Goal: Task Accomplishment & Management: Manage account settings

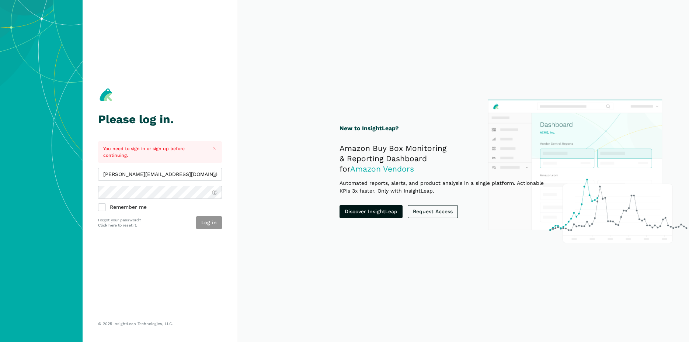
type input "[PERSON_NAME][EMAIL_ADDRESS][DOMAIN_NAME]"
click at [206, 224] on button "Log in" at bounding box center [209, 222] width 26 height 13
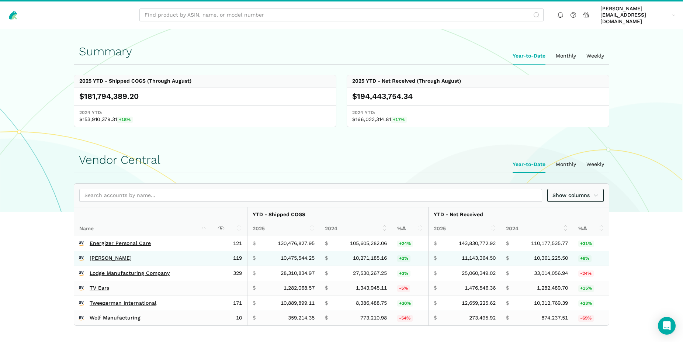
click at [103, 251] on td "[PERSON_NAME]" at bounding box center [143, 258] width 138 height 15
click at [108, 255] on link "[PERSON_NAME]" at bounding box center [111, 258] width 42 height 7
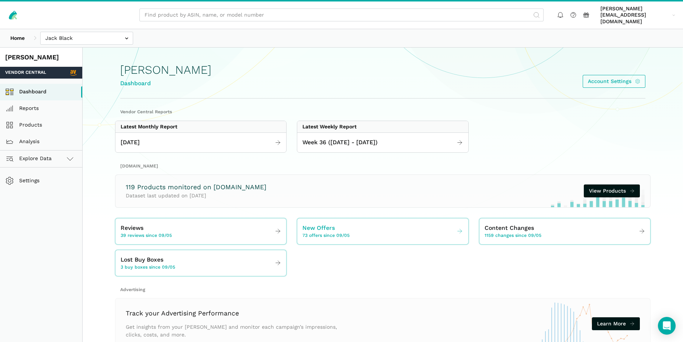
click at [328, 224] on span "New Offers" at bounding box center [319, 228] width 32 height 9
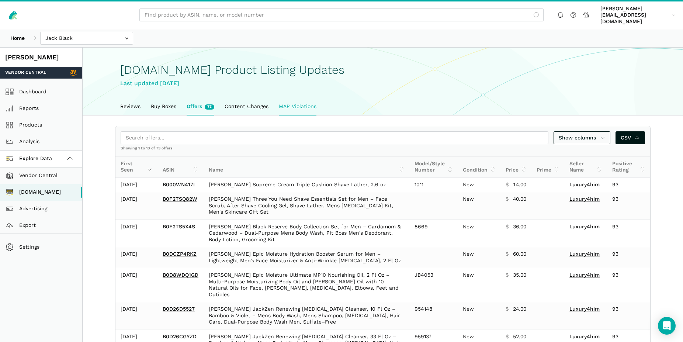
click at [303, 100] on link "MAP Violations" at bounding box center [298, 106] width 48 height 17
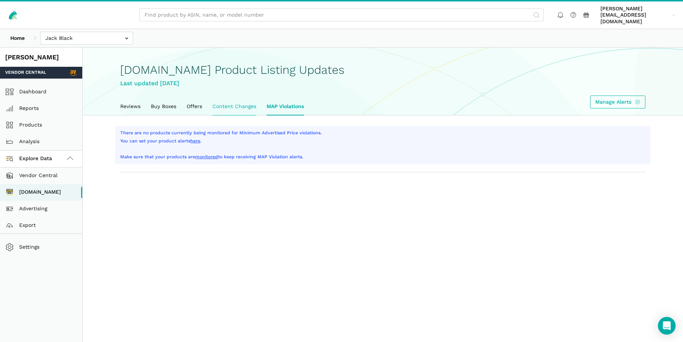
click at [250, 98] on link "Content Changes" at bounding box center [234, 106] width 54 height 17
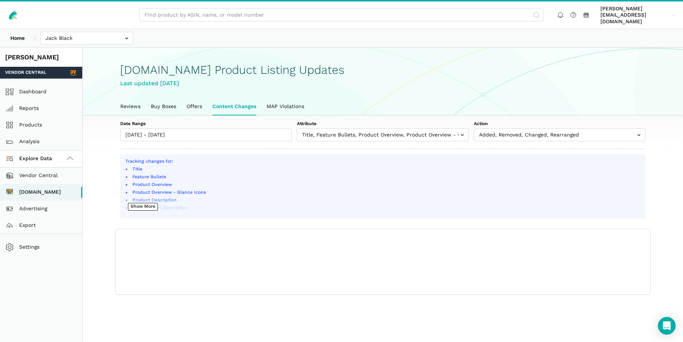
scroll to position [3, 0]
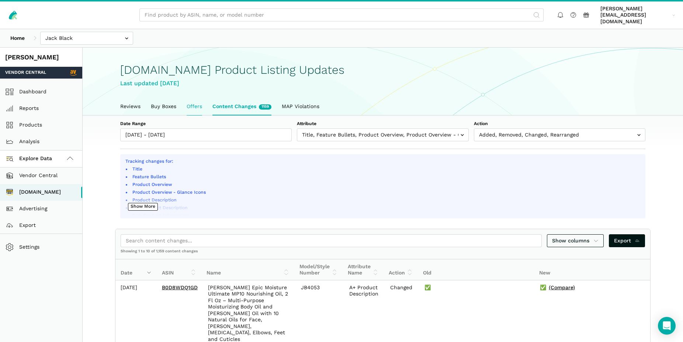
click at [196, 100] on link "Offers" at bounding box center [195, 106] width 26 height 17
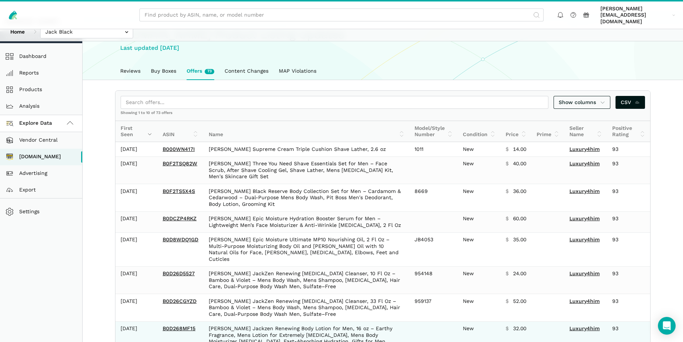
scroll to position [73, 0]
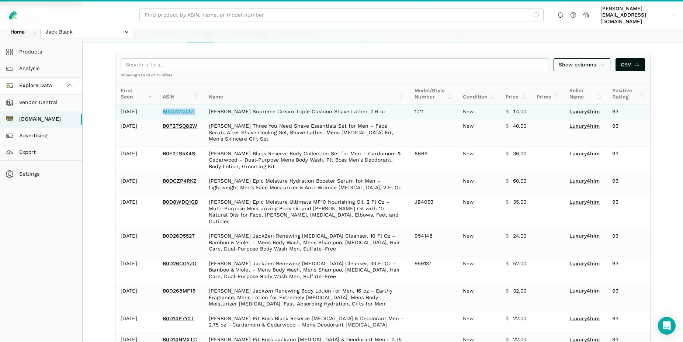
drag, startPoint x: 160, startPoint y: 114, endPoint x: 194, endPoint y: 114, distance: 33.2
click at [194, 114] on td "B000WN417I" at bounding box center [181, 111] width 46 height 14
copy link "B000WN417I"
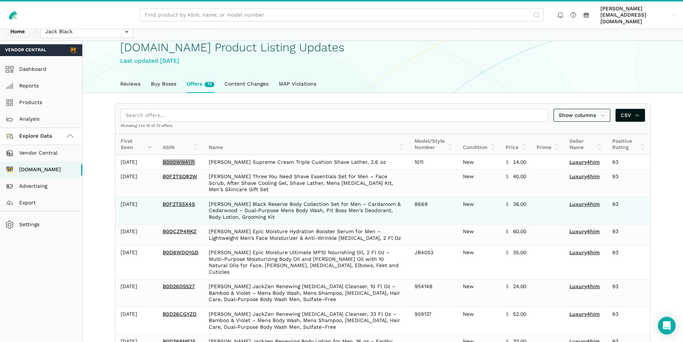
scroll to position [0, 0]
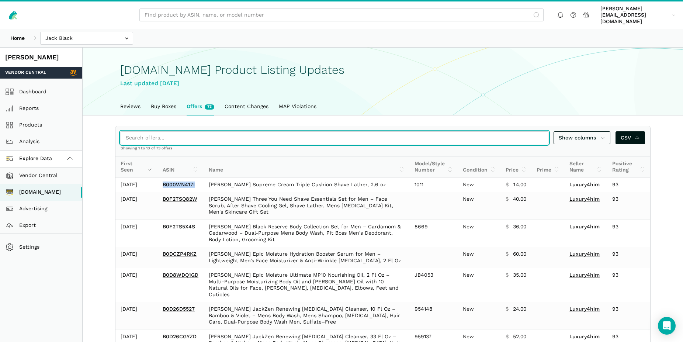
click at [286, 131] on input "search" at bounding box center [335, 137] width 428 height 13
paste input "B0FJT7YGZR"
type input "B0FJT7YGZR"
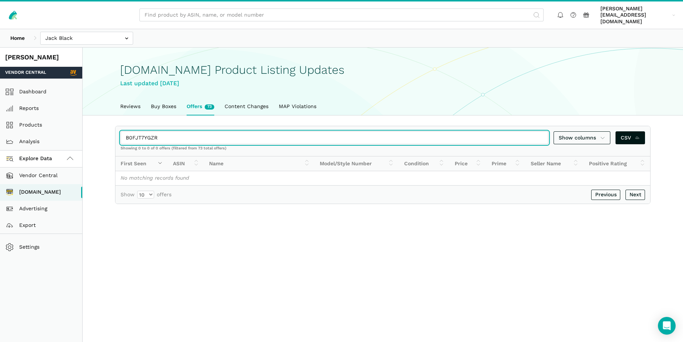
drag, startPoint x: 165, startPoint y: 132, endPoint x: 152, endPoint y: 131, distance: 13.7
click at [152, 131] on input "B0FJT7YGZR" at bounding box center [335, 137] width 428 height 13
drag, startPoint x: 167, startPoint y: 132, endPoint x: 105, endPoint y: 133, distance: 62.0
click at [121, 133] on input "B0FJT7YGZR" at bounding box center [335, 137] width 428 height 13
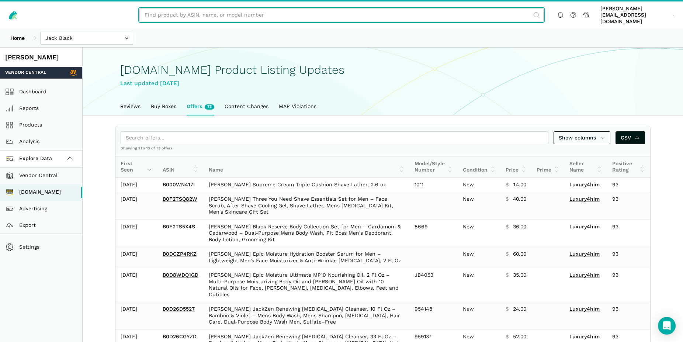
click at [190, 14] on input "text" at bounding box center [341, 14] width 404 height 13
paste input "B0FJT7YGZR"
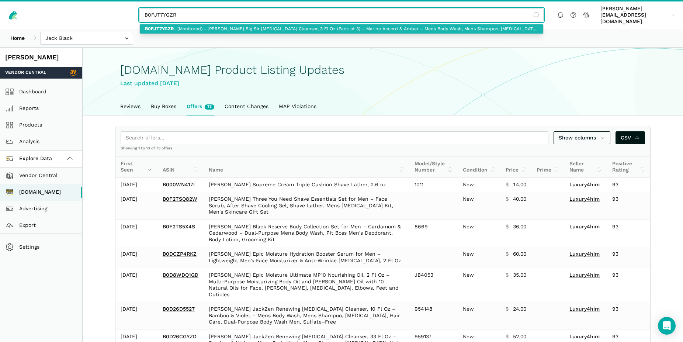
click at [538, 11] on input "B0FJT7YGZR" at bounding box center [341, 14] width 404 height 13
type input "B0FJT7YGZR - (Monitored) - Jack Black Big Sir Body & Hair Cleanser, 3 Fl Oz (Pa…"
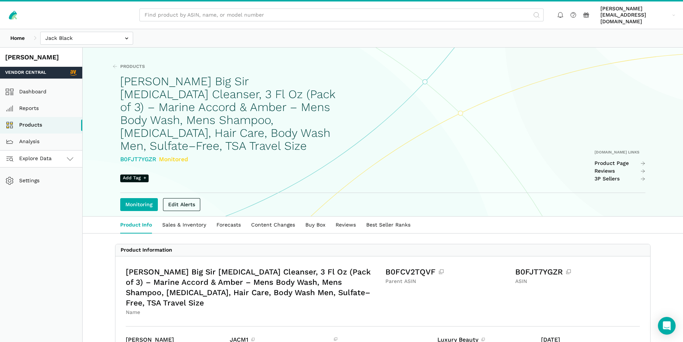
click at [71, 154] on icon at bounding box center [70, 158] width 9 height 9
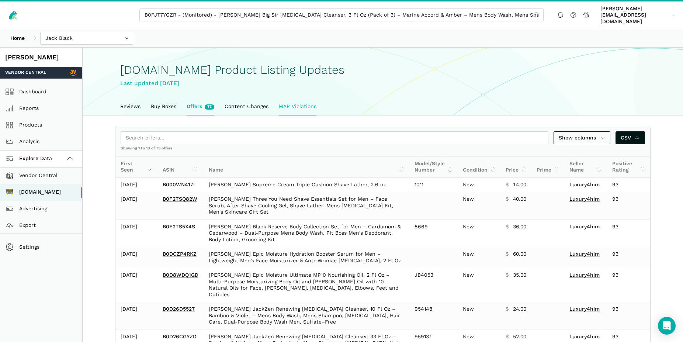
click at [310, 99] on link "MAP Violations" at bounding box center [298, 106] width 48 height 17
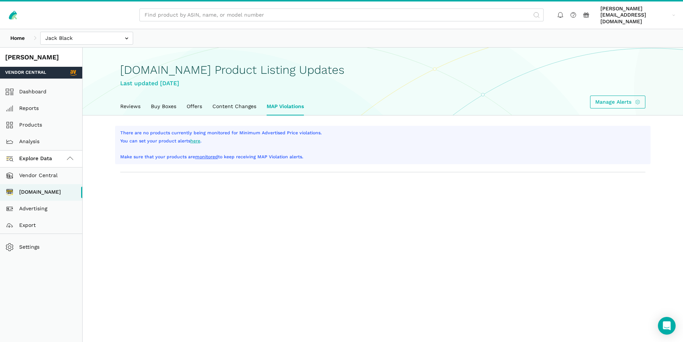
click at [196, 138] on link "here" at bounding box center [195, 140] width 10 height 5
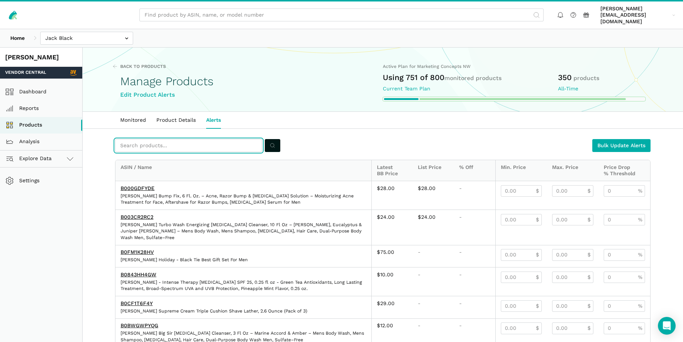
click at [133, 139] on input "text" at bounding box center [188, 145] width 147 height 13
paste input "B071R2926M"
type input "B071R2926M"
click at [275, 142] on icon "submit" at bounding box center [272, 146] width 5 height 8
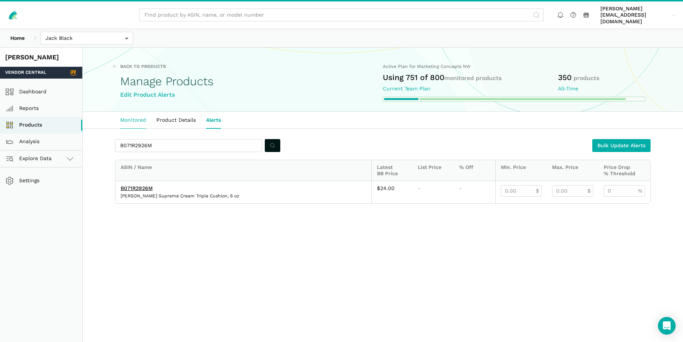
click at [141, 115] on link "Monitored" at bounding box center [133, 120] width 36 height 17
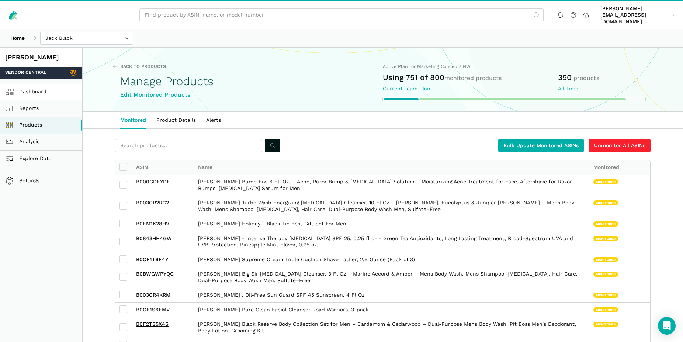
click at [37, 84] on link "Dashboard" at bounding box center [41, 92] width 82 height 17
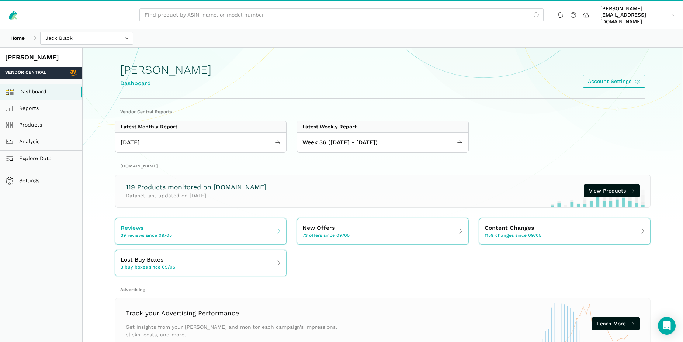
click at [136, 224] on span "Reviews" at bounding box center [132, 228] width 23 height 9
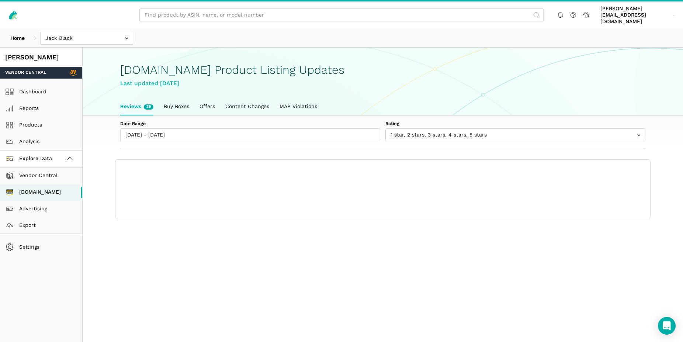
scroll to position [3, 0]
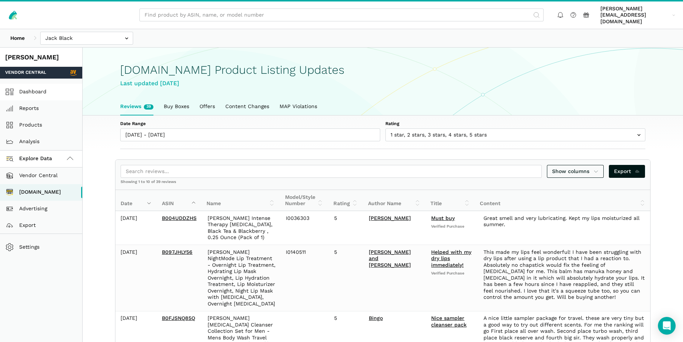
click at [38, 87] on link "Dashboard" at bounding box center [41, 92] width 82 height 17
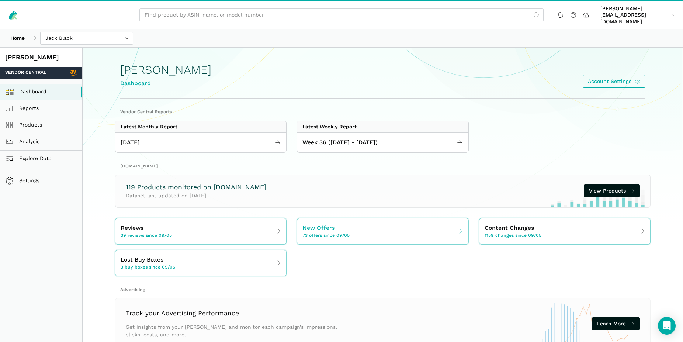
click at [380, 232] on link "New Offers 73 offers since 09/05" at bounding box center [382, 231] width 171 height 21
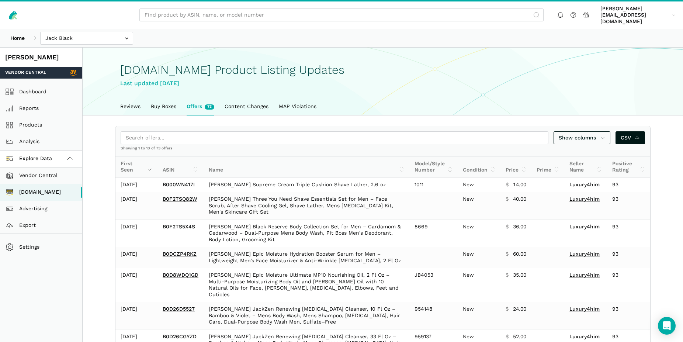
click at [134, 138] on div "Show columns CSV" at bounding box center [382, 138] width 535 height 24
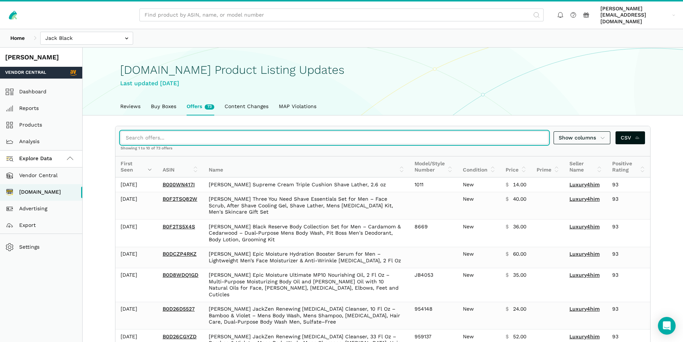
click at [136, 132] on input "search" at bounding box center [335, 137] width 428 height 13
paste input "B0B44RBXRC"
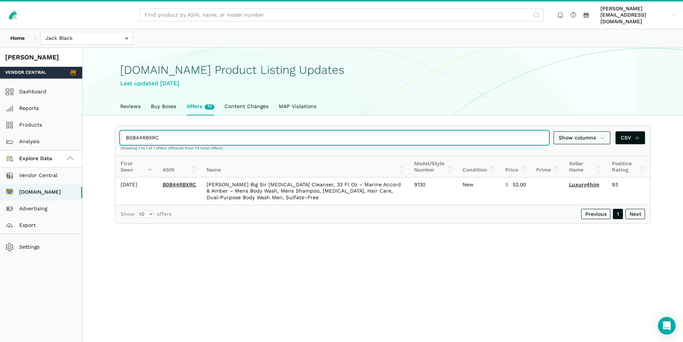
type input "B0B44RBXRC"
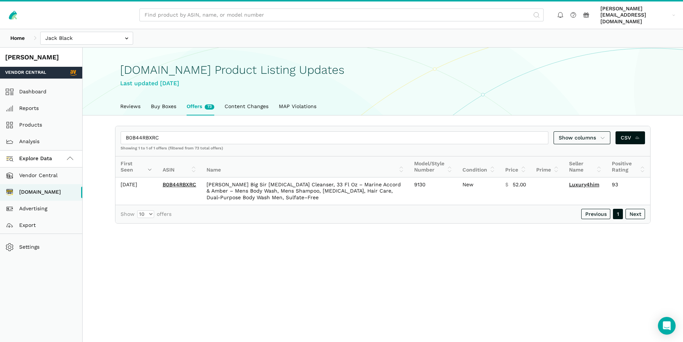
click at [192, 99] on link "Offers 73" at bounding box center [201, 106] width 38 height 17
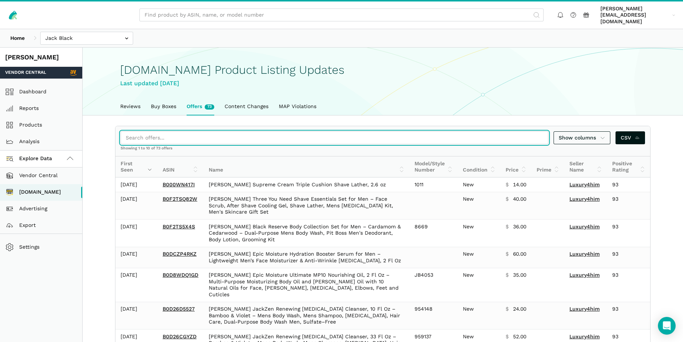
click at [159, 132] on input "search" at bounding box center [335, 137] width 428 height 13
paste input "B0FJT7YGZR"
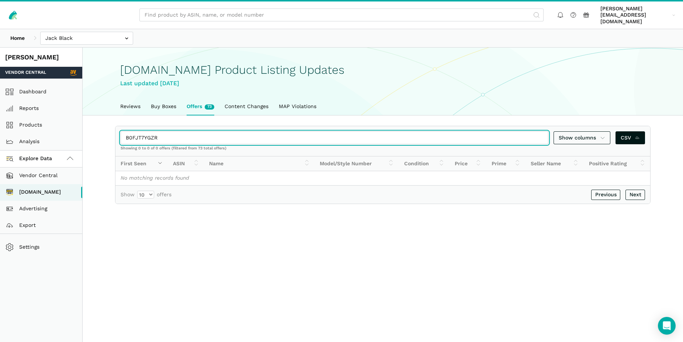
drag, startPoint x: 165, startPoint y: 132, endPoint x: 122, endPoint y: 132, distance: 43.2
click at [122, 132] on input "B0FJT7YGZR" at bounding box center [335, 137] width 428 height 13
paste input "DF3KTX9F"
click at [214, 132] on input "B0DF3KTX9F" at bounding box center [335, 137] width 428 height 13
type input "B0DF3KTX9F"
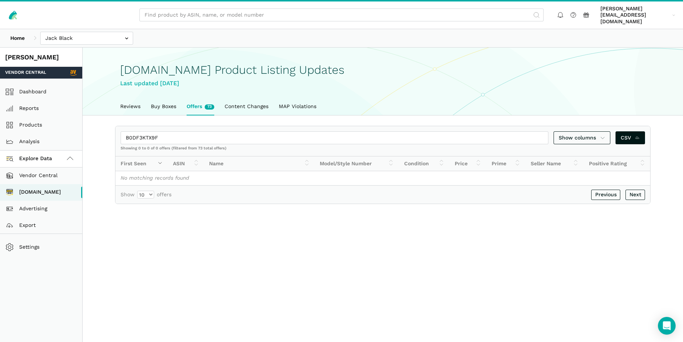
click at [172, 212] on main "Amazon.com Product Listing Updates Last updated September 11, 2025 Reviews Buy …" at bounding box center [383, 219] width 601 height 342
click at [29, 86] on link "Dashboard" at bounding box center [41, 92] width 82 height 17
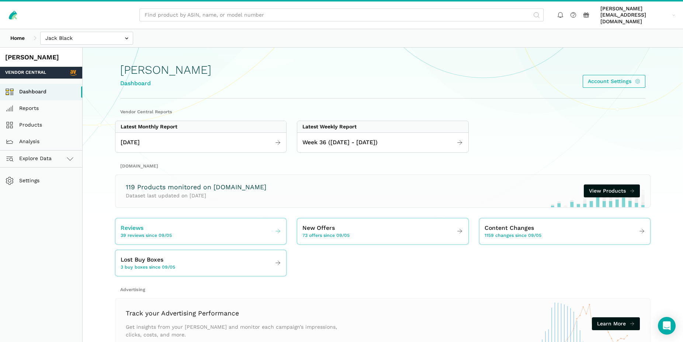
click at [187, 228] on link "Reviews 39 reviews since 09/05" at bounding box center [200, 231] width 171 height 21
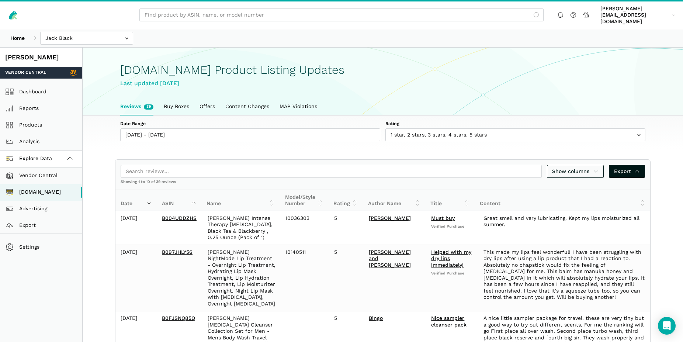
scroll to position [3, 0]
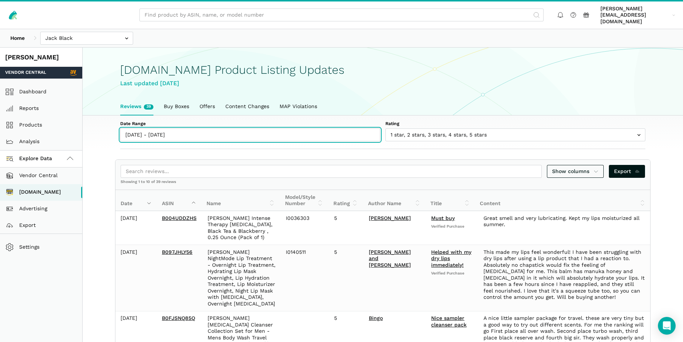
type input "09/05/2025"
type input "09/11/2025"
click at [165, 128] on input "09/05/2025 - 09/11/2025" at bounding box center [250, 134] width 260 height 13
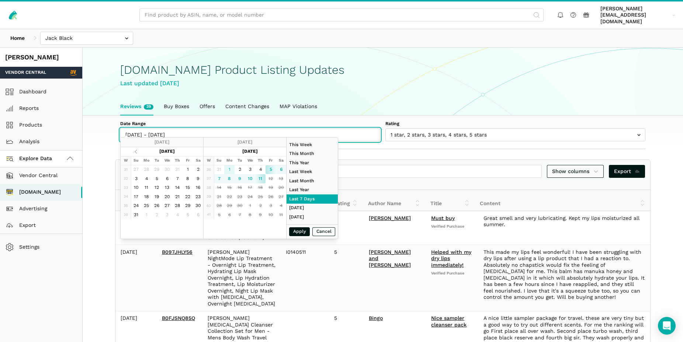
type input "09/01/2025"
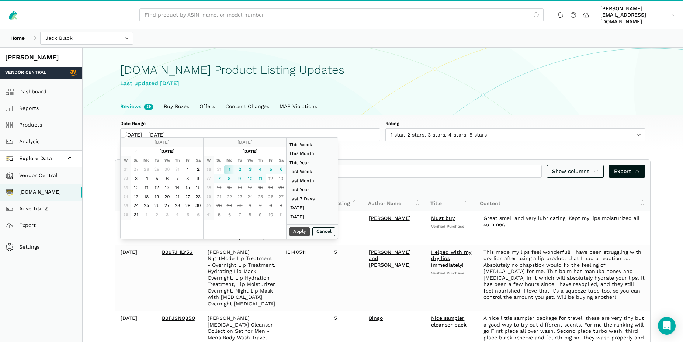
type input "09/11/2025"
type input "07/01/2025"
type input "07/31/2025"
type input "09/01/2025"
type input "09/11/2025"
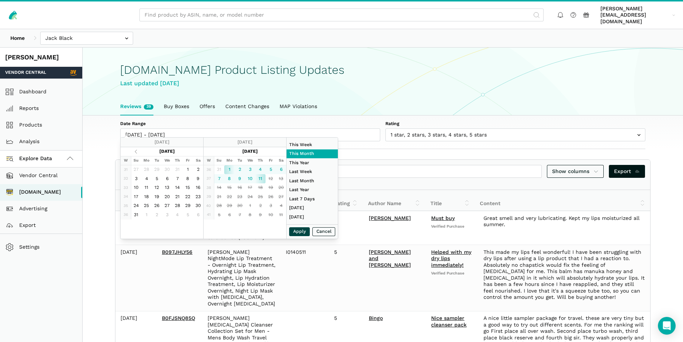
click at [298, 232] on button "Apply" at bounding box center [299, 231] width 21 height 9
type input "09/01/2025 - 09/11/2025"
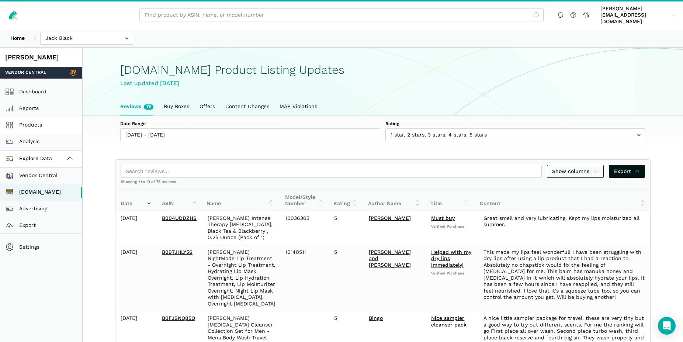
click at [30, 119] on link "Products" at bounding box center [41, 125] width 82 height 17
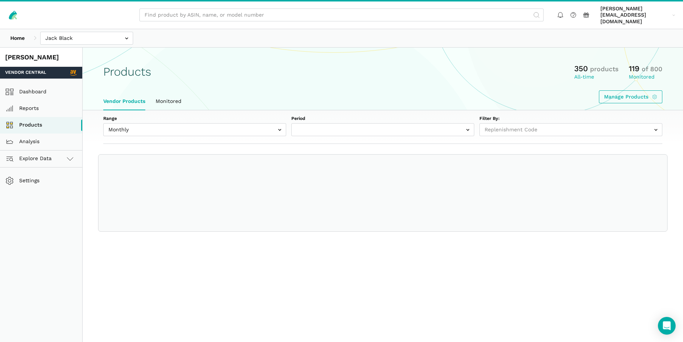
select select
select select "Monthly|[DATE]"
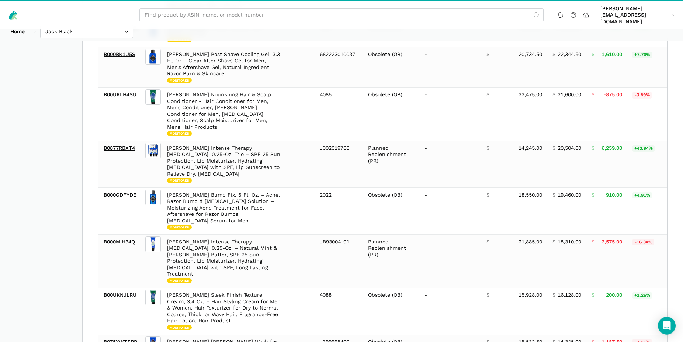
scroll to position [994, 0]
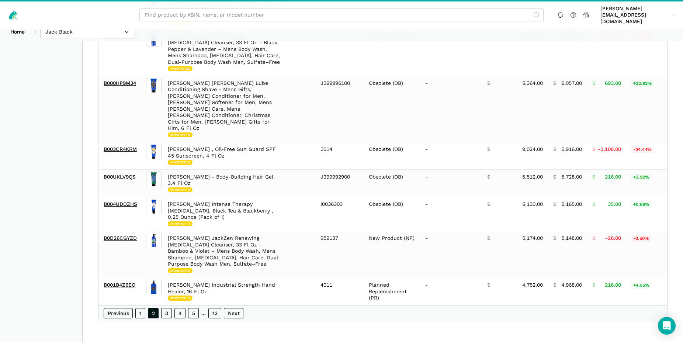
scroll to position [852, 0]
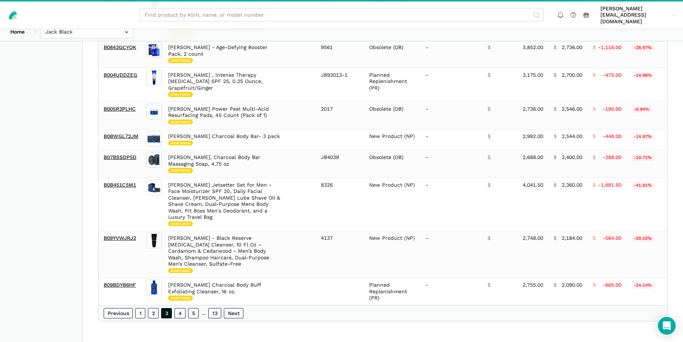
scroll to position [761, 0]
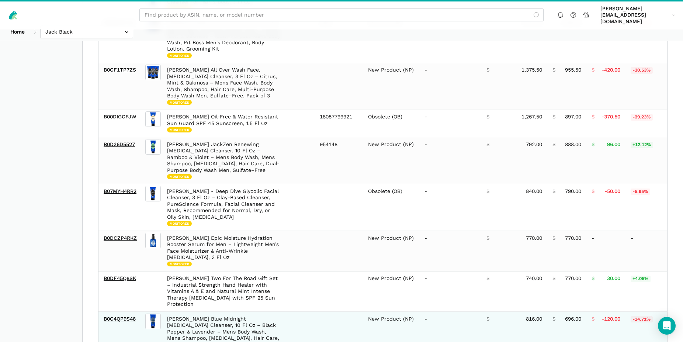
scroll to position [832, 0]
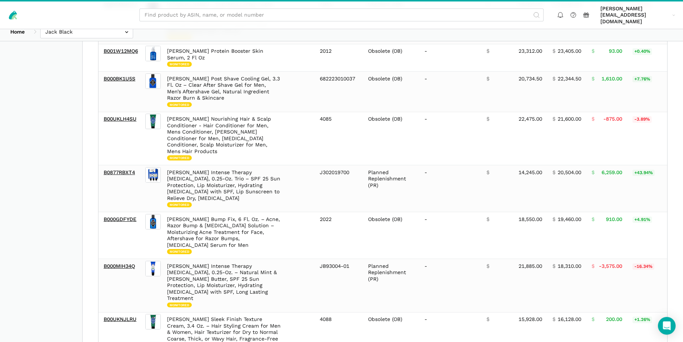
scroll to position [983, 0]
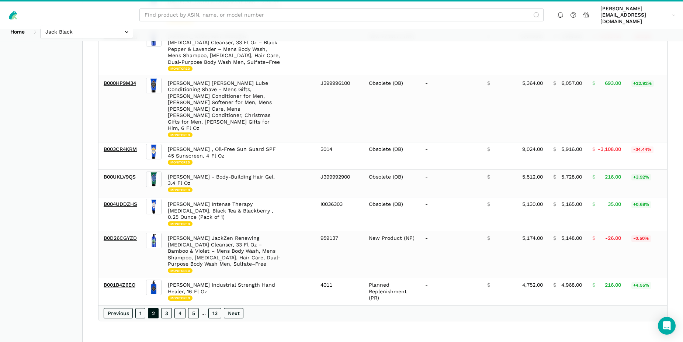
scroll to position [852, 0]
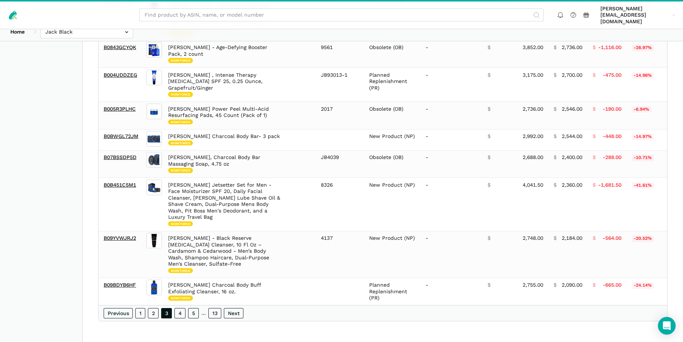
scroll to position [761, 0]
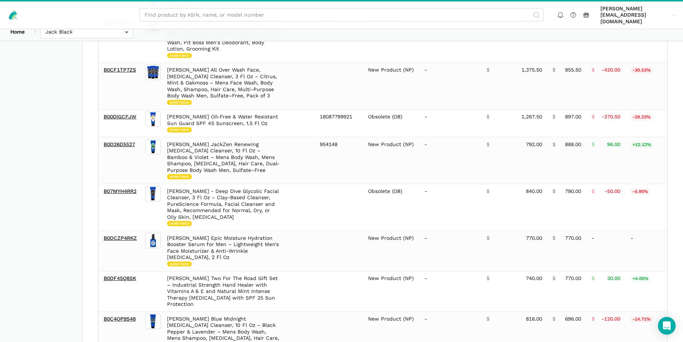
scroll to position [832, 0]
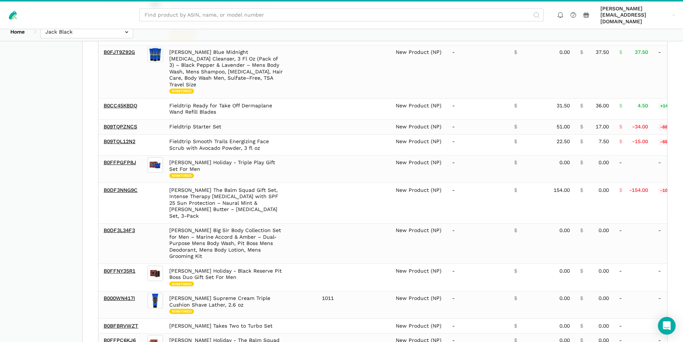
scroll to position [723, 0]
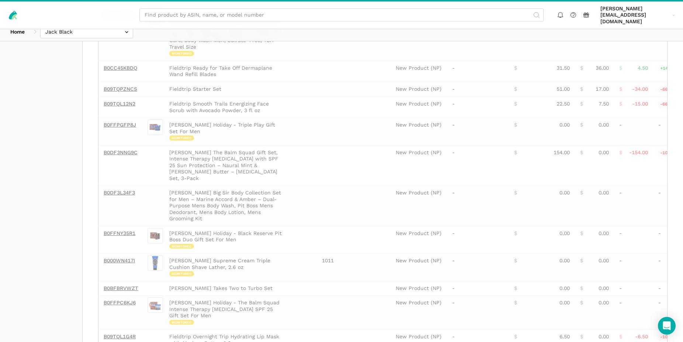
scroll to position [613, 0]
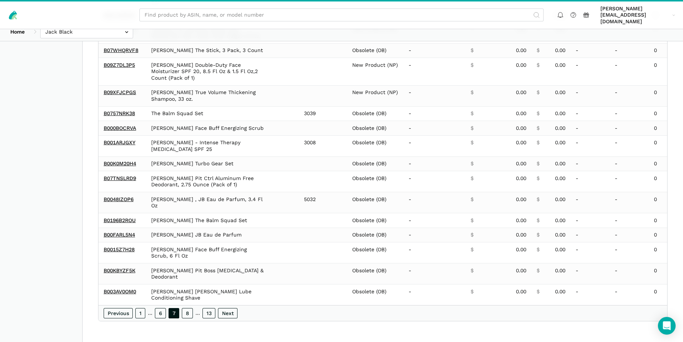
scroll to position [400, 0]
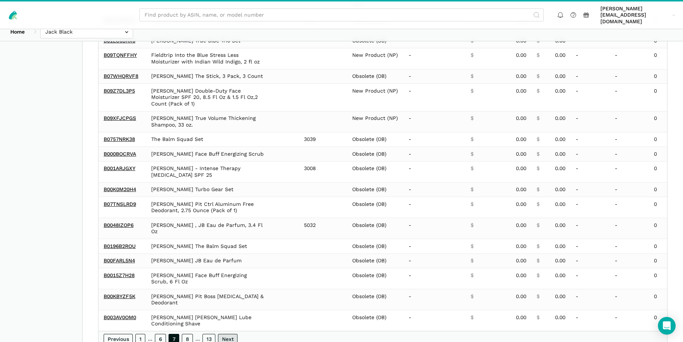
click at [232, 334] on link "Next" at bounding box center [228, 339] width 20 height 10
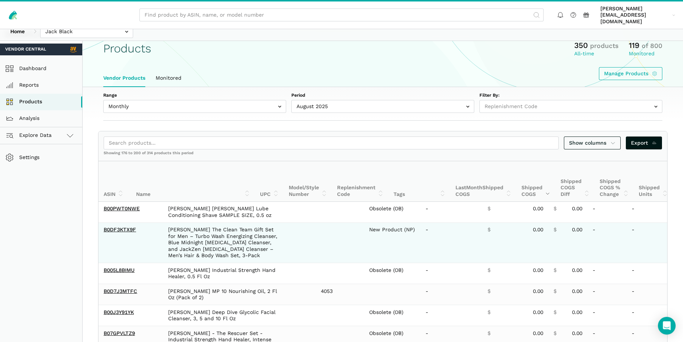
scroll to position [0, 0]
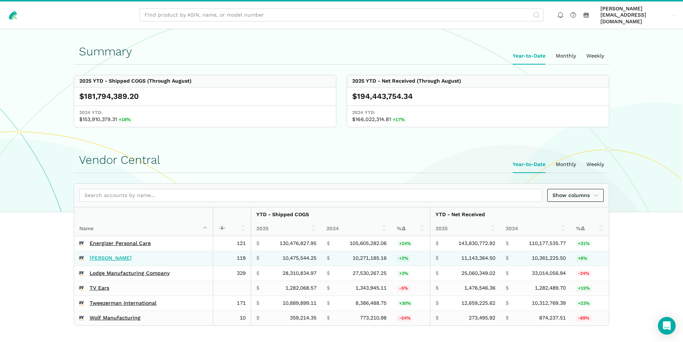
click at [97, 255] on link "[PERSON_NAME]" at bounding box center [111, 258] width 42 height 7
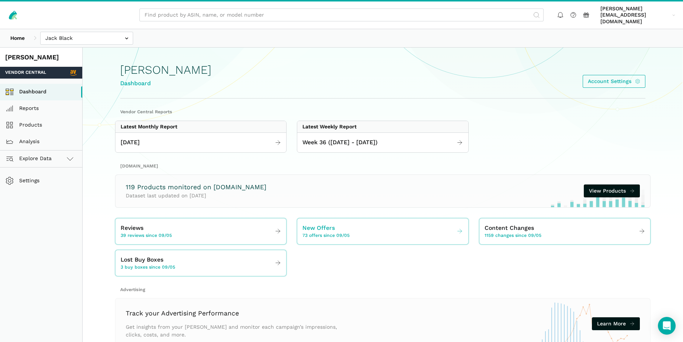
click at [320, 232] on span "73 offers since 09/05" at bounding box center [326, 235] width 47 height 7
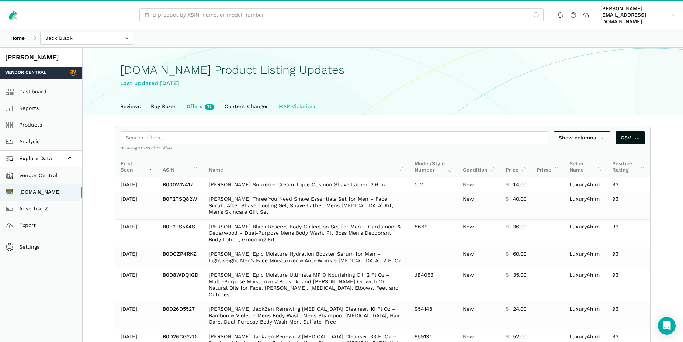
click at [308, 99] on link "MAP Violations" at bounding box center [298, 106] width 48 height 17
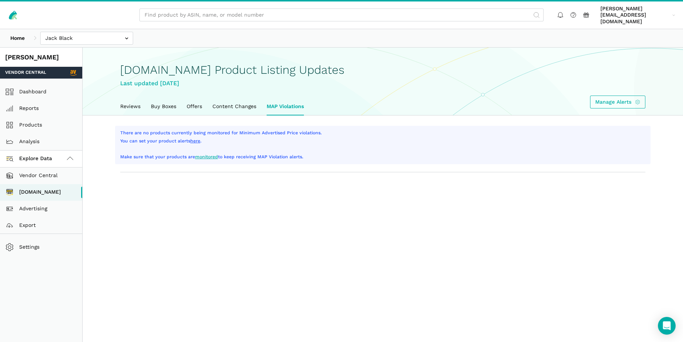
click at [209, 154] on link "monitored" at bounding box center [206, 156] width 23 height 5
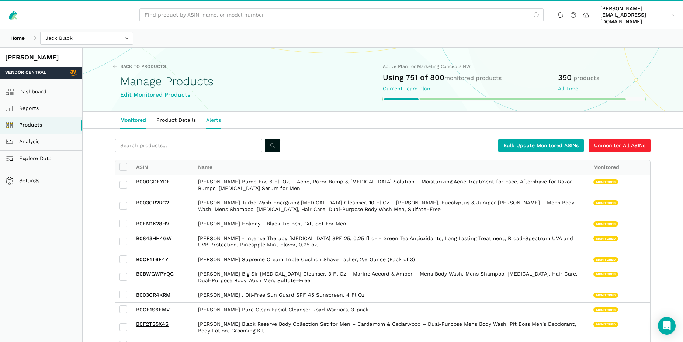
click at [219, 115] on link "Alerts" at bounding box center [213, 120] width 25 height 17
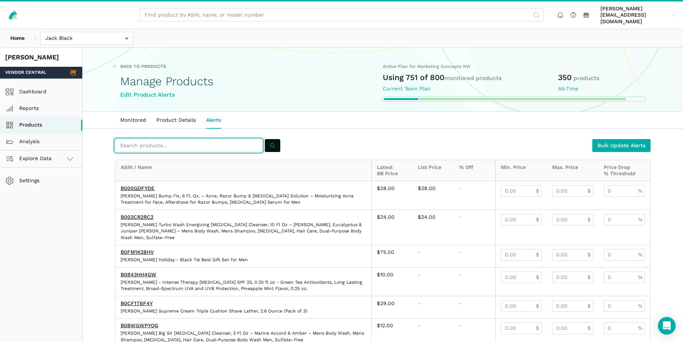
click at [150, 139] on input "text" at bounding box center [188, 145] width 147 height 13
paste input "B002Y2TGMA"
type input "B002Y2TGMA"
click at [269, 141] on button "submit" at bounding box center [272, 145] width 15 height 13
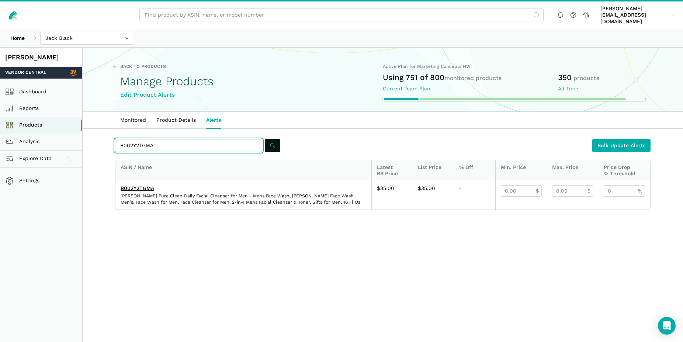
drag, startPoint x: 161, startPoint y: 139, endPoint x: 118, endPoint y: 134, distance: 43.5
click at [118, 139] on input "B002Y2TGMA" at bounding box center [188, 145] width 147 height 13
paste input "6Y5QWCTT"
type input "B06Y5QWCTT"
click at [270, 139] on button "submit" at bounding box center [272, 145] width 15 height 13
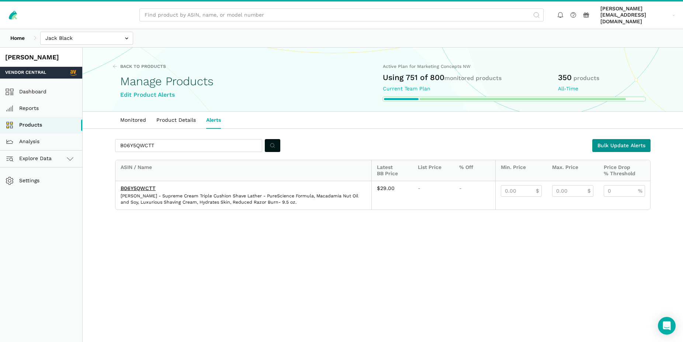
click at [624, 139] on link "Bulk Update Alerts" at bounding box center [621, 145] width 58 height 13
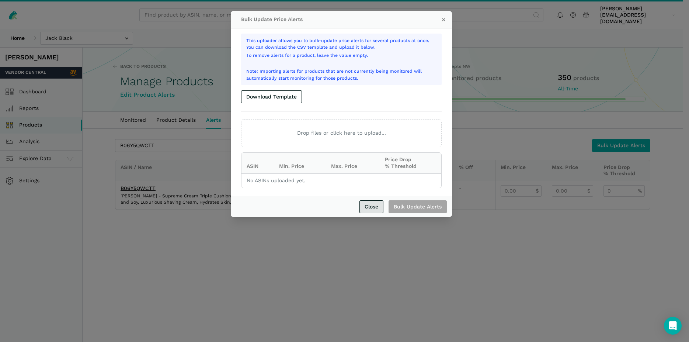
click at [372, 211] on link "Close" at bounding box center [372, 206] width 24 height 13
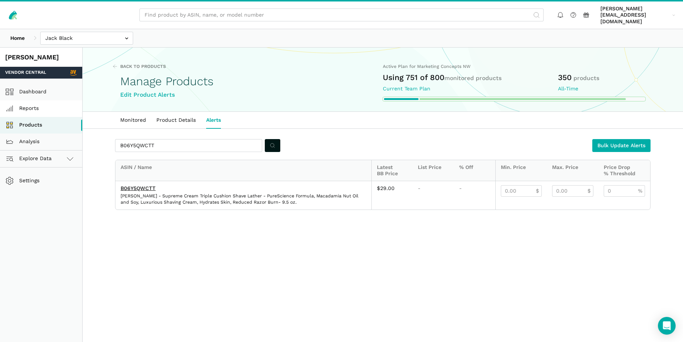
click at [32, 103] on link "Reports" at bounding box center [41, 108] width 82 height 17
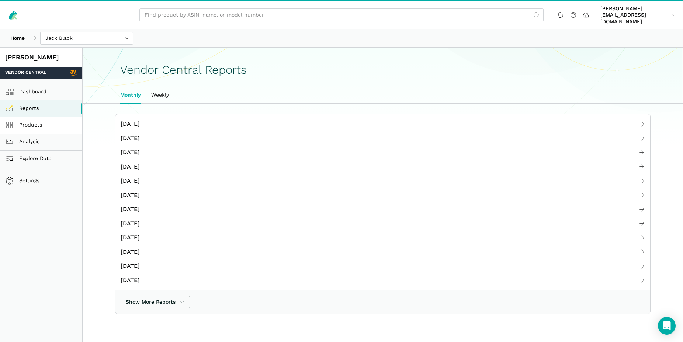
click at [38, 119] on link "Products" at bounding box center [41, 125] width 82 height 17
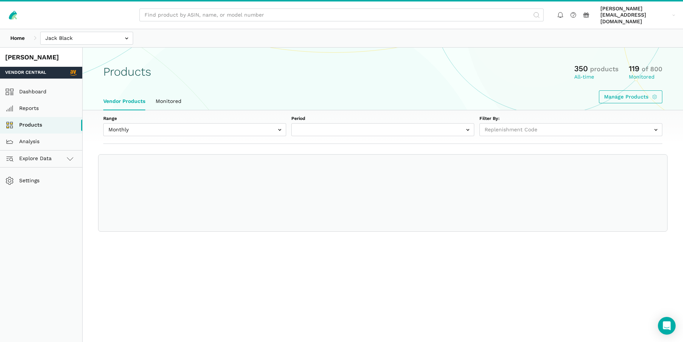
select select
select select "Monthly|[DATE]"
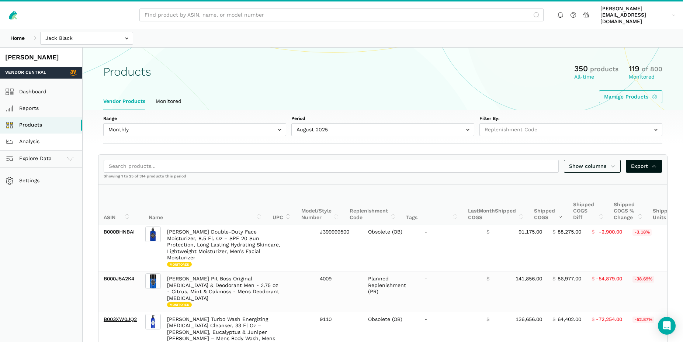
click at [32, 136] on link "Analysis" at bounding box center [41, 142] width 82 height 17
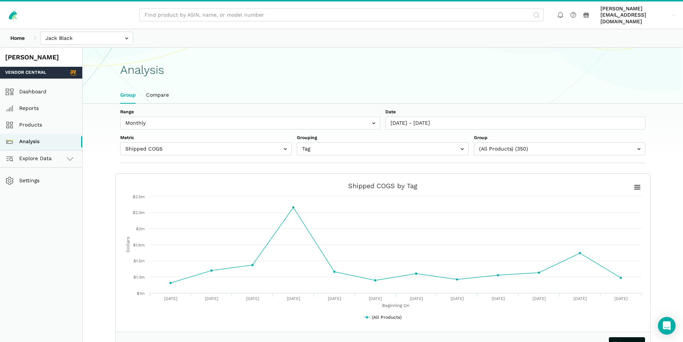
scroll to position [3, 0]
click at [46, 155] on span "Explore Data" at bounding box center [30, 158] width 44 height 9
click at [48, 170] on link "Vendor Central" at bounding box center [41, 175] width 82 height 17
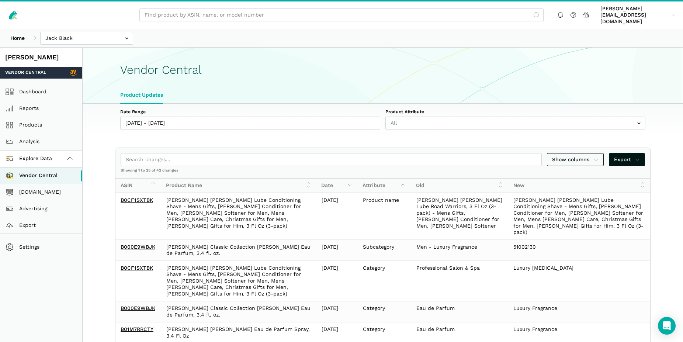
select select "25"
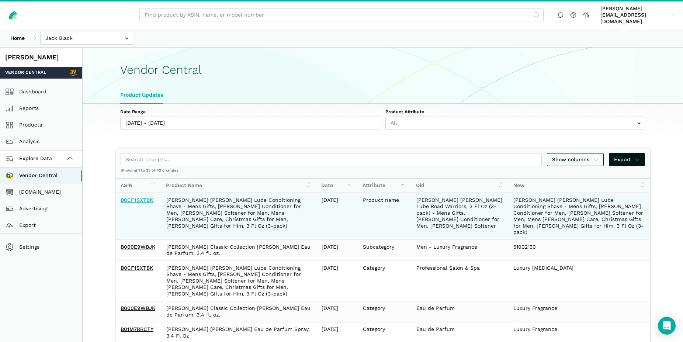
click at [142, 197] on link "B0CF1SXTBK" at bounding box center [137, 200] width 32 height 6
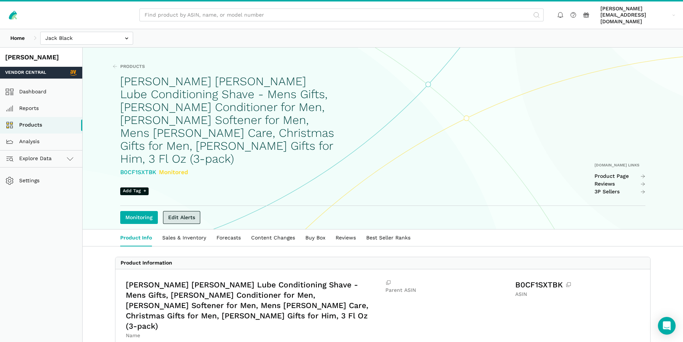
click at [189, 211] on link "Edit Alerts" at bounding box center [181, 217] width 37 height 13
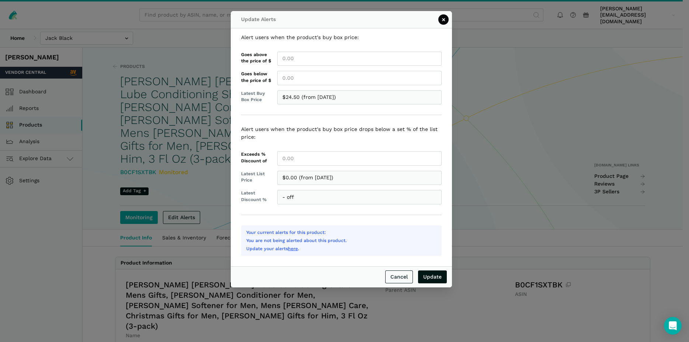
click at [444, 20] on button "×" at bounding box center [444, 19] width 10 height 10
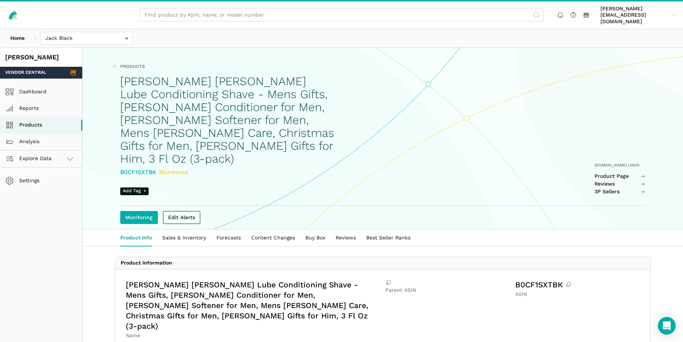
drag, startPoint x: 121, startPoint y: 157, endPoint x: 158, endPoint y: 156, distance: 36.9
click at [158, 168] on div "B0CF1SXTBK Monitored" at bounding box center [228, 172] width 216 height 9
copy div "B0CF1SXTBK"
click at [190, 211] on link "Edit Alerts" at bounding box center [181, 217] width 37 height 13
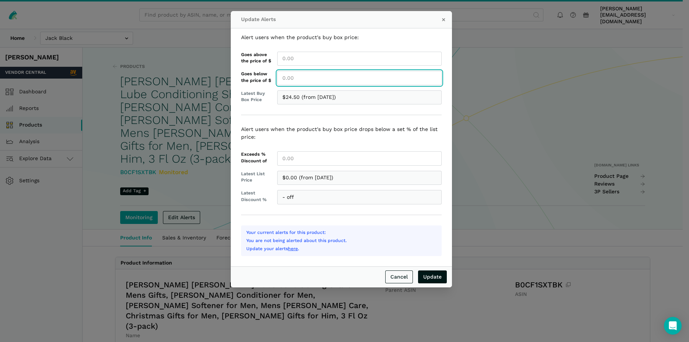
click at [292, 79] on input "Goes below the price of $" at bounding box center [359, 78] width 165 height 14
type input "24.50"
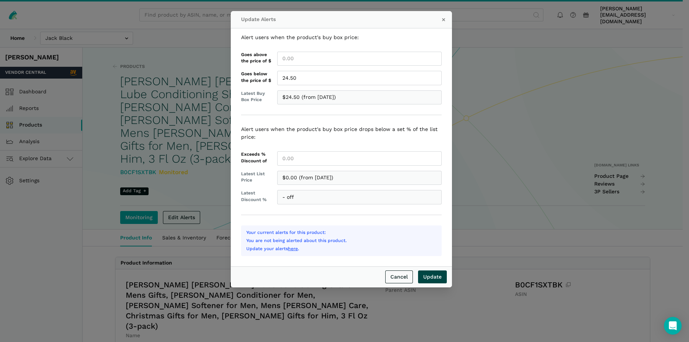
click at [433, 277] on input "Update" at bounding box center [432, 276] width 29 height 13
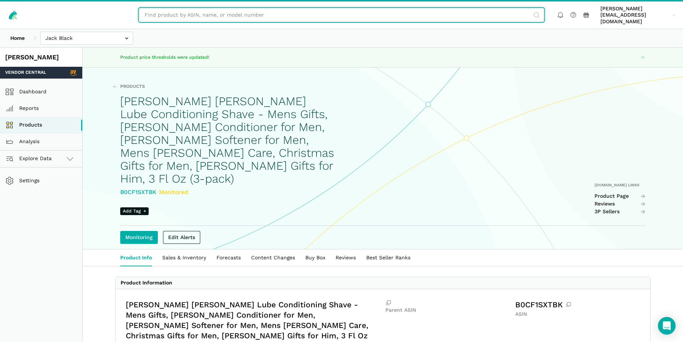
click at [185, 15] on input "text" at bounding box center [341, 14] width 404 height 13
paste input "B000J5A2K4"
type input "B000J5A2K4"
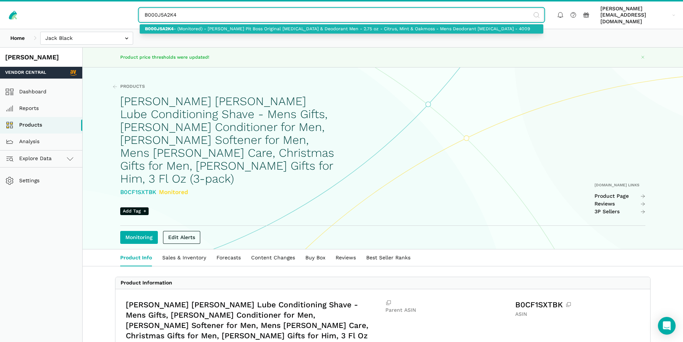
click at [536, 16] on input "B000J5A2K4" at bounding box center [341, 14] width 404 height 13
click at [536, 11] on input "B000J5A2K4" at bounding box center [341, 14] width 404 height 13
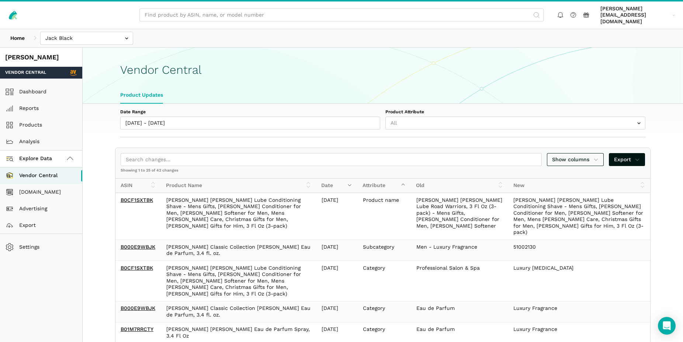
select select "25"
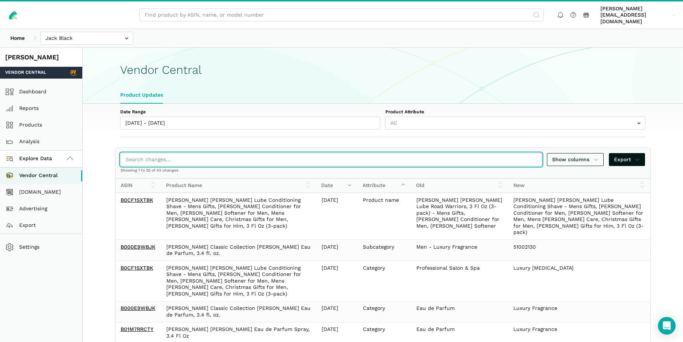
click at [183, 155] on input "search" at bounding box center [331, 159] width 421 height 13
paste input "B000J5A2K4"
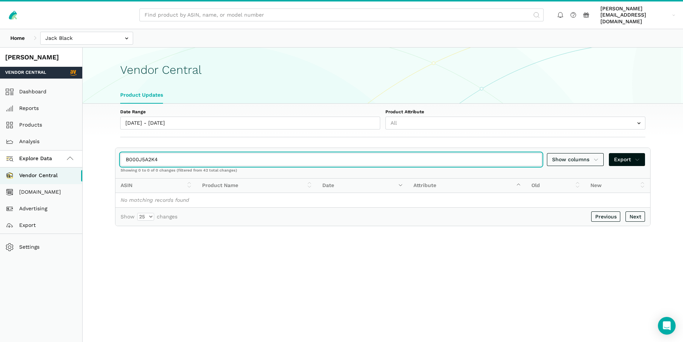
type input "B000J5A2K4"
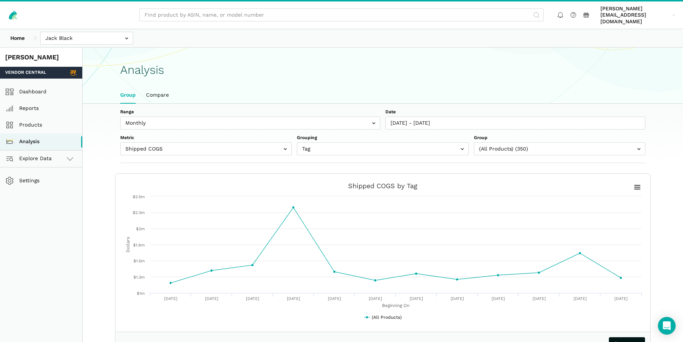
scroll to position [3, 0]
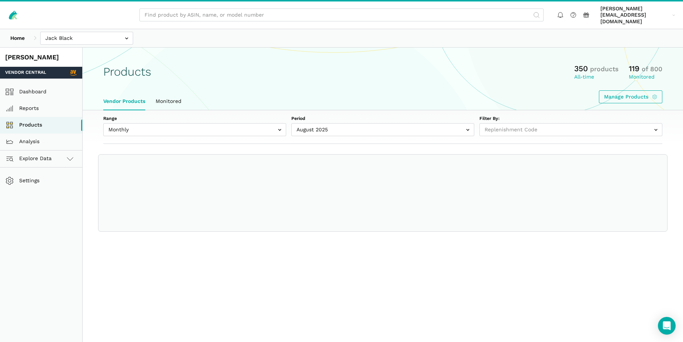
select select
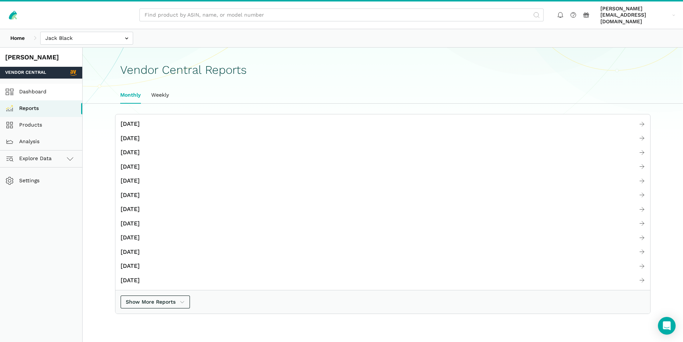
click at [38, 86] on link "Dashboard" at bounding box center [41, 92] width 82 height 17
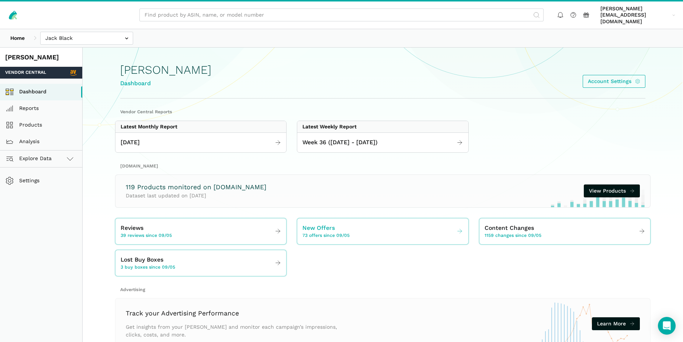
click at [326, 232] on span "73 offers since 09/05" at bounding box center [326, 235] width 47 height 7
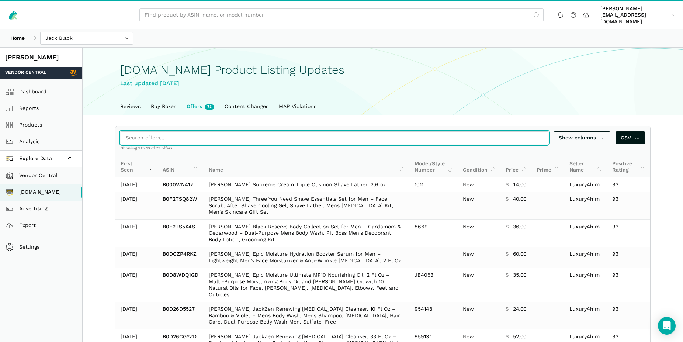
click at [160, 134] on input "search" at bounding box center [335, 137] width 428 height 13
paste input "B000J5A2K4"
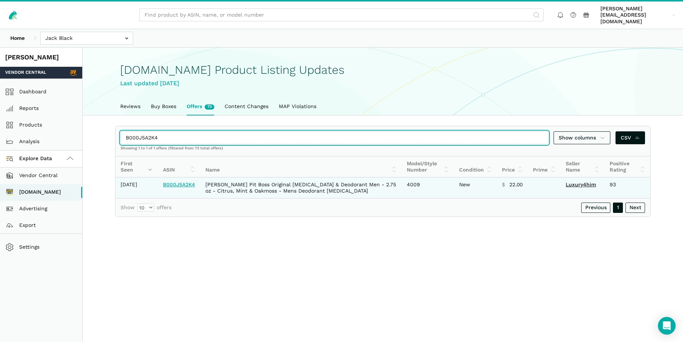
type input "B000J5A2K4"
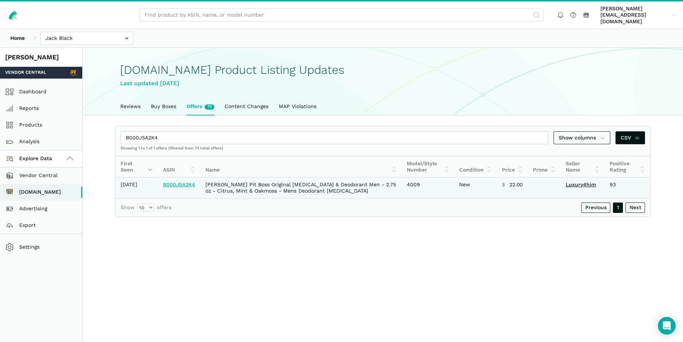
click at [182, 182] on link "B000J5A2K4" at bounding box center [179, 185] width 32 height 6
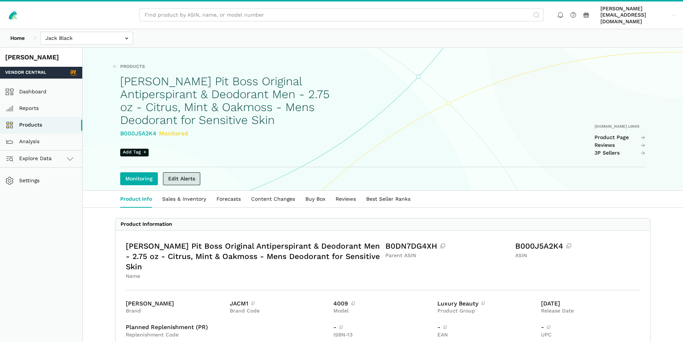
click at [183, 172] on link "Edit Alerts" at bounding box center [181, 178] width 37 height 13
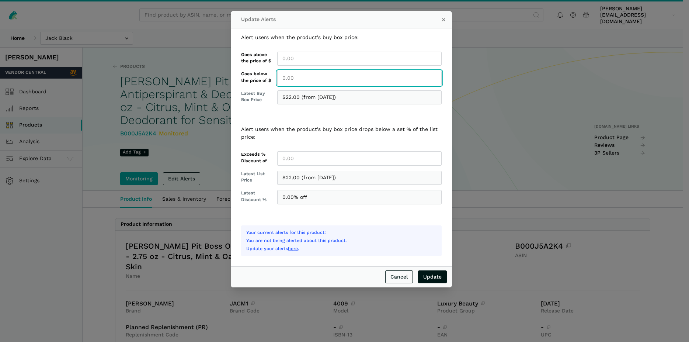
click at [287, 80] on input "Goes below the price of $" at bounding box center [359, 78] width 165 height 14
type input "22.00"
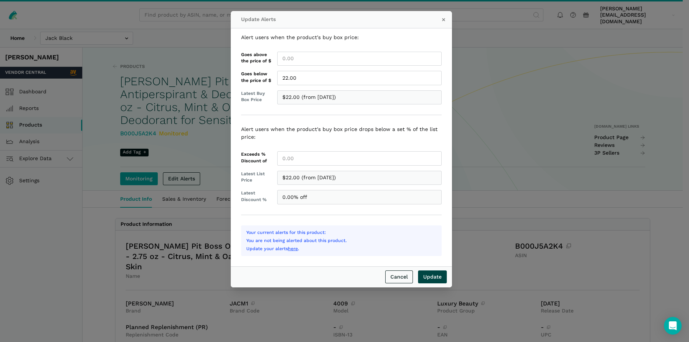
click at [434, 277] on input "Update" at bounding box center [432, 276] width 29 height 13
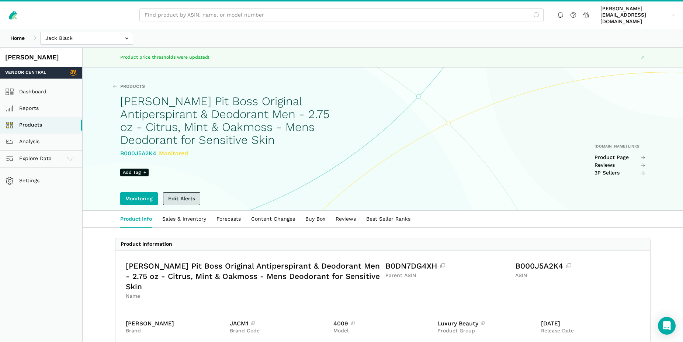
click at [189, 192] on link "Edit Alerts" at bounding box center [181, 198] width 37 height 13
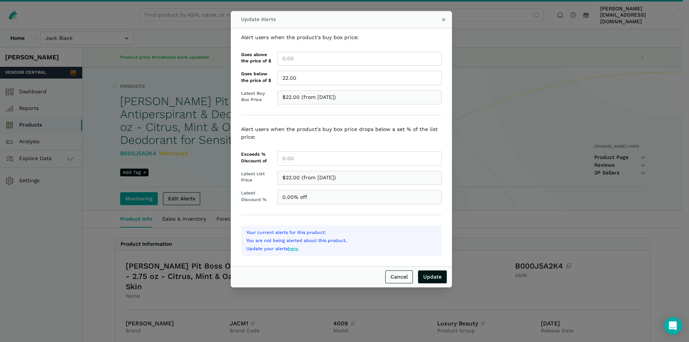
click at [295, 248] on link "here" at bounding box center [293, 248] width 10 height 5
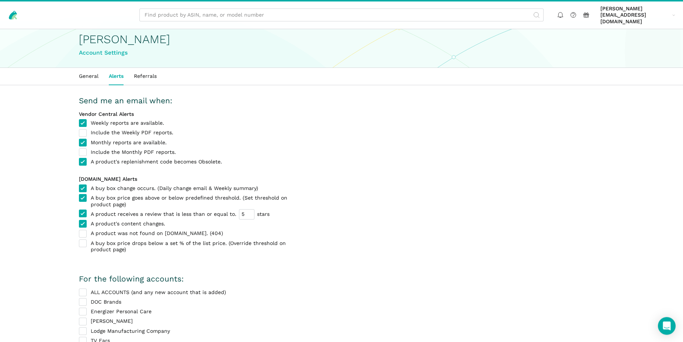
scroll to position [7, 0]
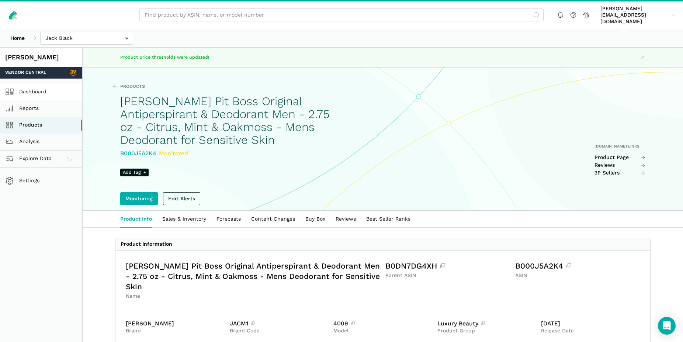
click at [37, 88] on link "Dashboard" at bounding box center [41, 92] width 82 height 17
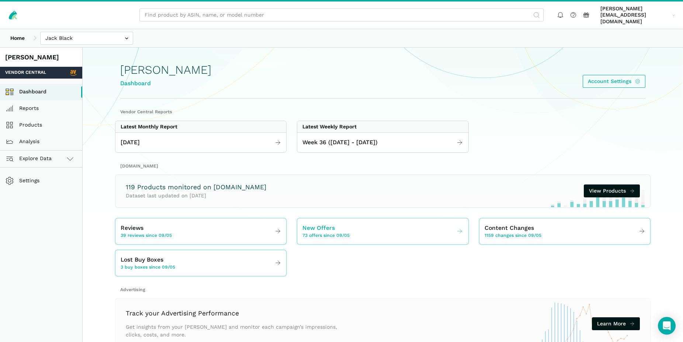
click at [320, 225] on span "New Offers" at bounding box center [319, 228] width 32 height 9
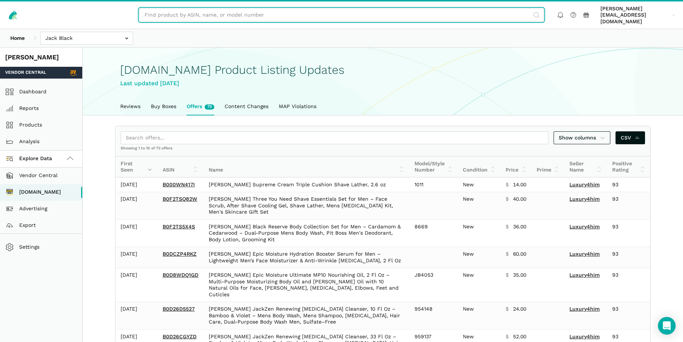
click at [221, 13] on input "text" at bounding box center [341, 14] width 404 height 13
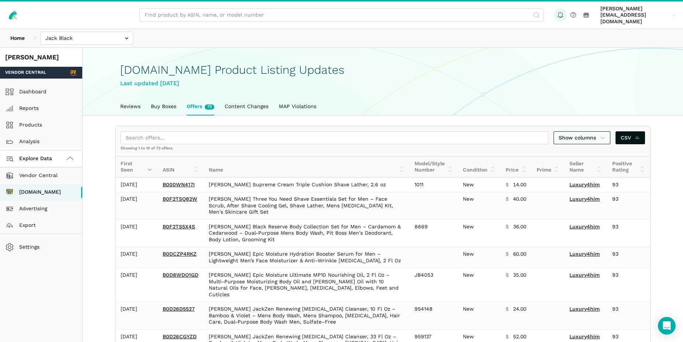
click at [564, 13] on icon at bounding box center [561, 15] width 8 height 8
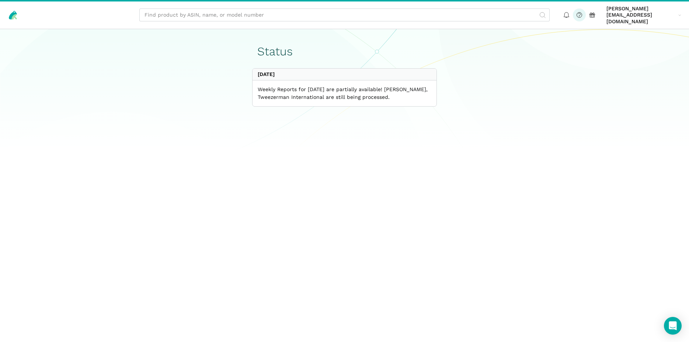
click at [584, 13] on icon at bounding box center [580, 15] width 8 height 8
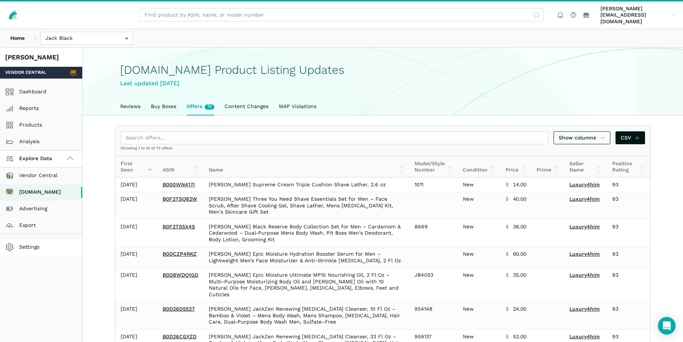
click at [35, 242] on link "Settings" at bounding box center [41, 247] width 82 height 17
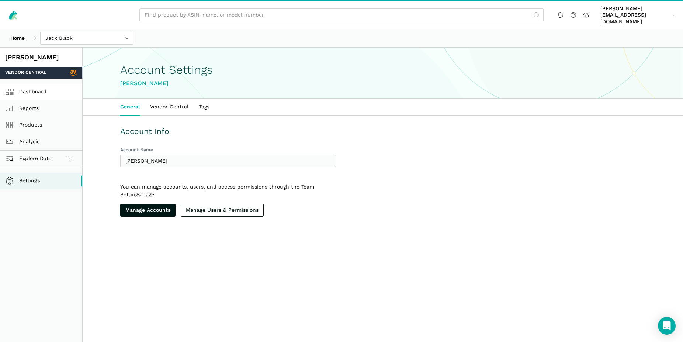
click at [41, 88] on link "Dashboard" at bounding box center [41, 92] width 82 height 17
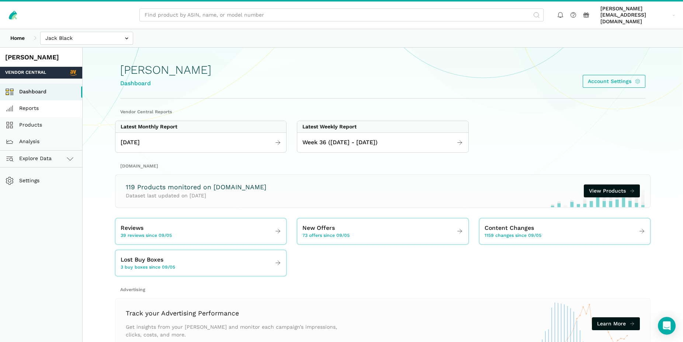
click at [34, 103] on link "Reports" at bounding box center [41, 108] width 82 height 17
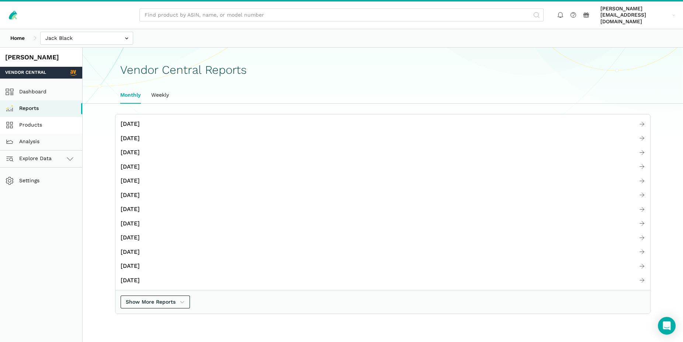
click at [35, 118] on link "Products" at bounding box center [41, 125] width 82 height 17
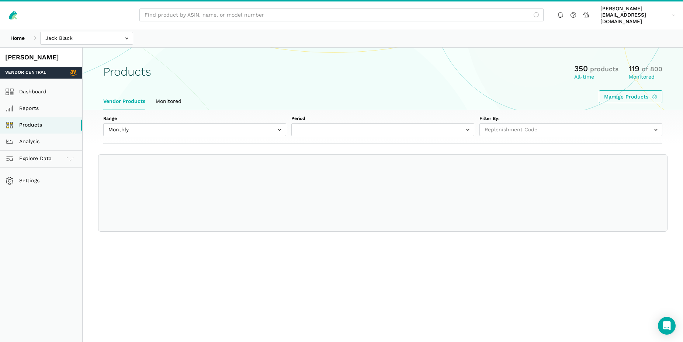
select select
select select "Monthly|2025-08-01"
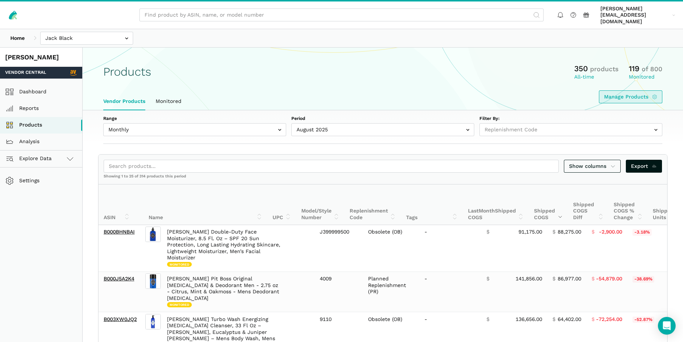
click at [632, 93] on link "Manage Products" at bounding box center [631, 96] width 64 height 13
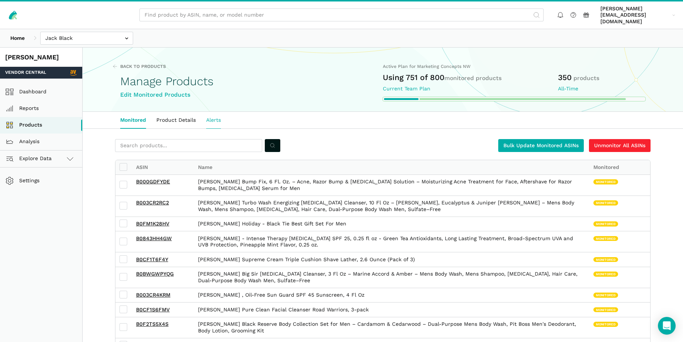
click at [217, 115] on link "Alerts" at bounding box center [213, 120] width 25 height 17
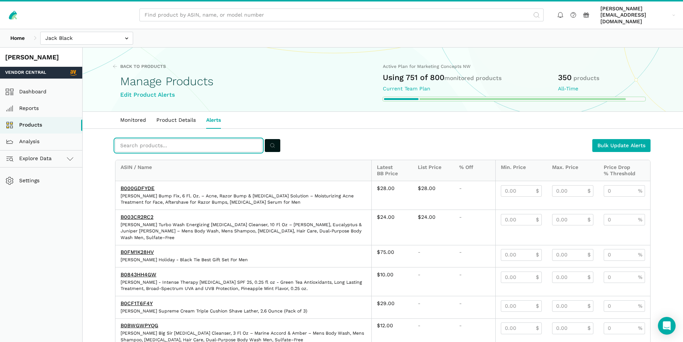
click at [136, 139] on input "text" at bounding box center [188, 145] width 147 height 13
paste input "B000J5A2K4"
type input "B000J5A2K4"
click at [269, 139] on button "submit" at bounding box center [272, 145] width 15 height 13
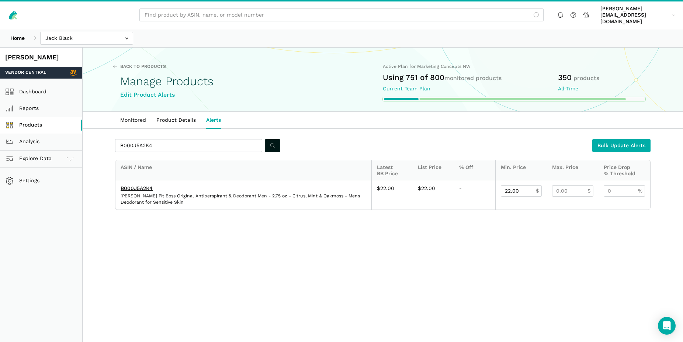
click at [35, 118] on link "Products" at bounding box center [41, 125] width 82 height 17
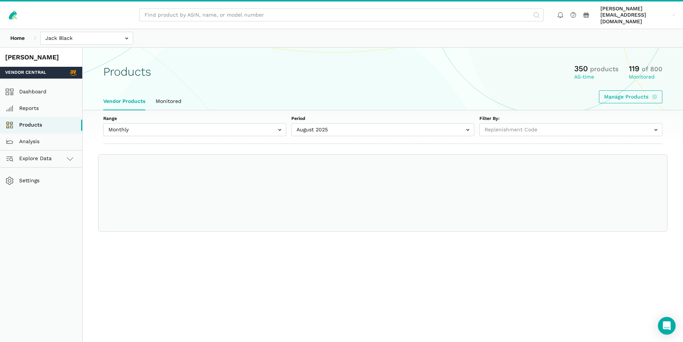
select select
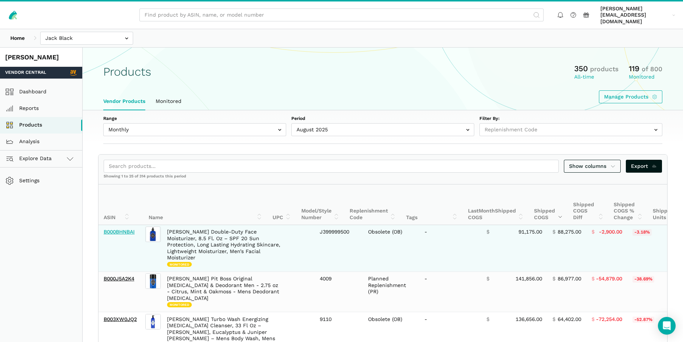
click at [121, 229] on link "B000BHNBAI" at bounding box center [119, 232] width 31 height 6
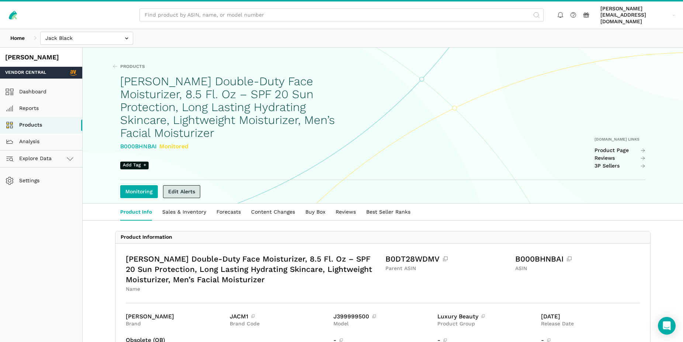
click at [191, 185] on link "Edit Alerts" at bounding box center [181, 191] width 37 height 13
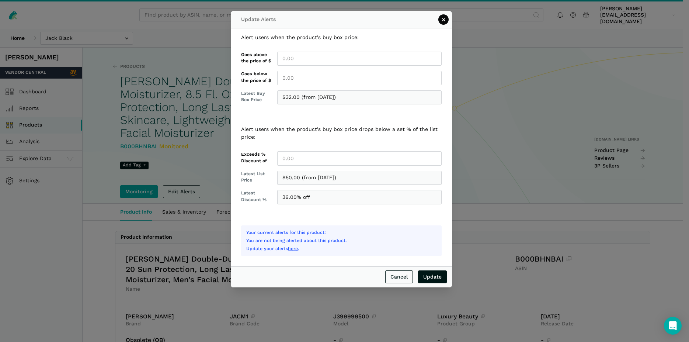
click at [441, 19] on button "×" at bounding box center [444, 19] width 10 height 10
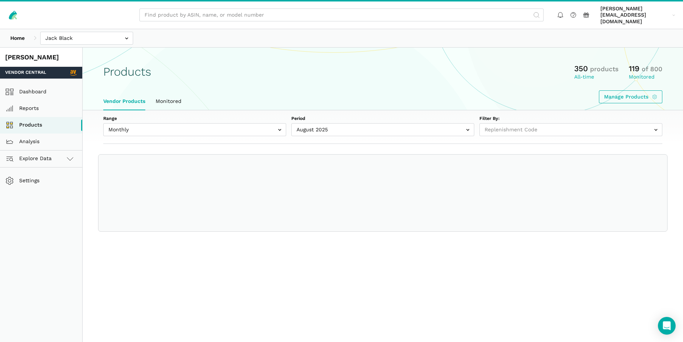
select select
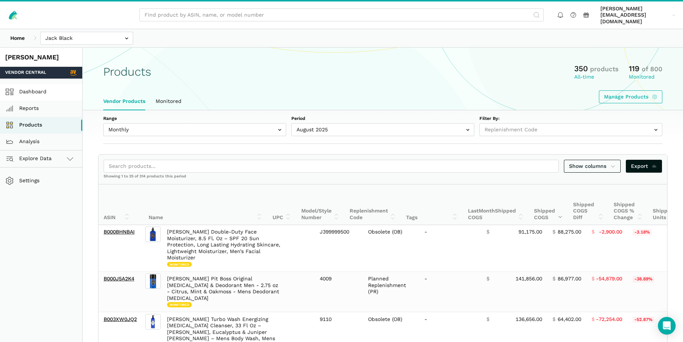
click at [41, 89] on link "Dashboard" at bounding box center [41, 92] width 82 height 17
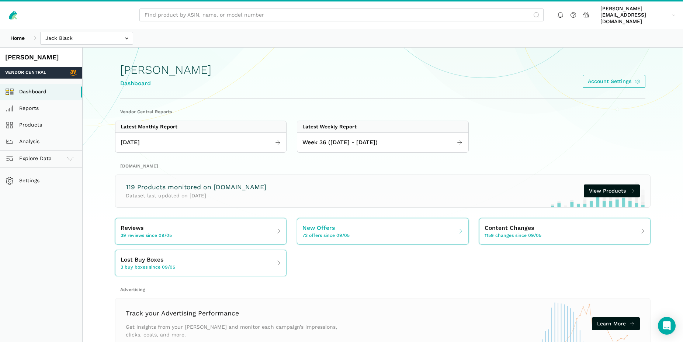
click at [356, 223] on link "New Offers 73 offers since 09/05" at bounding box center [382, 231] width 171 height 21
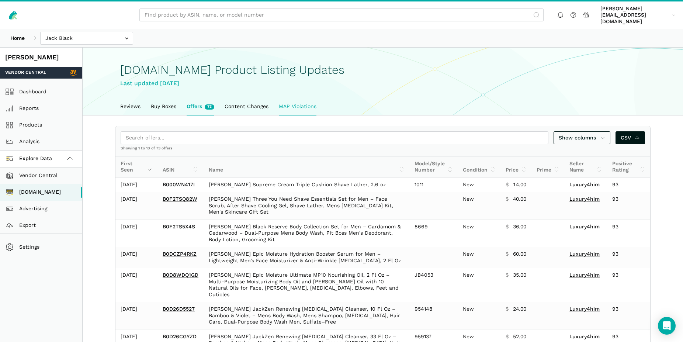
click at [301, 102] on link "MAP Violations" at bounding box center [298, 106] width 48 height 17
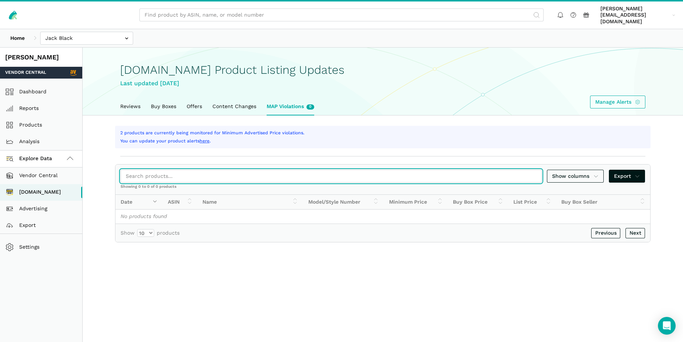
click at [146, 172] on input "search" at bounding box center [331, 176] width 421 height 13
paste input "B000J5A2K4"
click at [169, 170] on input "B000J5A2K4" at bounding box center [331, 176] width 421 height 13
type input "B000J5A2K4"
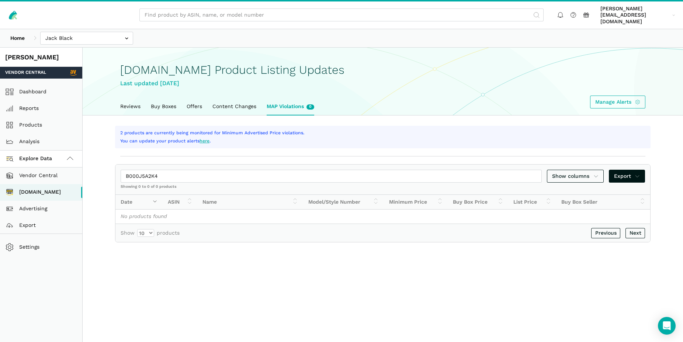
click at [206, 138] on link "here" at bounding box center [205, 140] width 10 height 5
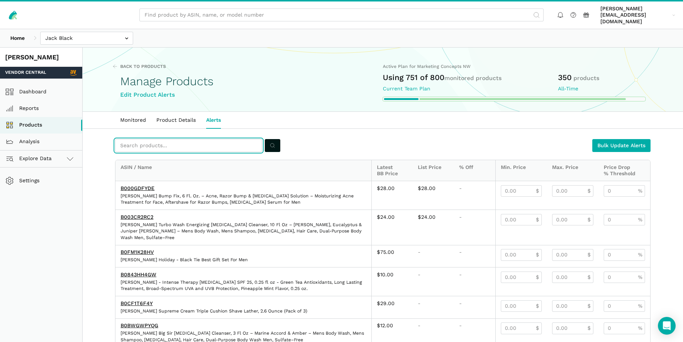
click at [195, 139] on input "text" at bounding box center [188, 145] width 147 height 13
paste input "B000J5A2K4"
type input "B000J5A2K4"
click at [271, 144] on circle "submit" at bounding box center [272, 146] width 4 height 4
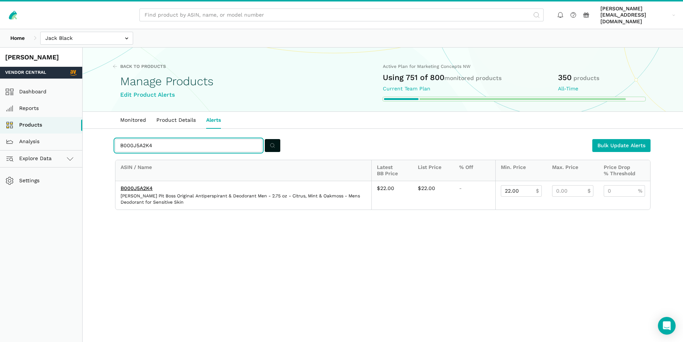
drag, startPoint x: 153, startPoint y: 139, endPoint x: 113, endPoint y: 139, distance: 40.6
click at [115, 139] on input "B000J5A2K4" at bounding box center [188, 145] width 147 height 13
paste input "3XW0JQ2"
type input "B003XW0JQ2"
click at [270, 142] on icon "submit" at bounding box center [272, 146] width 5 height 8
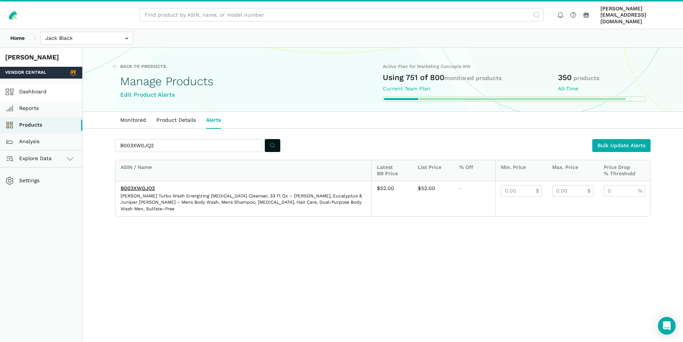
click at [42, 87] on link "Dashboard" at bounding box center [41, 92] width 82 height 17
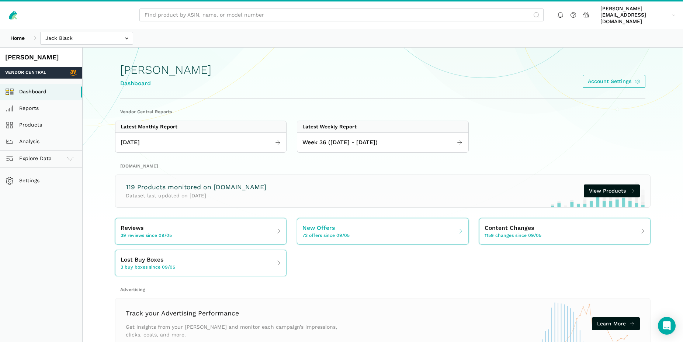
click at [322, 232] on span "73 offers since 09/05" at bounding box center [326, 235] width 47 height 7
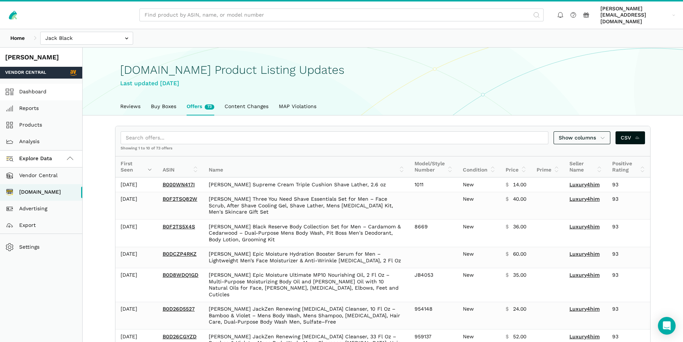
click at [38, 86] on link "Dashboard" at bounding box center [41, 92] width 82 height 17
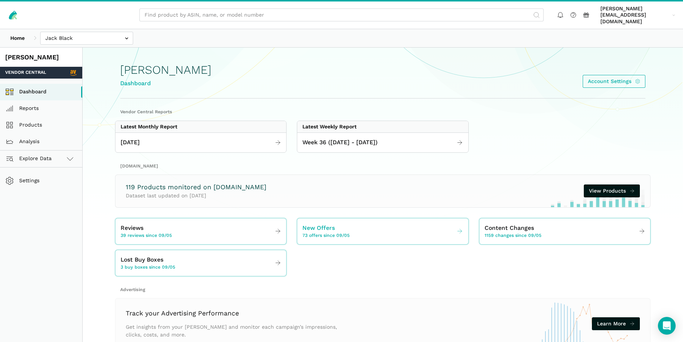
click at [332, 225] on span "New Offers" at bounding box center [319, 228] width 32 height 9
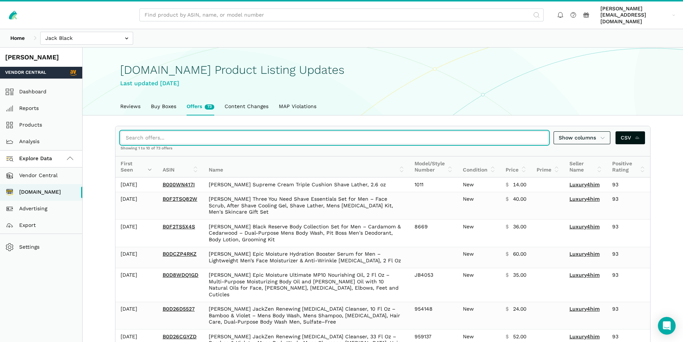
click at [160, 131] on input "search" at bounding box center [335, 137] width 428 height 13
paste input "B003XW0JQ2"
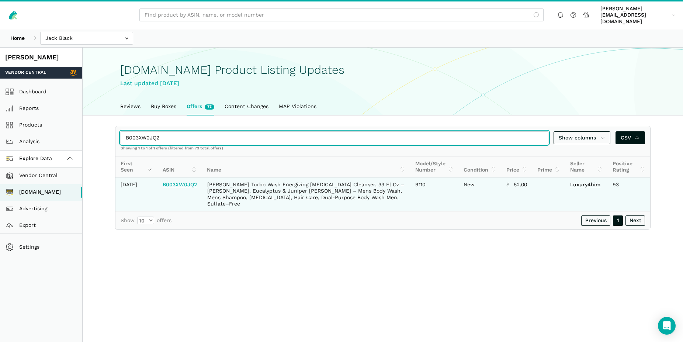
type input "B003XW0JQ2"
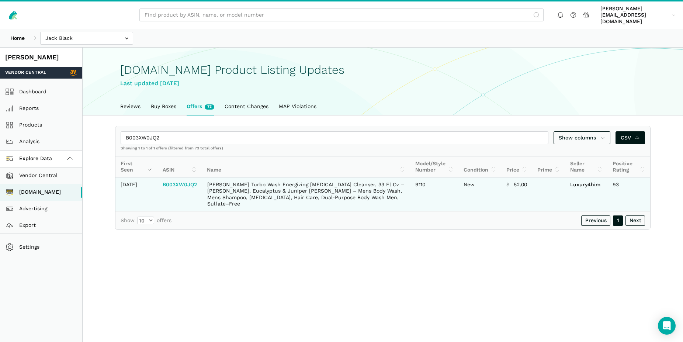
click at [179, 185] on link "B003XW0JQ2" at bounding box center [180, 185] width 34 height 6
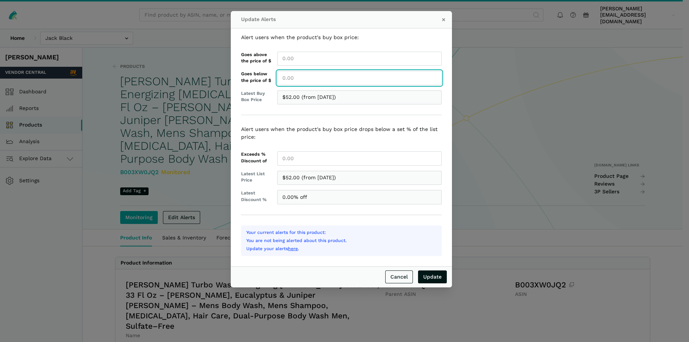
click at [289, 79] on input "Goes below the price of $" at bounding box center [359, 78] width 165 height 14
type input "16.00"
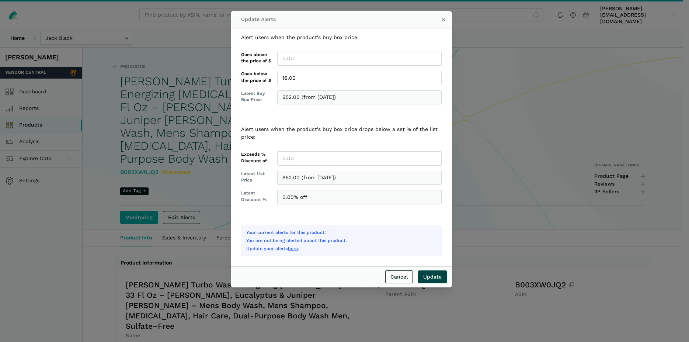
click at [438, 277] on input "Update" at bounding box center [432, 276] width 29 height 13
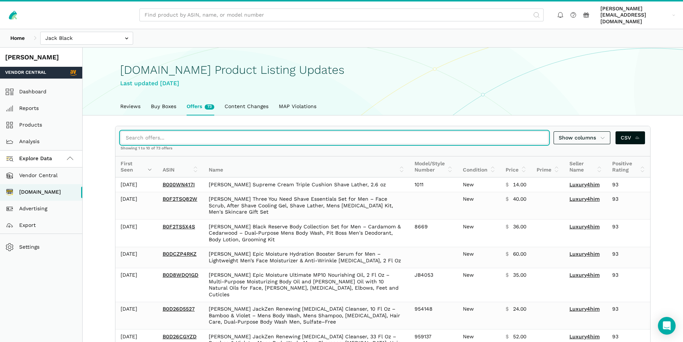
click at [191, 131] on input "search" at bounding box center [335, 137] width 428 height 13
paste input "B000BHNBAI"
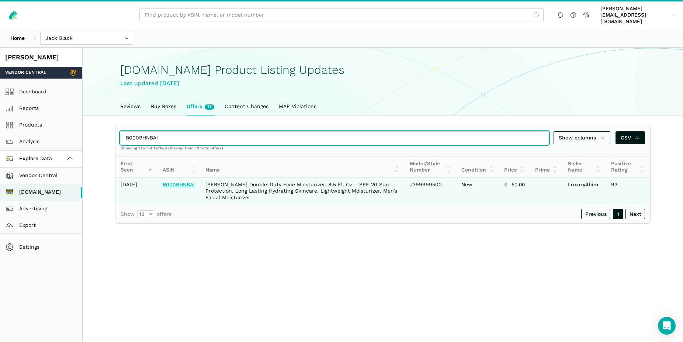
type input "B000BHNBAI"
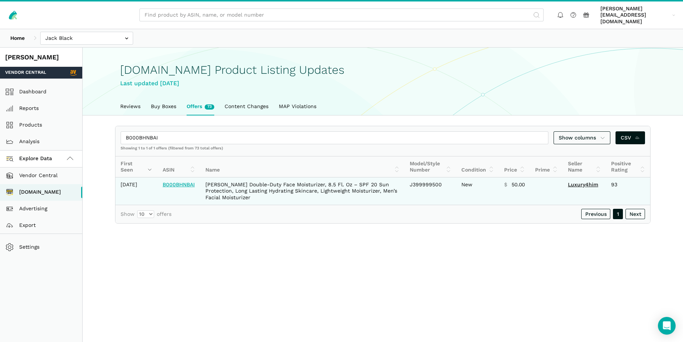
click at [184, 182] on link "B000BHNBAI" at bounding box center [179, 185] width 32 height 6
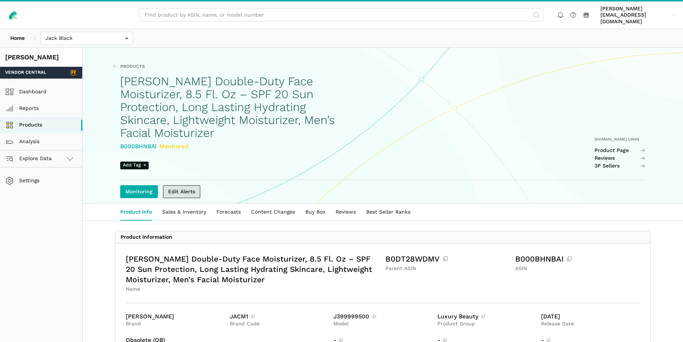
click at [194, 185] on link "Edit Alerts" at bounding box center [181, 191] width 37 height 13
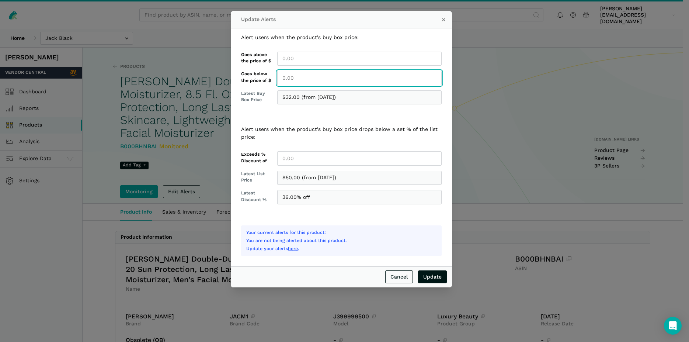
click at [290, 79] on input "Goes below the price of $" at bounding box center [359, 78] width 165 height 14
type input "50.00"
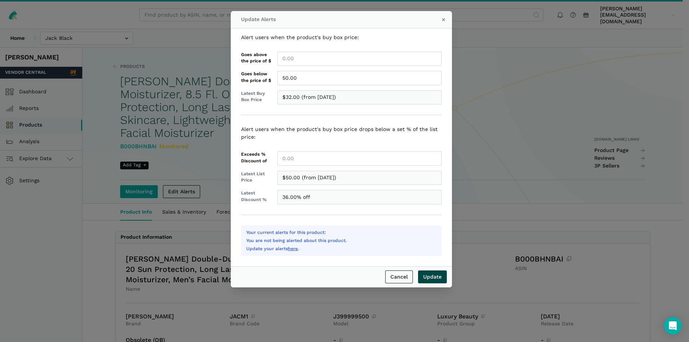
click at [433, 278] on input "Update" at bounding box center [432, 276] width 29 height 13
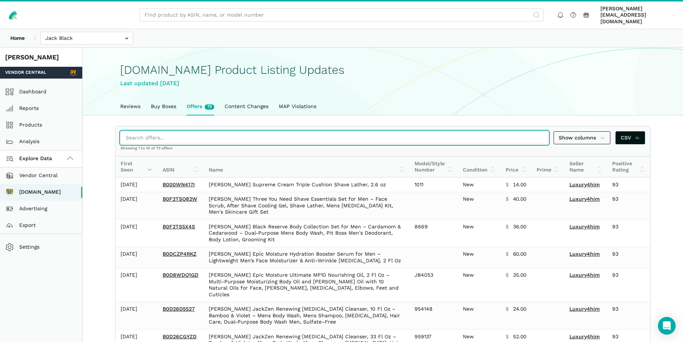
click at [168, 131] on input "search" at bounding box center [335, 137] width 428 height 13
paste input "B07QYWXCCT"
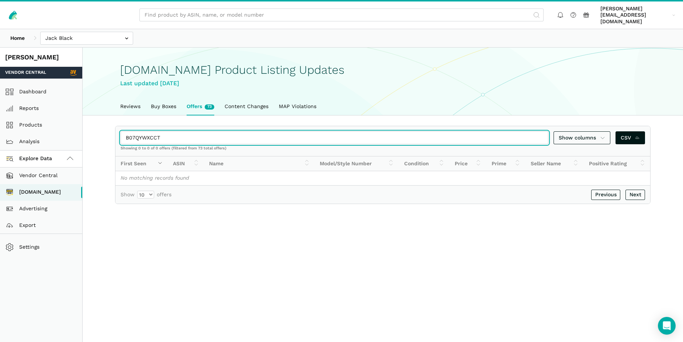
type input "B07QYWXCCT"
click at [176, 132] on input "B07QYWXCCT" at bounding box center [335, 137] width 428 height 13
drag, startPoint x: 172, startPoint y: 131, endPoint x: 128, endPoint y: 131, distance: 43.9
click at [123, 131] on input "B07QYWXCCT" at bounding box center [335, 137] width 428 height 13
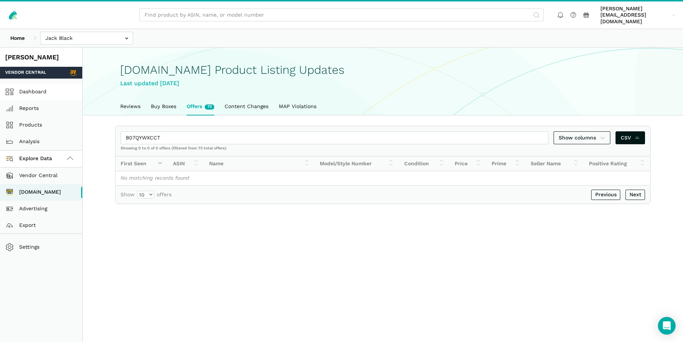
click at [49, 89] on link "Dashboard" at bounding box center [41, 92] width 82 height 17
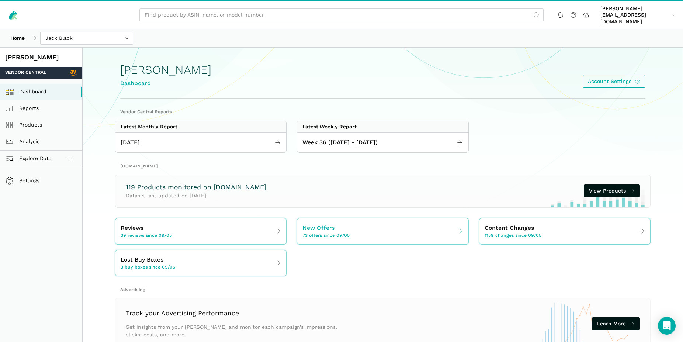
click at [333, 232] on span "73 offers since 09/05" at bounding box center [326, 235] width 47 height 7
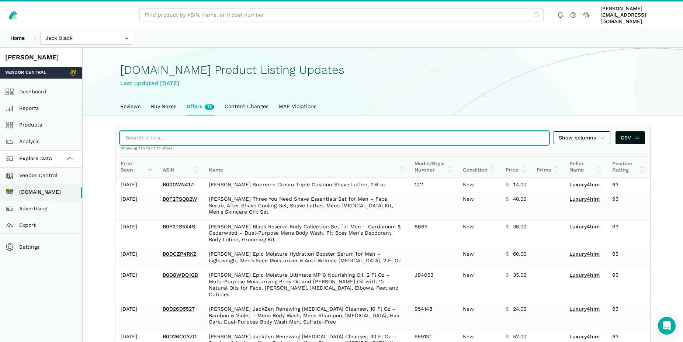
click at [135, 131] on input "search" at bounding box center [335, 137] width 428 height 13
paste input "B07QYWXCCT"
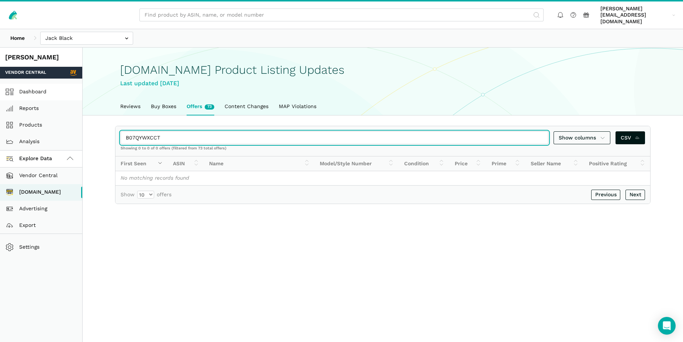
type input "B07QYWXCCT"
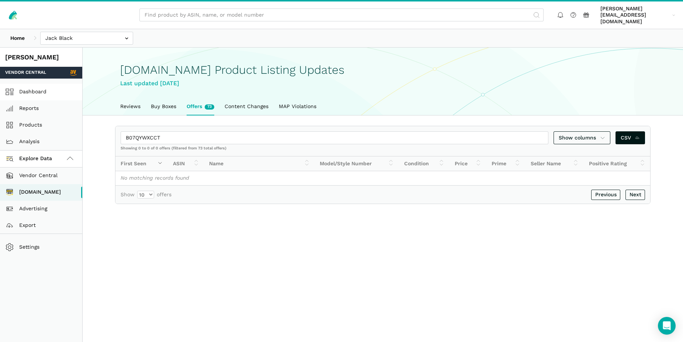
click at [30, 87] on link "Dashboard" at bounding box center [41, 92] width 82 height 17
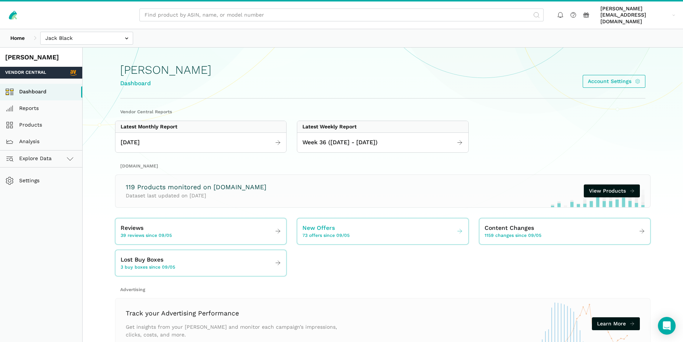
click at [332, 232] on link "New Offers 73 offers since 09/05" at bounding box center [382, 231] width 171 height 21
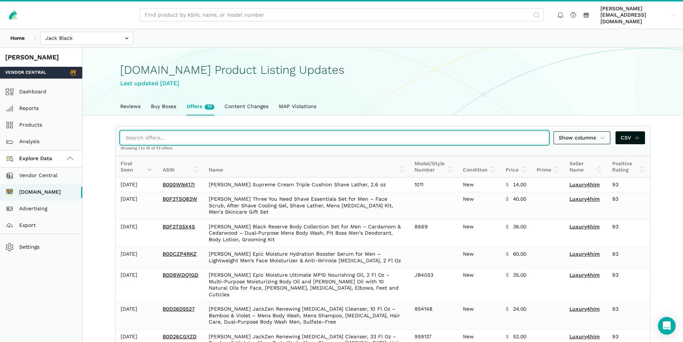
click at [171, 131] on input "search" at bounding box center [335, 137] width 428 height 13
paste input "B002Y2TGMA"
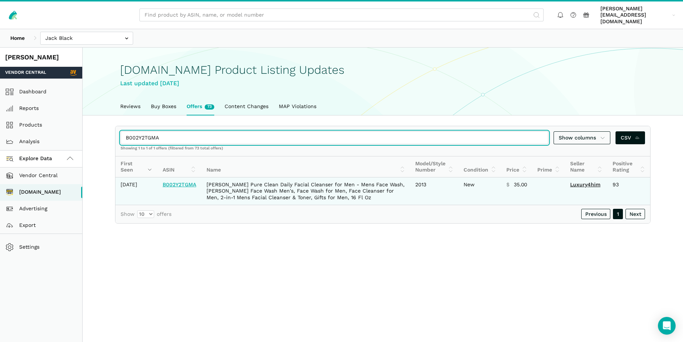
type input "B002Y2TGMA"
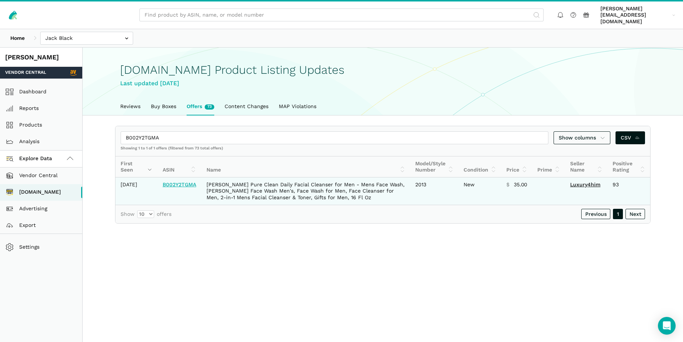
click at [184, 183] on link "B002Y2TGMA" at bounding box center [180, 185] width 34 height 6
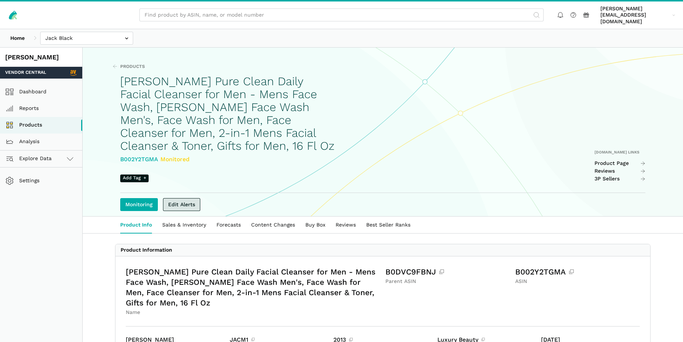
click at [186, 198] on link "Edit Alerts" at bounding box center [181, 204] width 37 height 13
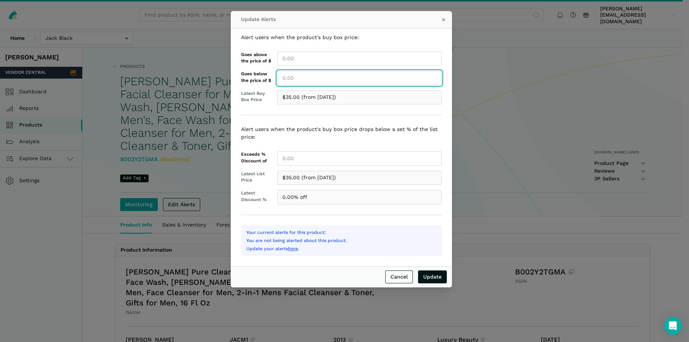
click at [293, 78] on input "Goes below the price of $" at bounding box center [359, 78] width 165 height 14
type input "35.00"
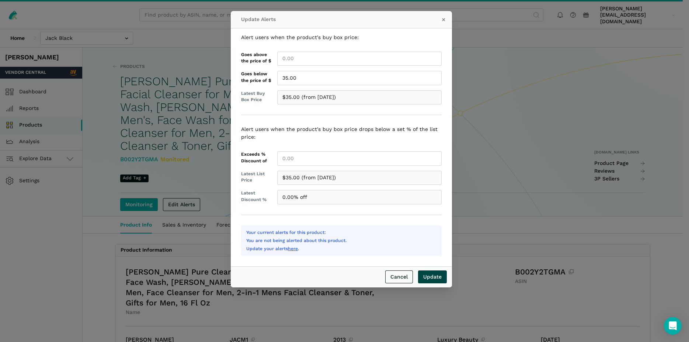
click at [432, 278] on input "Update" at bounding box center [432, 276] width 29 height 13
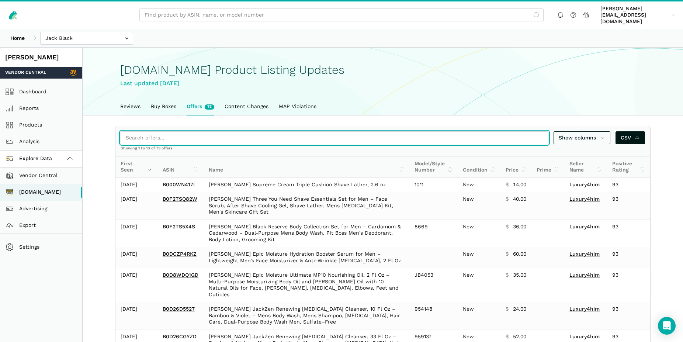
click at [159, 131] on input "search" at bounding box center [335, 137] width 428 height 13
paste input "B000HLF0QQ"
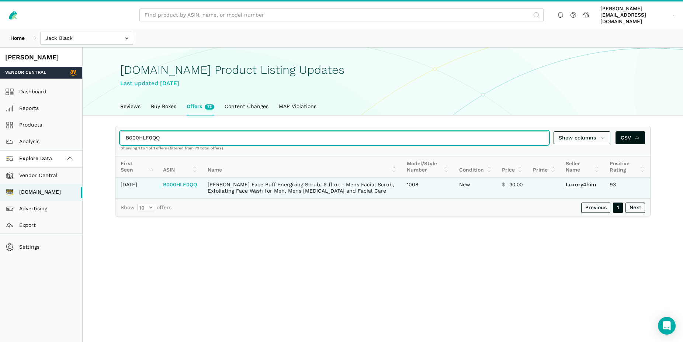
type input "B000HLF0QQ"
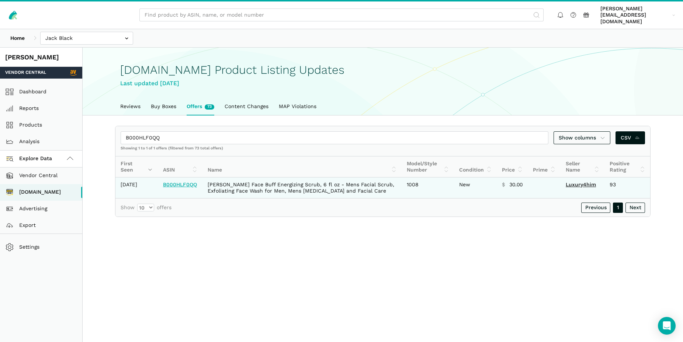
click at [180, 182] on link "B000HLF0QQ" at bounding box center [180, 185] width 34 height 6
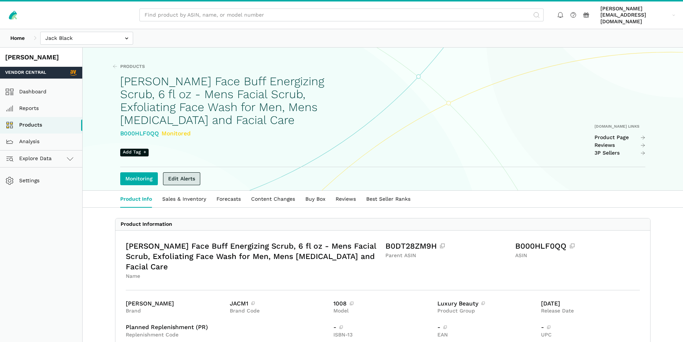
click at [182, 172] on link "Edit Alerts" at bounding box center [181, 178] width 37 height 13
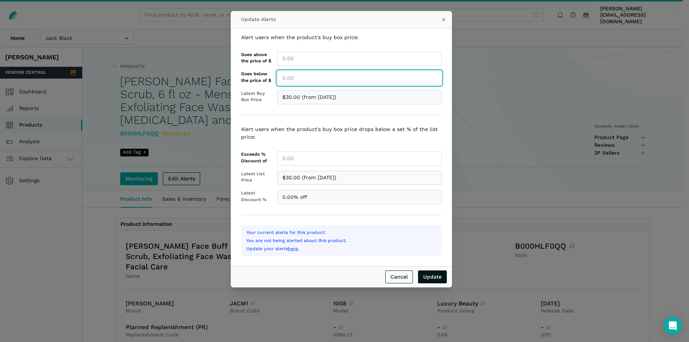
click at [290, 82] on input "Goes below the price of $" at bounding box center [359, 78] width 165 height 14
type input "30.00"
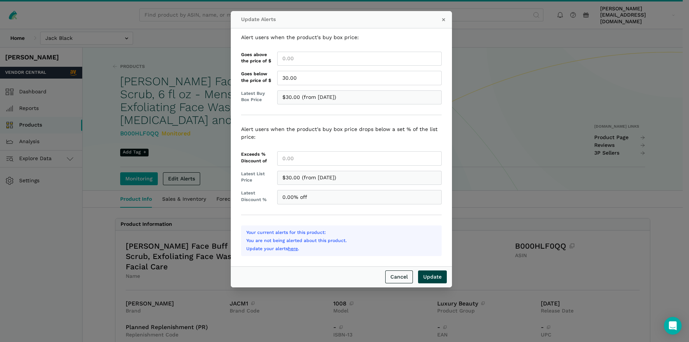
click at [436, 276] on input "Update" at bounding box center [432, 276] width 29 height 13
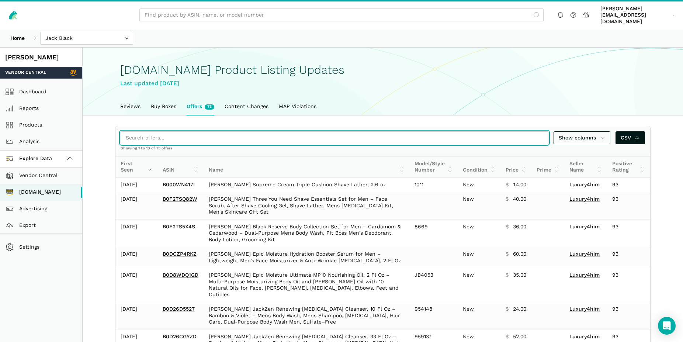
click at [142, 131] on input "search" at bounding box center [335, 137] width 428 height 13
paste input "B000HP9M3E"
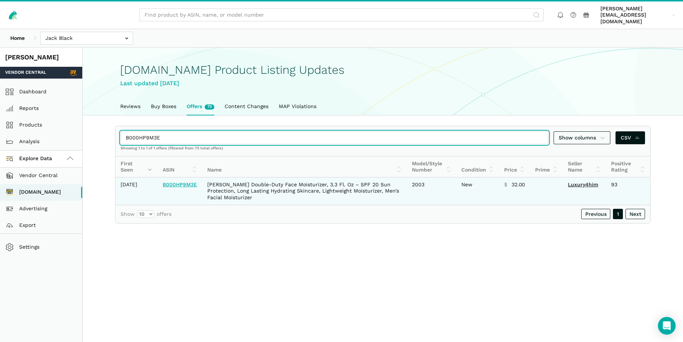
type input "B000HP9M3E"
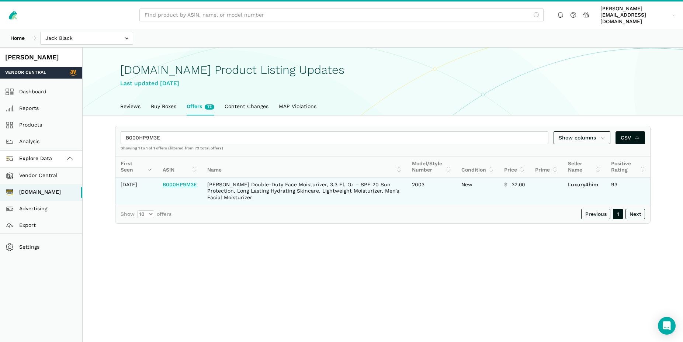
click at [185, 182] on link "B000HP9M3E" at bounding box center [180, 185] width 34 height 6
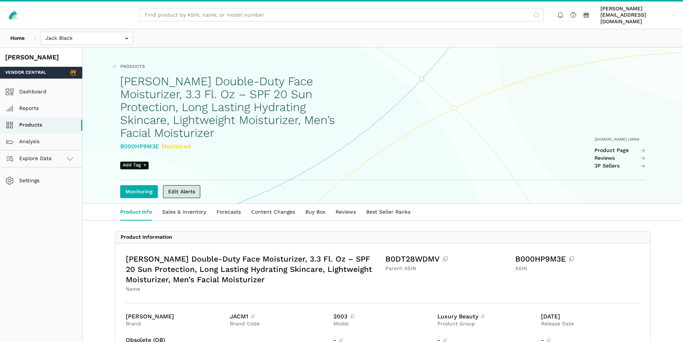
click at [183, 185] on link "Edit Alerts" at bounding box center [181, 191] width 37 height 13
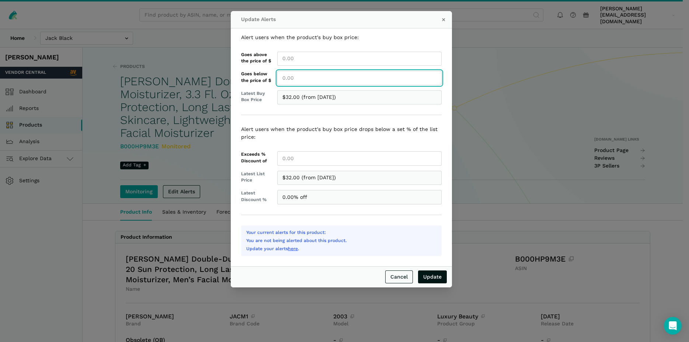
click at [292, 80] on input "Goes below the price of $" at bounding box center [359, 78] width 165 height 14
type input "32.00"
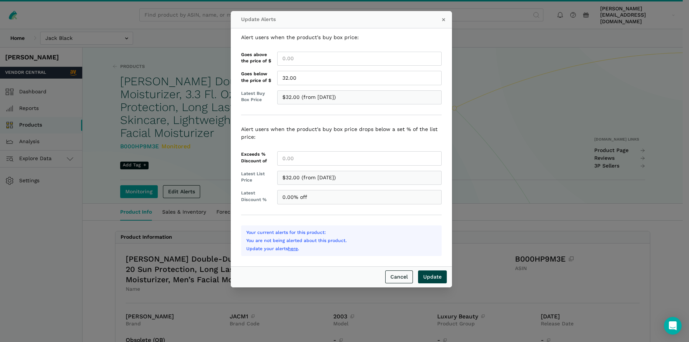
click at [435, 278] on input "Update" at bounding box center [432, 276] width 29 height 13
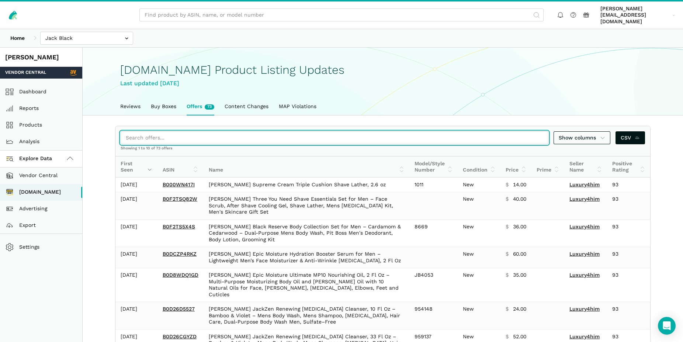
click at [139, 131] on input "search" at bounding box center [335, 137] width 428 height 13
paste input "B000MIIFB6"
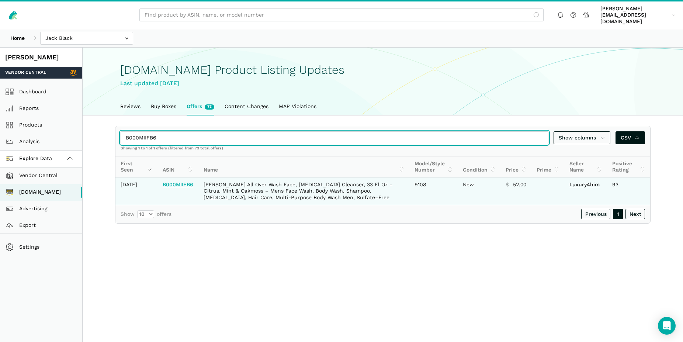
type input "B000MIIFB6"
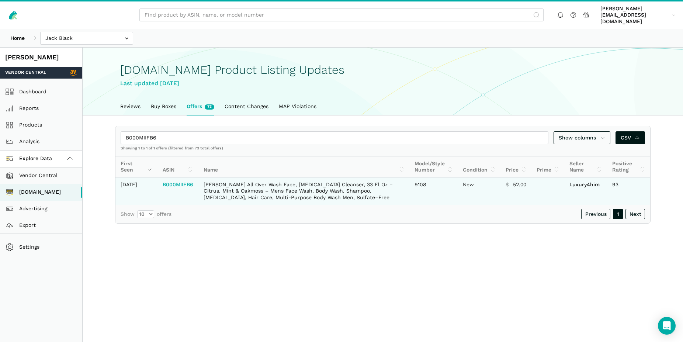
click at [176, 186] on link "B000MIIFB6" at bounding box center [178, 185] width 31 height 6
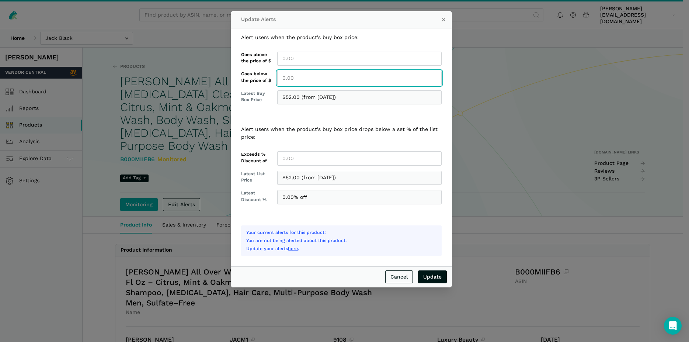
click at [296, 72] on input "Goes below the price of $" at bounding box center [359, 78] width 165 height 14
type input "52.00"
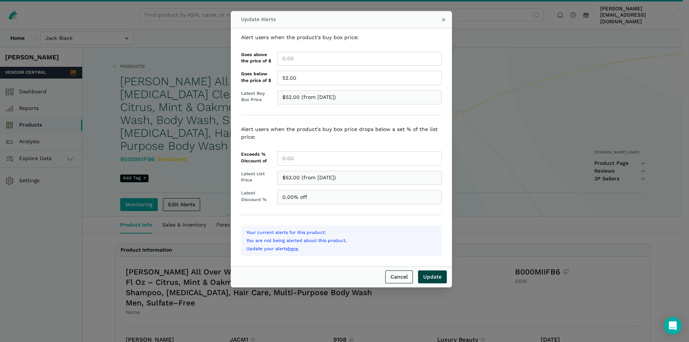
click at [432, 279] on input "Update" at bounding box center [432, 276] width 29 height 13
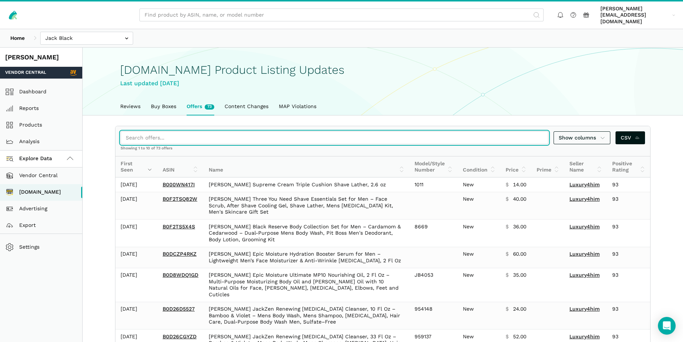
click at [181, 131] on input "search" at bounding box center [335, 137] width 428 height 13
paste input "B07VYC6156"
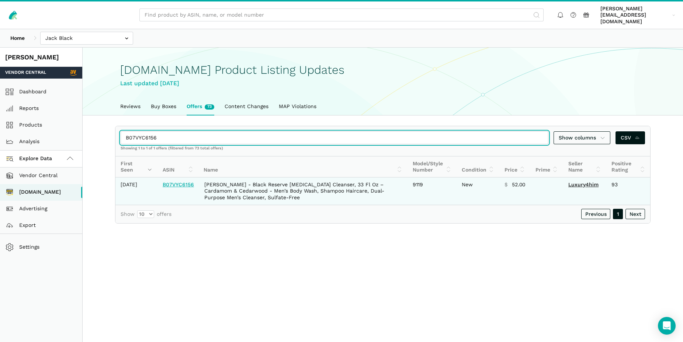
type input "B07VYC6156"
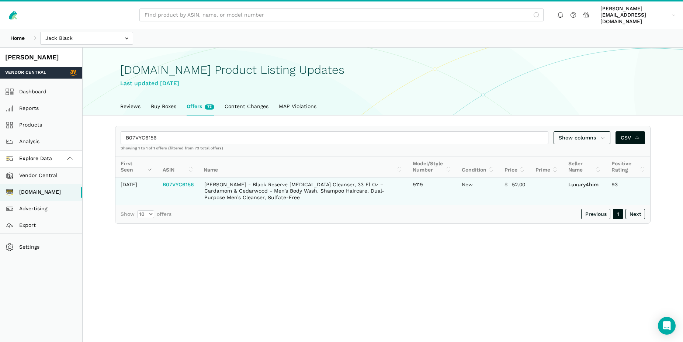
click at [182, 182] on link "B07VYC6156" at bounding box center [178, 185] width 31 height 6
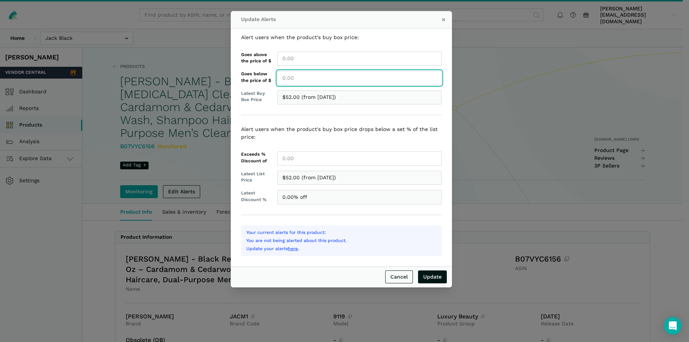
click at [302, 79] on input "Goes below the price of $" at bounding box center [359, 78] width 165 height 14
type input "52.00"
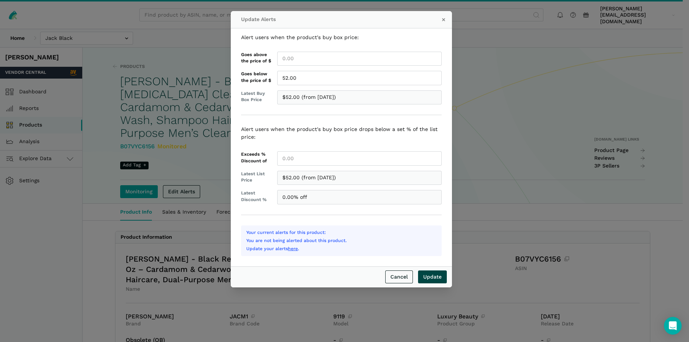
click at [436, 280] on input "Update" at bounding box center [432, 276] width 29 height 13
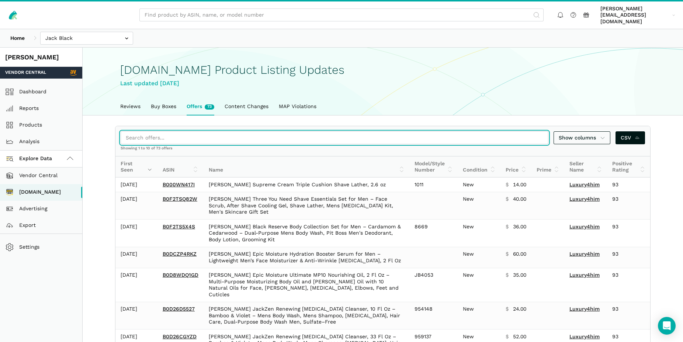
click at [158, 131] on input "search" at bounding box center [335, 137] width 428 height 13
paste input "B0140H17FU"
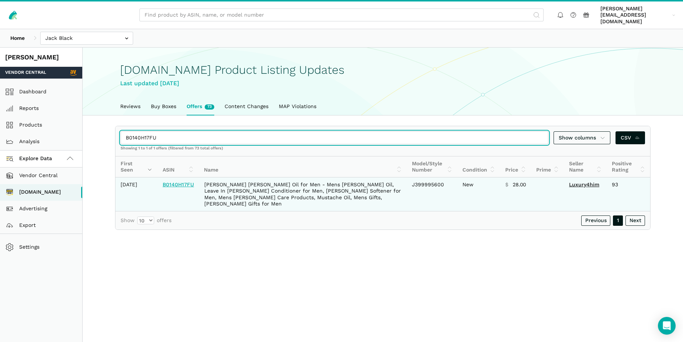
type input "B0140H17FU"
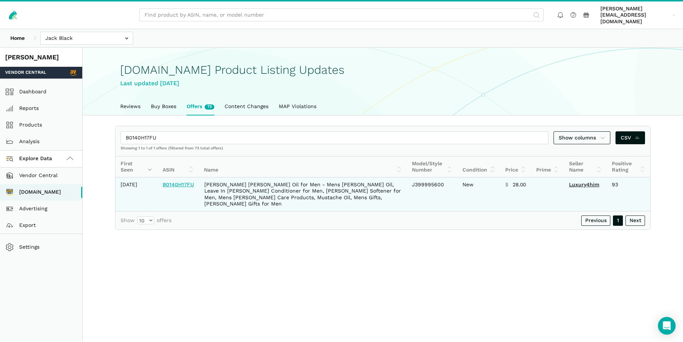
click at [179, 182] on link "B0140H17FU" at bounding box center [178, 185] width 31 height 6
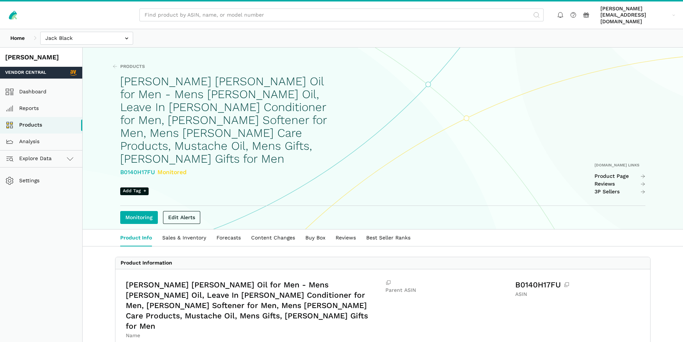
click at [189, 211] on link "Edit Alerts" at bounding box center [181, 217] width 37 height 13
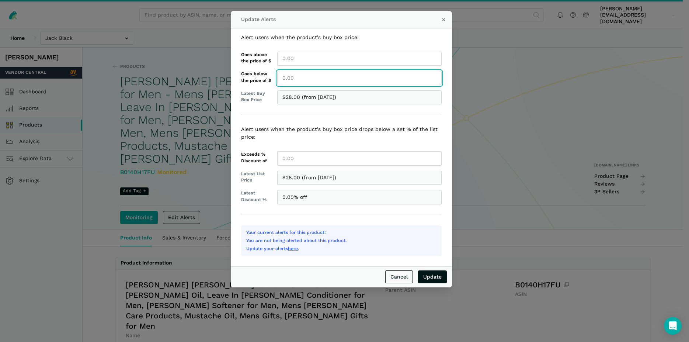
click at [289, 79] on input "Goes below the price of $" at bounding box center [359, 78] width 165 height 14
type input "28.00"
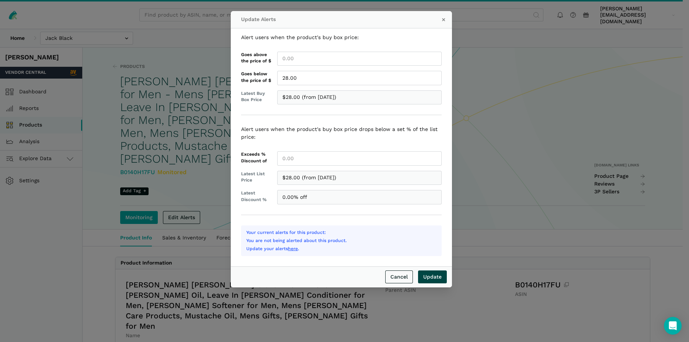
click at [435, 277] on input "Update" at bounding box center [432, 276] width 29 height 13
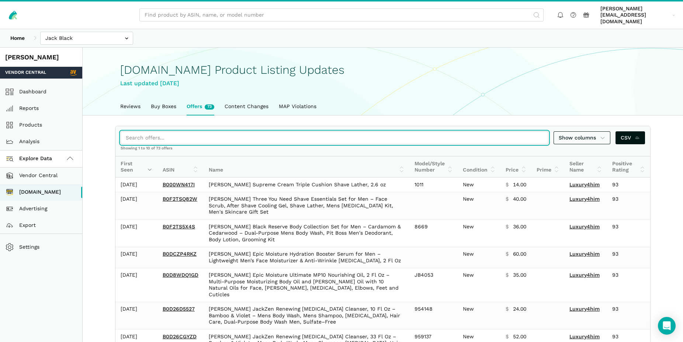
click at [169, 131] on input "search" at bounding box center [335, 137] width 428 height 13
paste input "B000BJUS6Q"
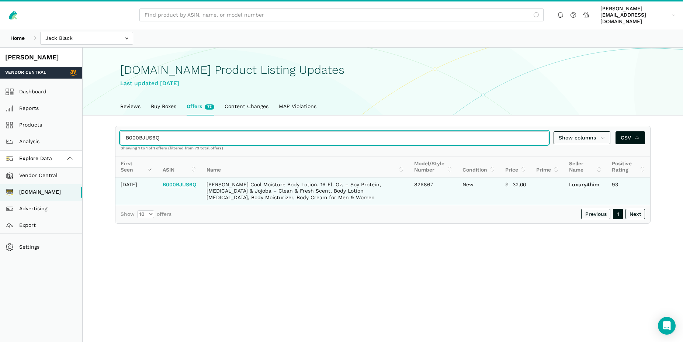
type input "B000BJUS6Q"
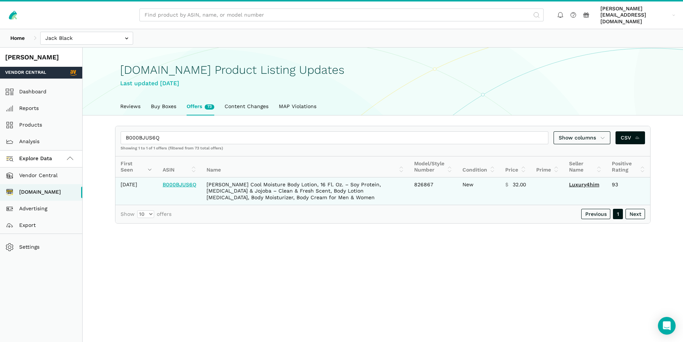
click at [184, 185] on link "B000BJUS6Q" at bounding box center [180, 185] width 34 height 6
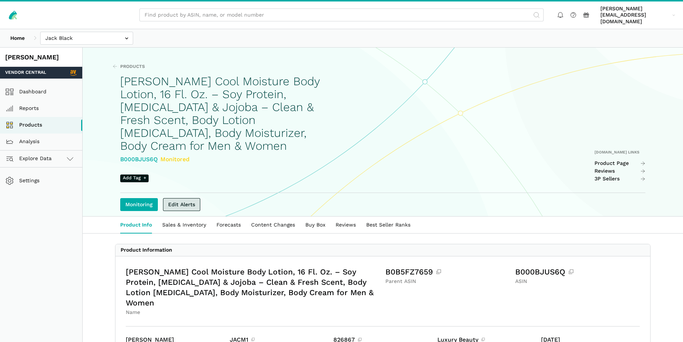
click at [184, 198] on link "Edit Alerts" at bounding box center [181, 204] width 37 height 13
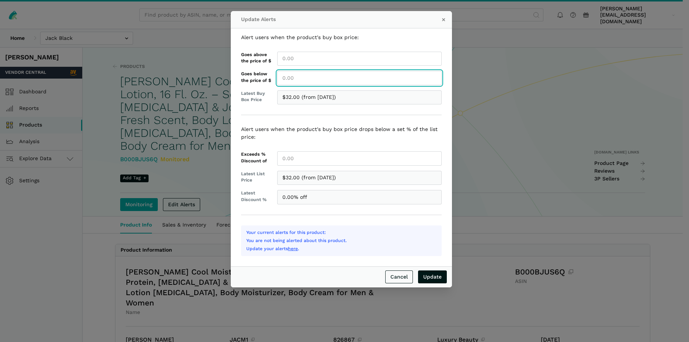
click at [294, 79] on input "Goes below the price of $" at bounding box center [359, 78] width 165 height 14
type input "32.00"
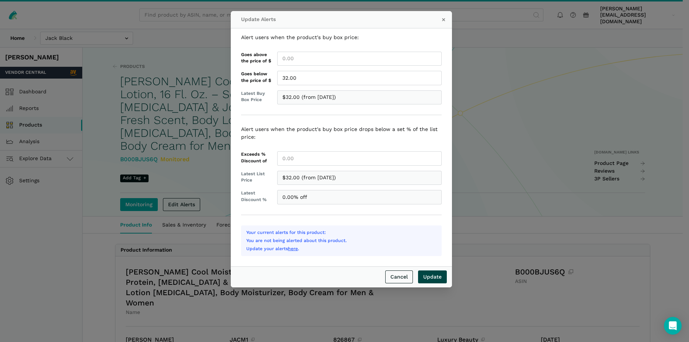
click at [435, 279] on input "Update" at bounding box center [432, 276] width 29 height 13
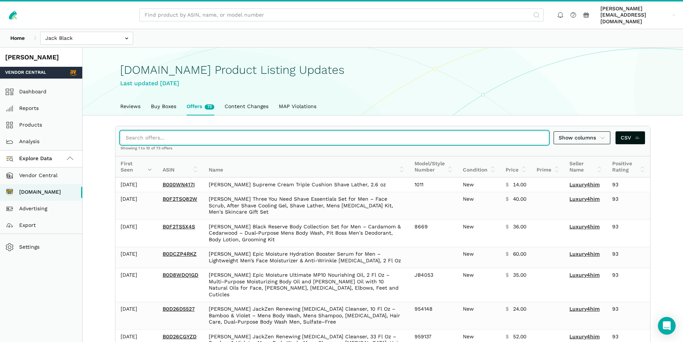
click at [178, 134] on input "search" at bounding box center [335, 137] width 428 height 13
paste input "B0877RBXT4"
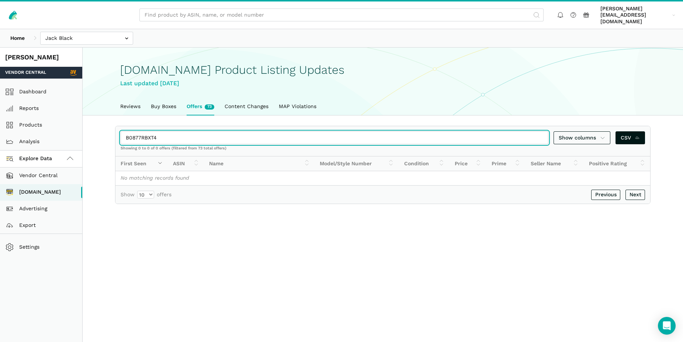
drag, startPoint x: 176, startPoint y: 131, endPoint x: 123, endPoint y: 125, distance: 53.4
click at [123, 131] on input "B0877RBXT4" at bounding box center [335, 137] width 428 height 13
drag, startPoint x: 158, startPoint y: 133, endPoint x: 121, endPoint y: 130, distance: 37.7
click at [121, 131] on input "B0877RBXT4" at bounding box center [335, 137] width 428 height 13
paste input "78Q5J6VB"
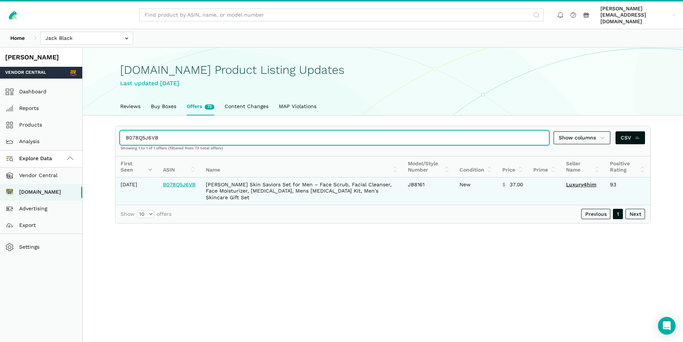
type input "B078Q5J6VB"
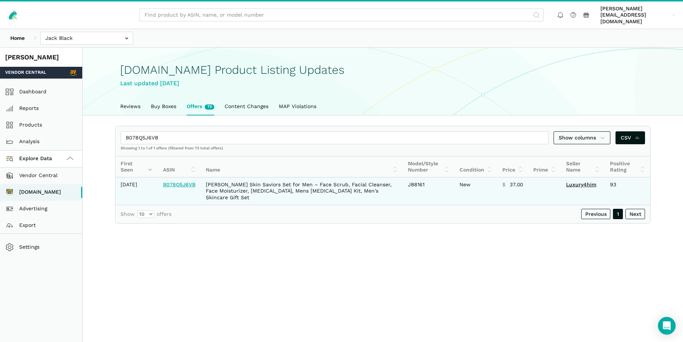
click at [189, 182] on link "B078Q5J6VB" at bounding box center [179, 185] width 32 height 6
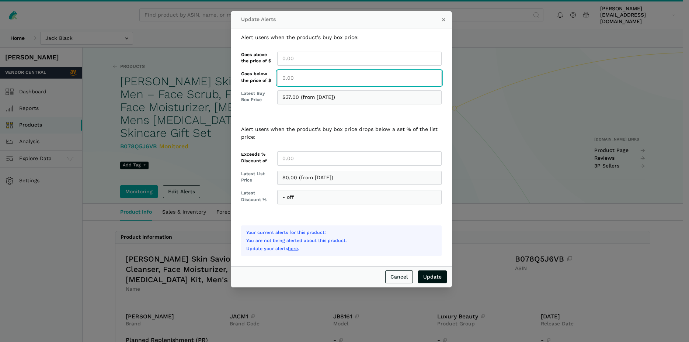
click at [297, 80] on input "Goes below the price of $" at bounding box center [359, 78] width 165 height 14
type input "37.00"
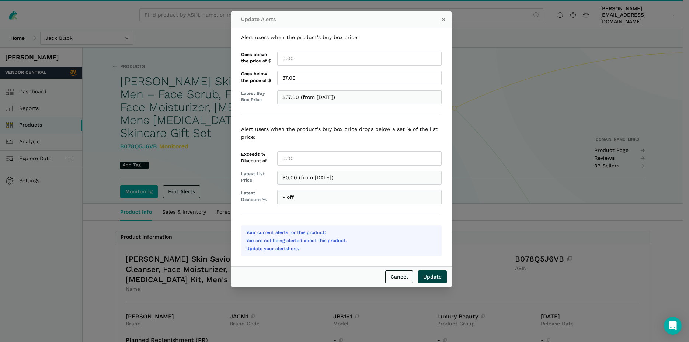
click at [431, 276] on input "Update" at bounding box center [432, 276] width 29 height 13
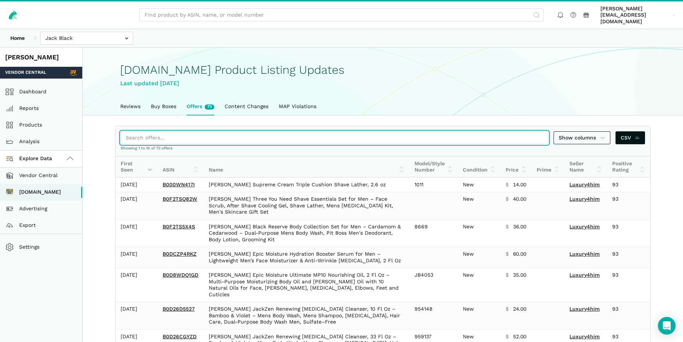
click at [147, 135] on input "search" at bounding box center [335, 137] width 428 height 13
paste input "B002TSOJGC"
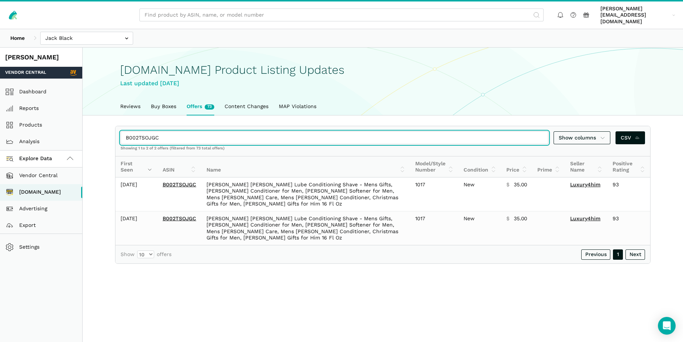
type input "B002TSOJGC"
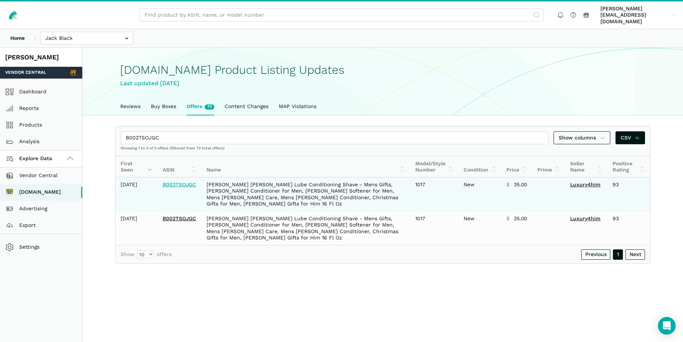
click at [182, 184] on link "B002TSOJGC" at bounding box center [180, 185] width 34 height 6
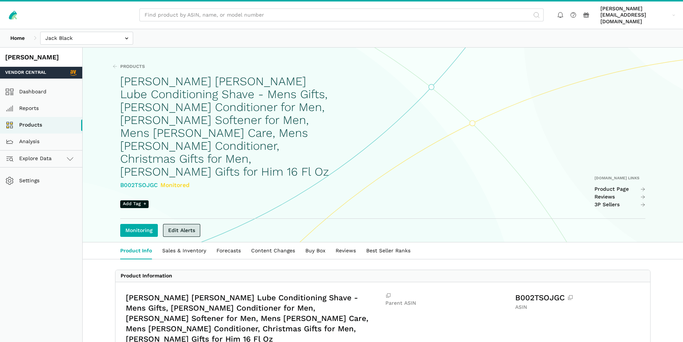
click at [181, 224] on link "Edit Alerts" at bounding box center [181, 230] width 37 height 13
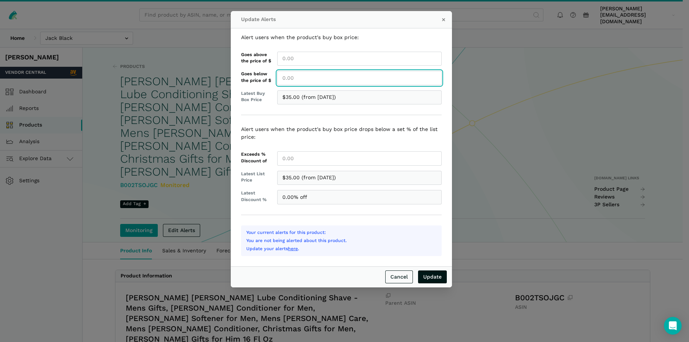
click at [307, 80] on input "Goes below the price of $" at bounding box center [359, 78] width 165 height 14
type input "35.00"
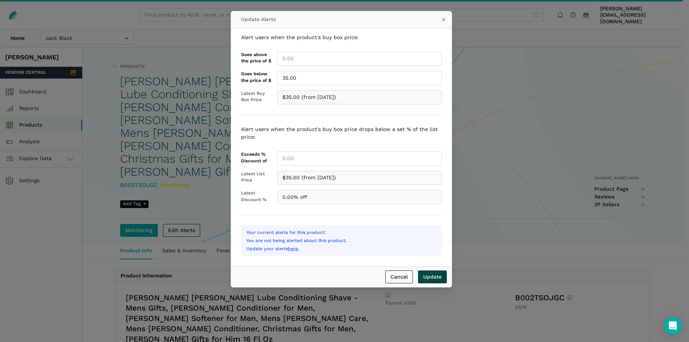
click at [442, 276] on input "Update" at bounding box center [432, 276] width 29 height 13
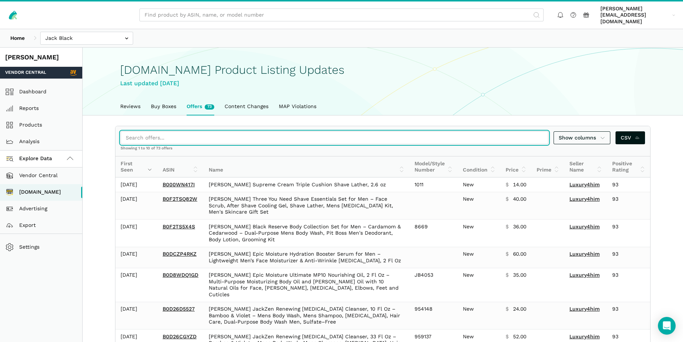
click at [148, 131] on input "search" at bounding box center [335, 137] width 428 height 13
paste input "B002TSOJGC"
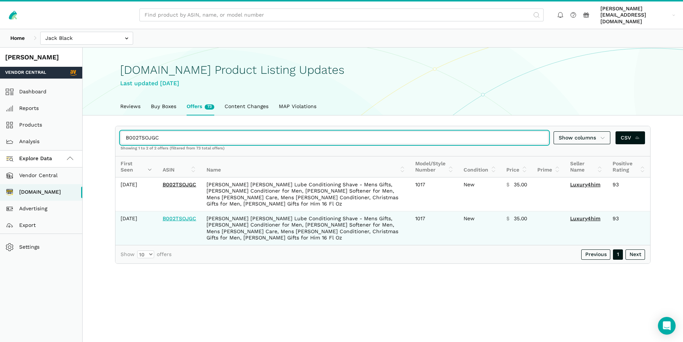
type input "B002TSOJGC"
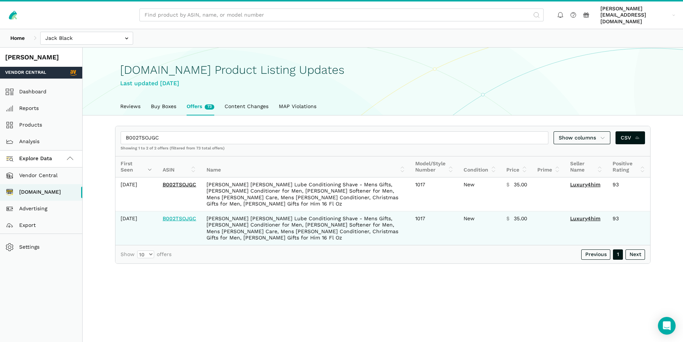
click at [184, 215] on link "B002TSOJGC" at bounding box center [180, 218] width 34 height 6
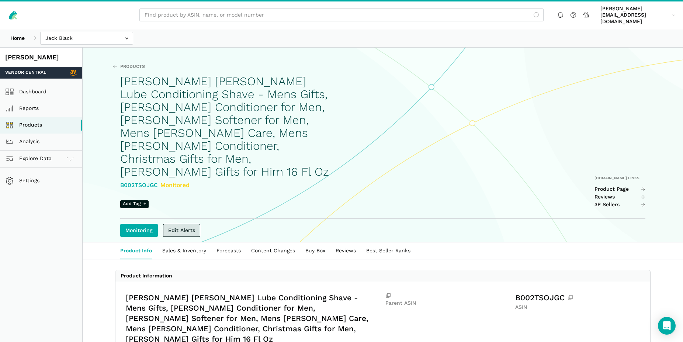
click at [187, 224] on link "Edit Alerts" at bounding box center [181, 230] width 37 height 13
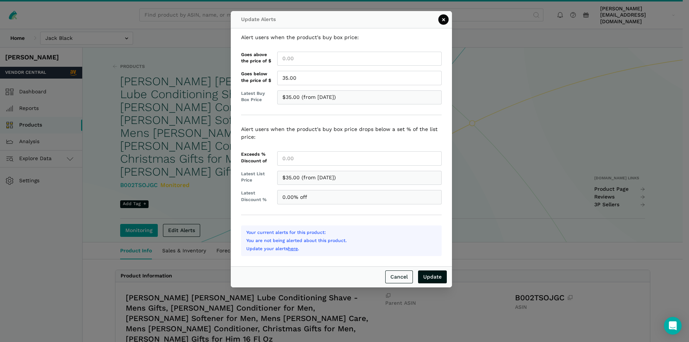
click at [444, 19] on button "×" at bounding box center [444, 19] width 10 height 10
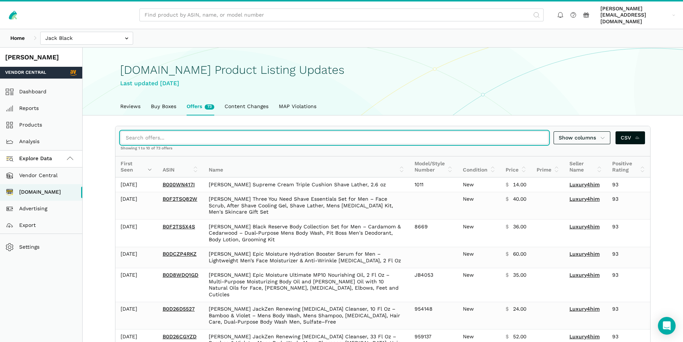
click at [157, 131] on input "search" at bounding box center [335, 137] width 428 height 13
paste input "B07TDB1WT5"
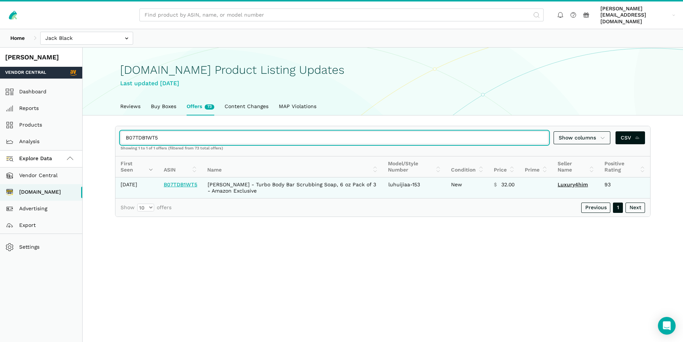
type input "B07TDB1WT5"
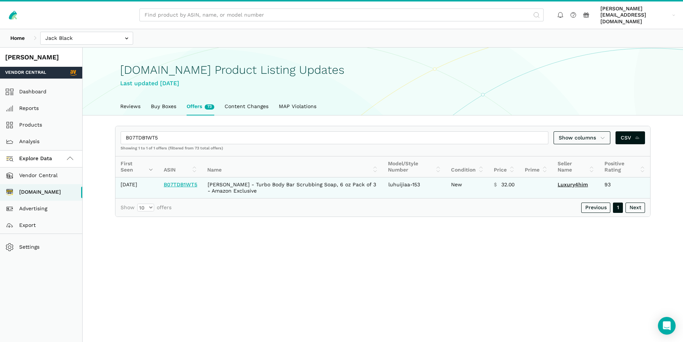
click at [185, 182] on link "B07TDB1WT5" at bounding box center [181, 185] width 34 height 6
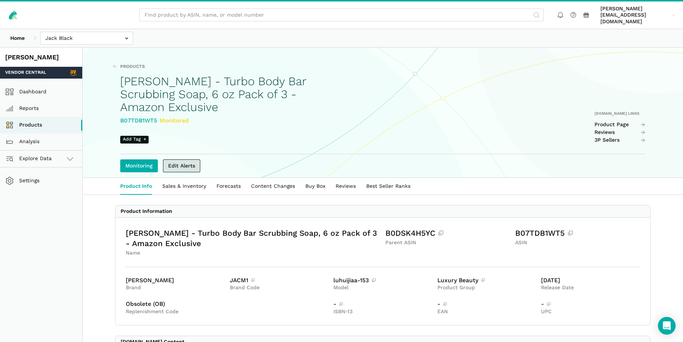
click at [187, 159] on link "Edit Alerts" at bounding box center [181, 165] width 37 height 13
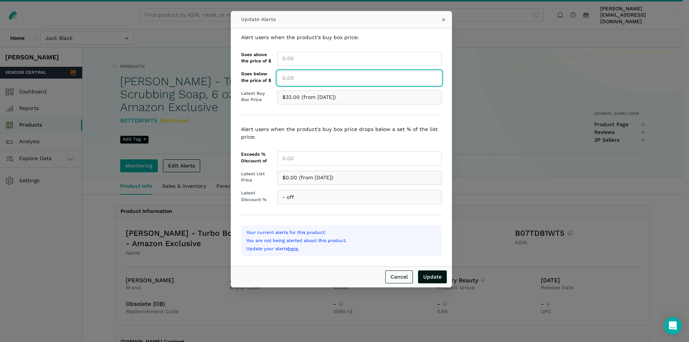
click at [293, 77] on input "Goes below the price of $" at bounding box center [359, 78] width 165 height 14
type input "32.00"
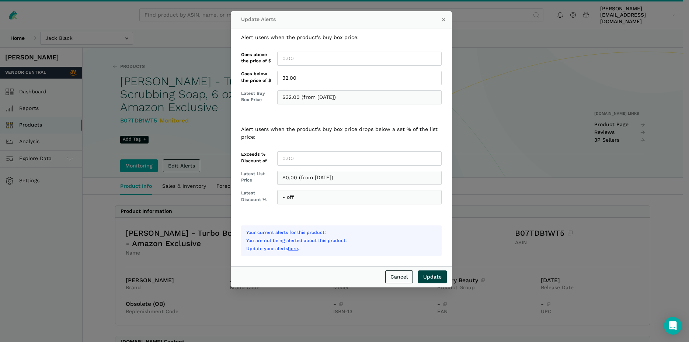
click at [439, 277] on input "Update" at bounding box center [432, 276] width 29 height 13
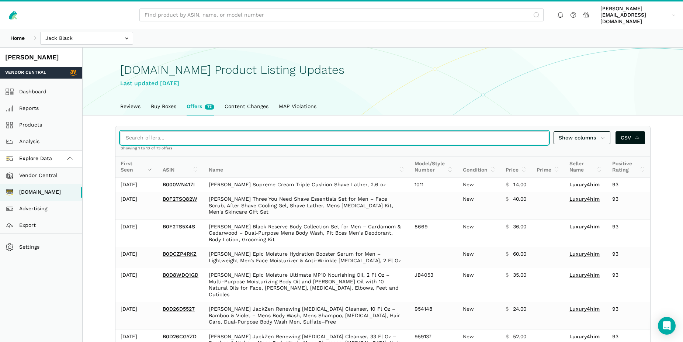
click at [144, 132] on input "search" at bounding box center [335, 137] width 428 height 13
paste input "B001W12MQ6"
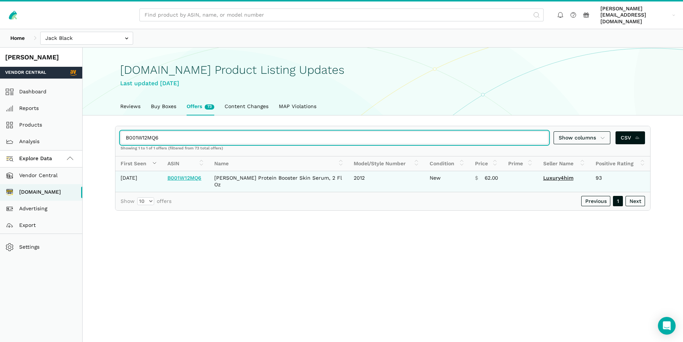
type input "B001W12MQ6"
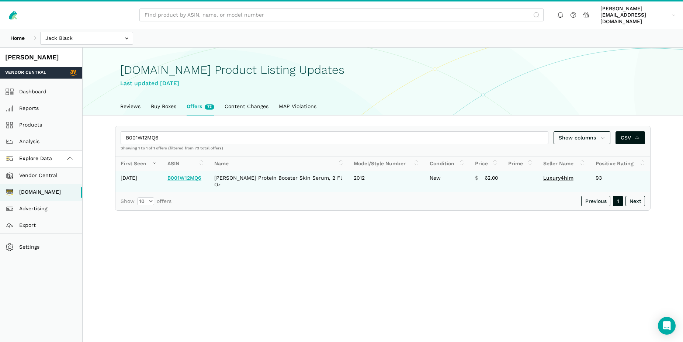
click at [194, 175] on link "B001W12MQ6" at bounding box center [184, 178] width 34 height 6
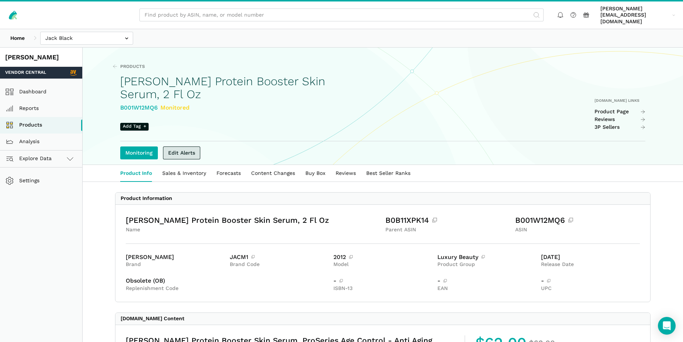
click at [189, 146] on link "Edit Alerts" at bounding box center [181, 152] width 37 height 13
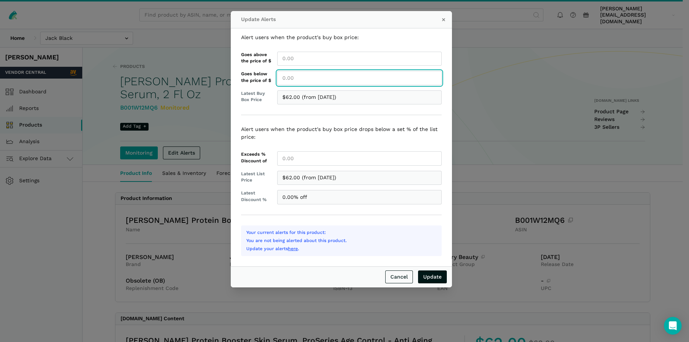
click at [289, 80] on input "Goes below the price of $" at bounding box center [359, 78] width 165 height 14
type input "62.00"
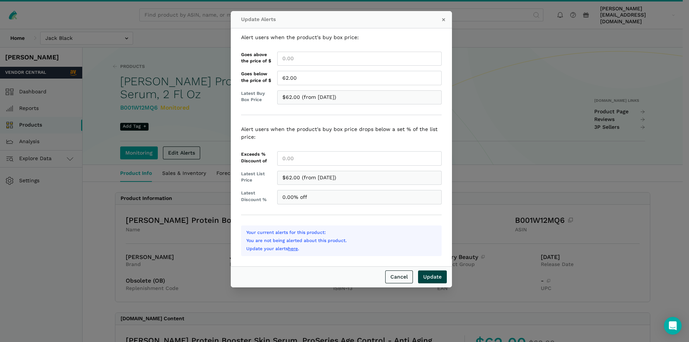
click at [435, 280] on input "Update" at bounding box center [432, 276] width 29 height 13
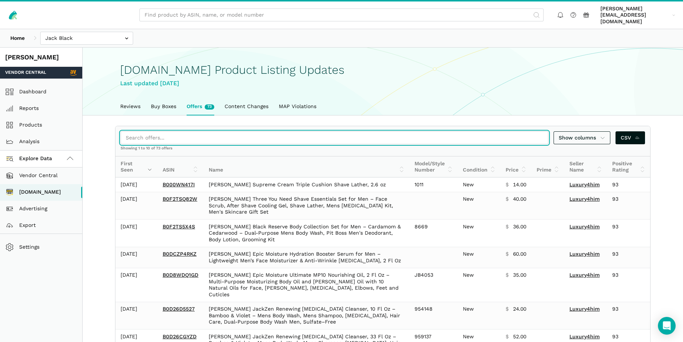
click at [173, 134] on input "search" at bounding box center [335, 137] width 428 height 13
paste input "B00UKL9TR4"
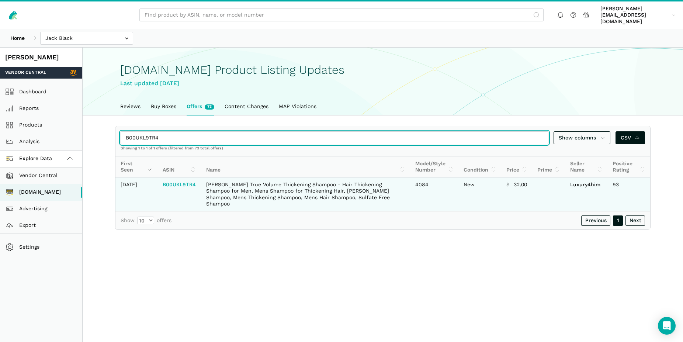
type input "B00UKL9TR4"
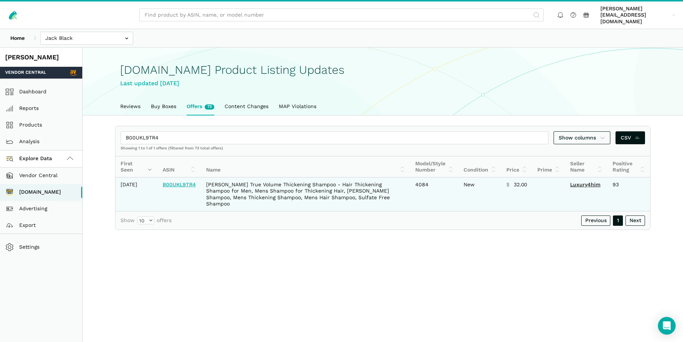
click at [185, 185] on link "B00UKL9TR4" at bounding box center [179, 185] width 33 height 6
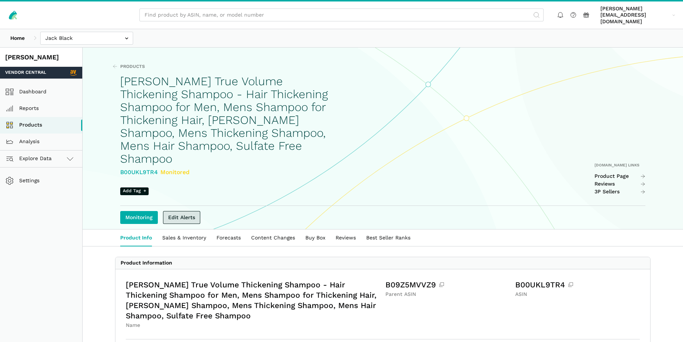
click at [179, 211] on link "Edit Alerts" at bounding box center [181, 217] width 37 height 13
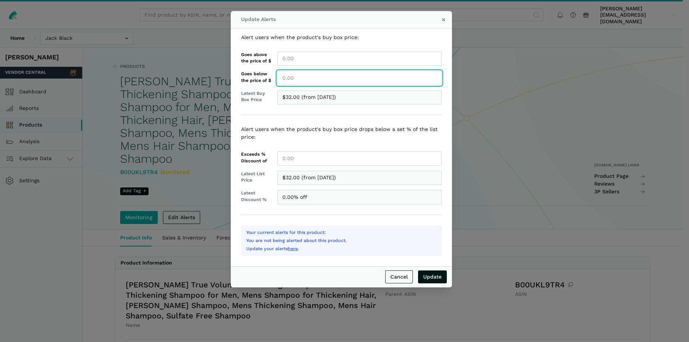
click at [306, 79] on input "Goes below the price of $" at bounding box center [359, 78] width 165 height 14
type input "32.00"
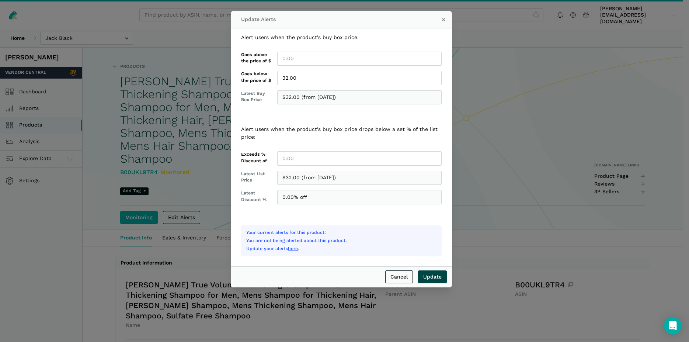
click at [435, 277] on input "Update" at bounding box center [432, 276] width 29 height 13
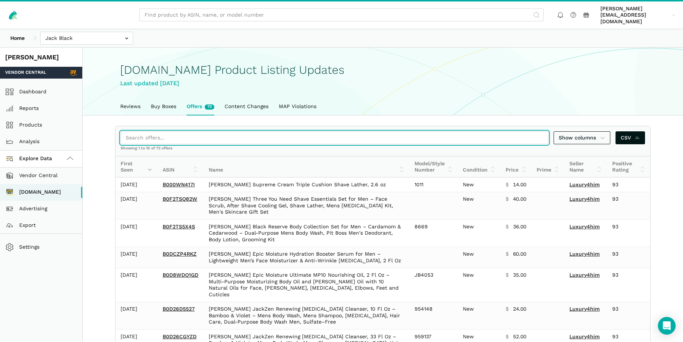
click at [170, 131] on input "search" at bounding box center [335, 137] width 428 height 13
paste input "B0BT2TFXHC"
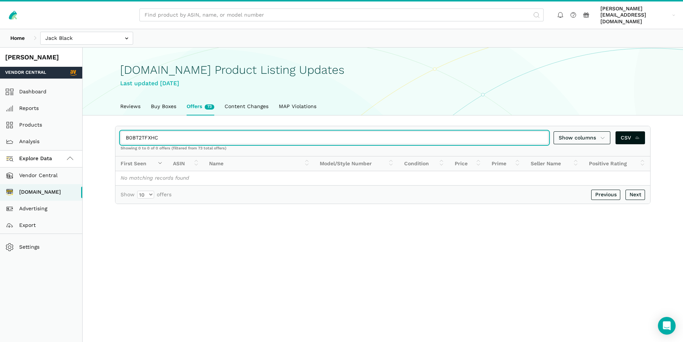
drag, startPoint x: 152, startPoint y: 133, endPoint x: 113, endPoint y: 132, distance: 38.7
click at [121, 132] on input "B0BT2TFXHC" at bounding box center [335, 137] width 428 height 13
paste input "00MIH34Q"
drag, startPoint x: 160, startPoint y: 132, endPoint x: 108, endPoint y: 127, distance: 51.9
click at [121, 131] on input "B000MIH34Q" at bounding box center [335, 137] width 428 height 13
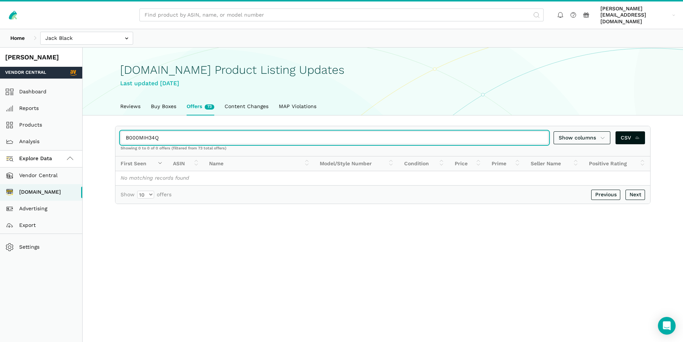
paste input "70XAL0E"
drag, startPoint x: 159, startPoint y: 133, endPoint x: 126, endPoint y: 129, distance: 33.0
click at [126, 131] on input "B0070XAL0E" at bounding box center [335, 137] width 428 height 13
paste input "UKLH4SU"
drag, startPoint x: 159, startPoint y: 131, endPoint x: 121, endPoint y: 130, distance: 38.0
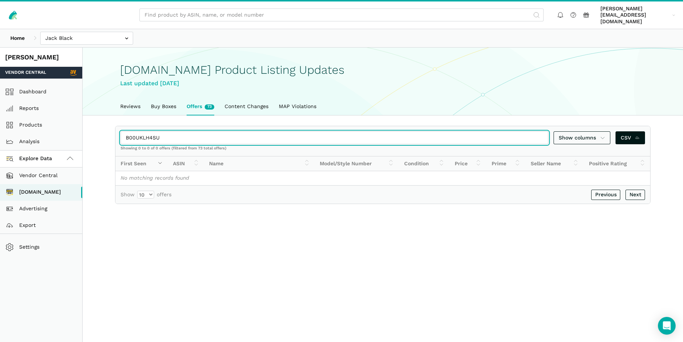
click at [121, 131] on input "B00UKLH4SU" at bounding box center [335, 137] width 428 height 13
paste input "6Y5QWCTT"
drag, startPoint x: 162, startPoint y: 127, endPoint x: 108, endPoint y: 131, distance: 53.2
click at [121, 131] on input "B06Y5QWCTT" at bounding box center [335, 137] width 428 height 13
paste input "00BK1U5S"
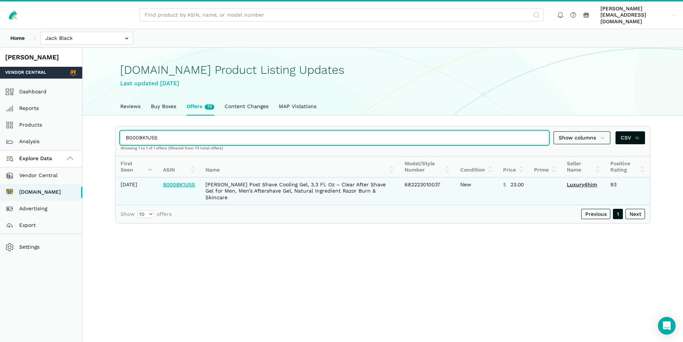
type input "B000BK1U5S"
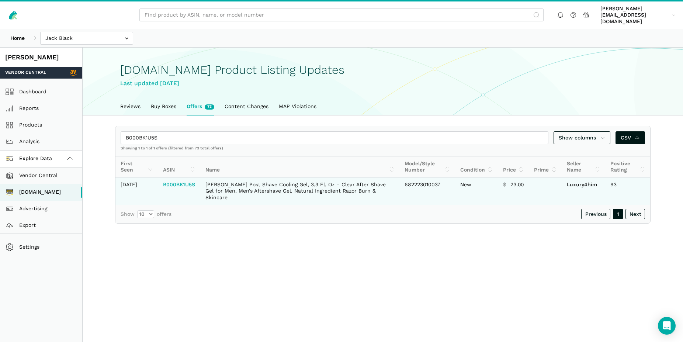
click at [181, 182] on link "B000BK1U5S" at bounding box center [179, 185] width 32 height 6
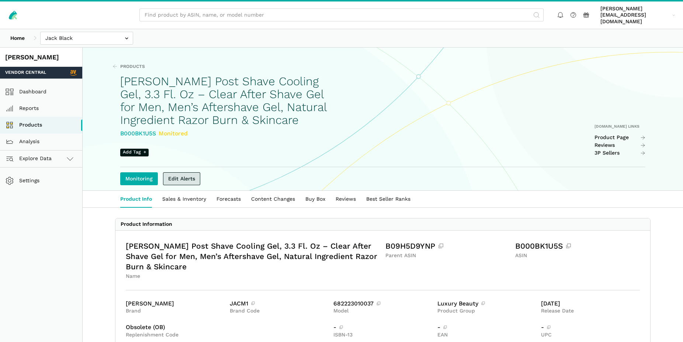
click at [189, 174] on link "Edit Alerts" at bounding box center [181, 178] width 37 height 13
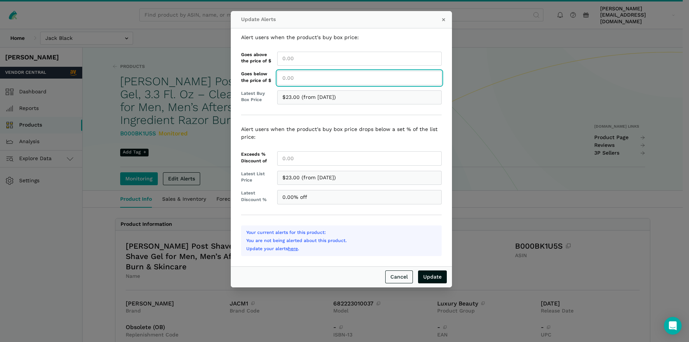
click at [293, 78] on input "Goes below the price of $" at bounding box center [359, 78] width 165 height 14
type input "23.00"
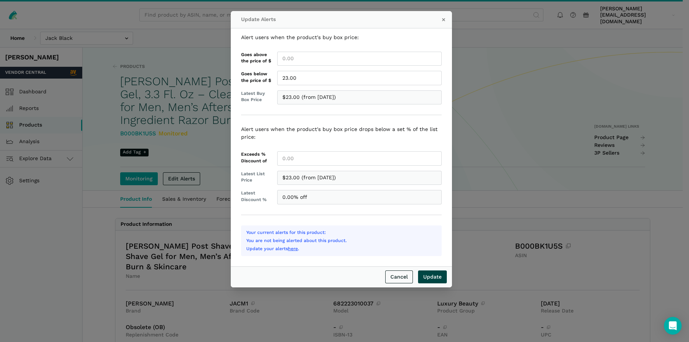
click at [435, 275] on input "Update" at bounding box center [432, 276] width 29 height 13
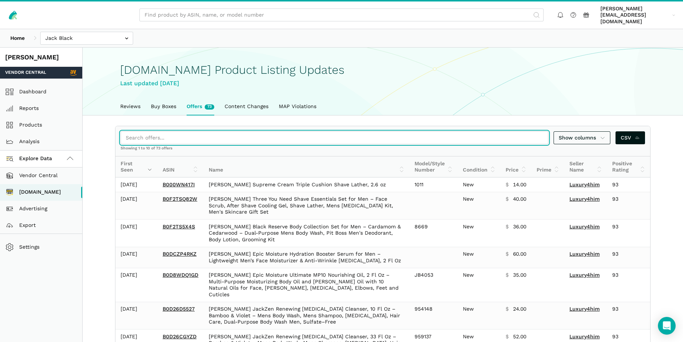
click at [169, 131] on input "search" at bounding box center [335, 137] width 428 height 13
paste input "B000GDFYDE"
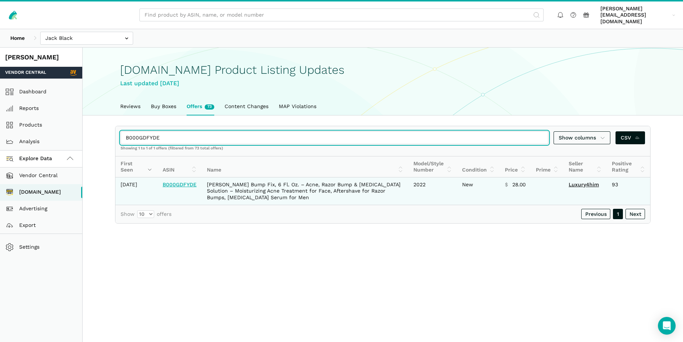
type input "B000GDFYDE"
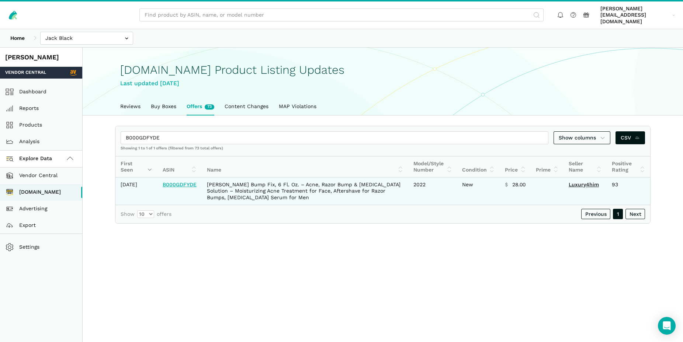
click at [186, 184] on link "B000GDFYDE" at bounding box center [180, 185] width 34 height 6
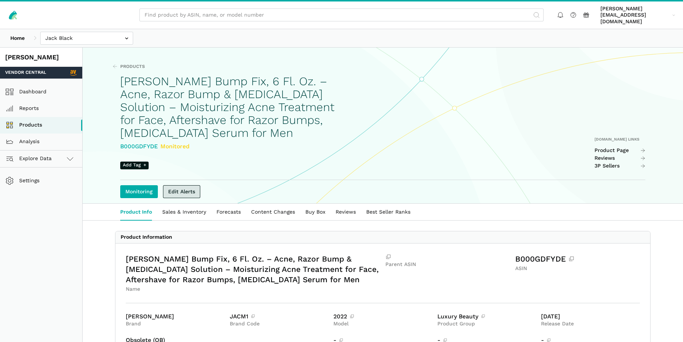
click at [179, 188] on link "Edit Alerts" at bounding box center [181, 191] width 37 height 13
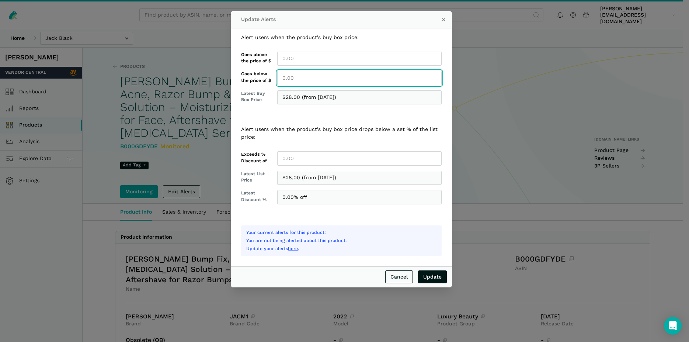
click at [292, 78] on input "Goes below the price of $" at bounding box center [359, 78] width 165 height 14
type input "28.00"
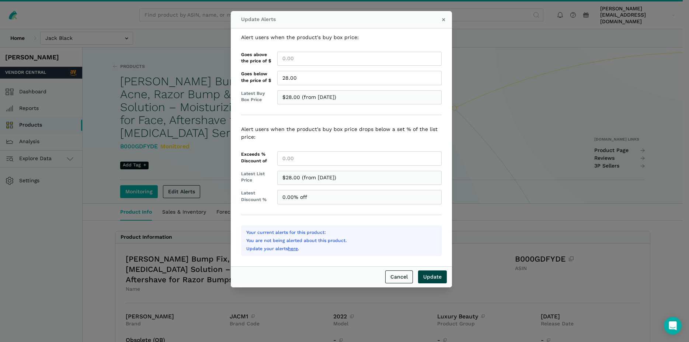
click at [432, 278] on input "Update" at bounding box center [432, 276] width 29 height 13
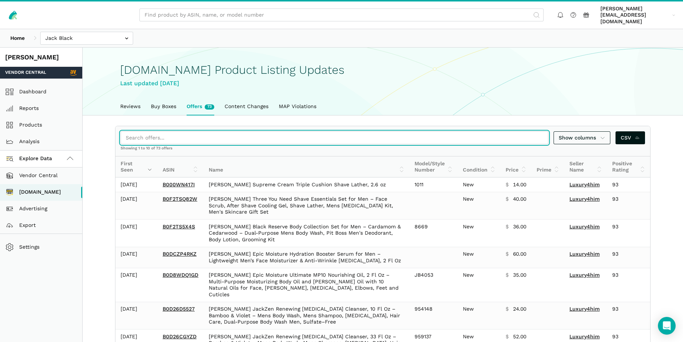
click at [153, 131] on input "search" at bounding box center [335, 137] width 428 height 13
paste input "B00UKNJLRU"
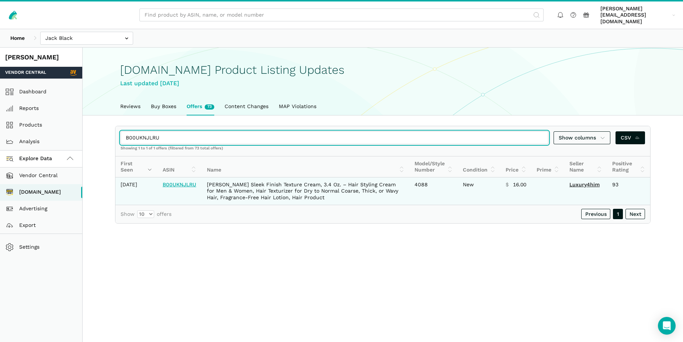
type input "B00UKNJLRU"
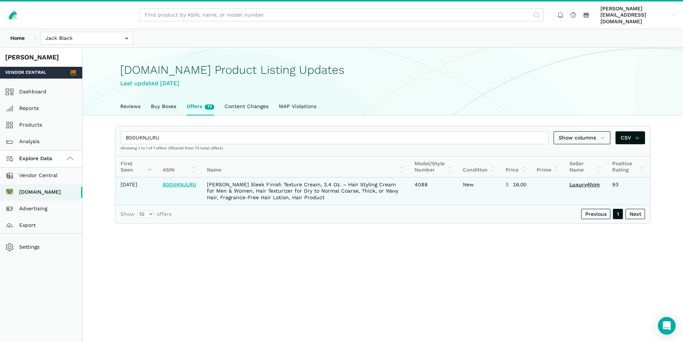
click at [176, 185] on link "B00UKNJLRU" at bounding box center [180, 185] width 34 height 6
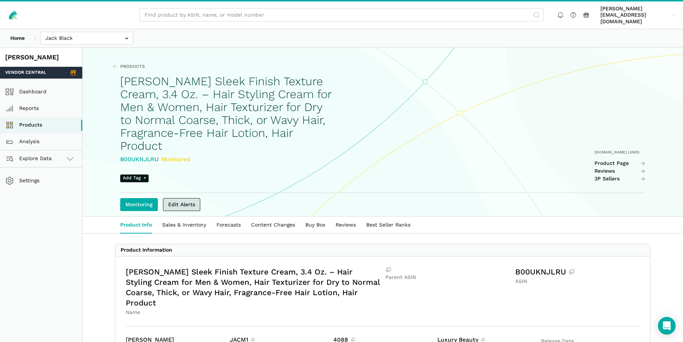
click at [189, 200] on link "Edit Alerts" at bounding box center [181, 204] width 37 height 13
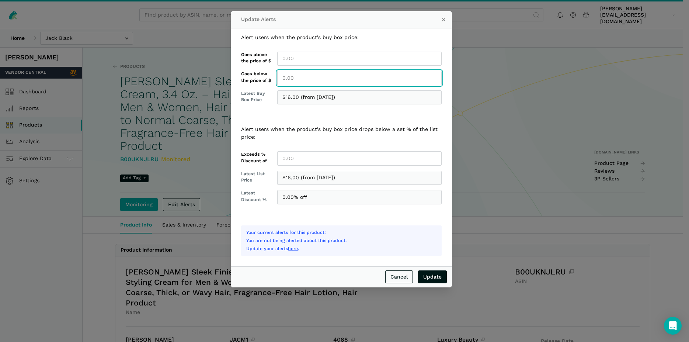
click at [294, 80] on input "Goes below the price of $" at bounding box center [359, 78] width 165 height 14
type input "16.00"
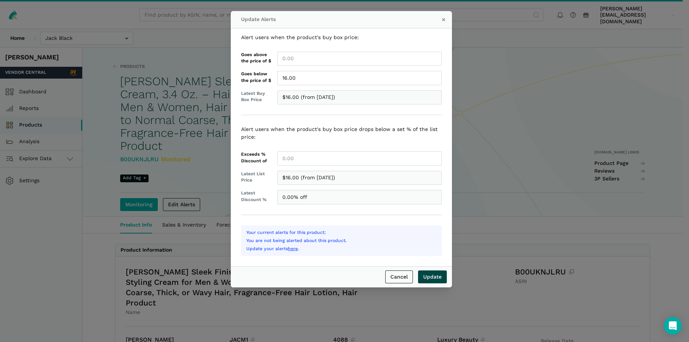
click at [433, 278] on input "Update" at bounding box center [432, 276] width 29 height 13
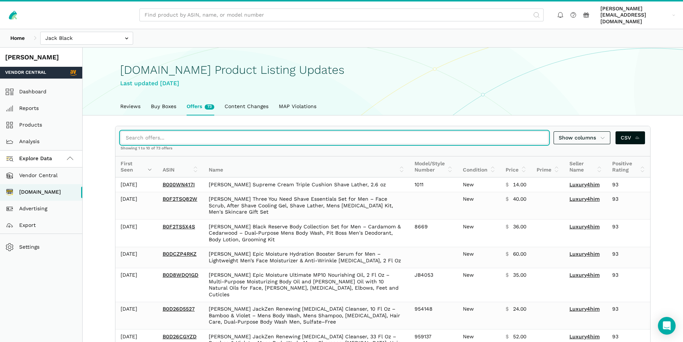
click at [180, 131] on input "search" at bounding box center [335, 137] width 428 height 13
paste input "B075YWTSRP"
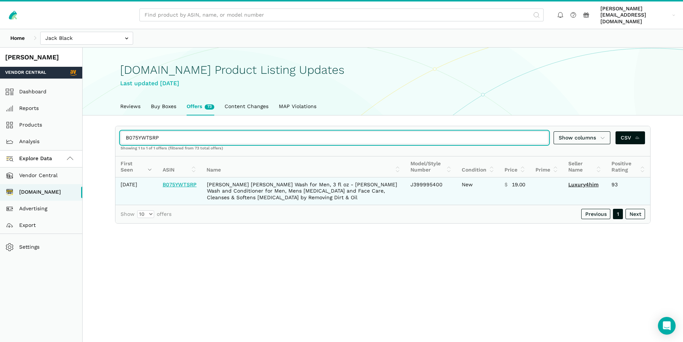
type input "B075YWTSRP"
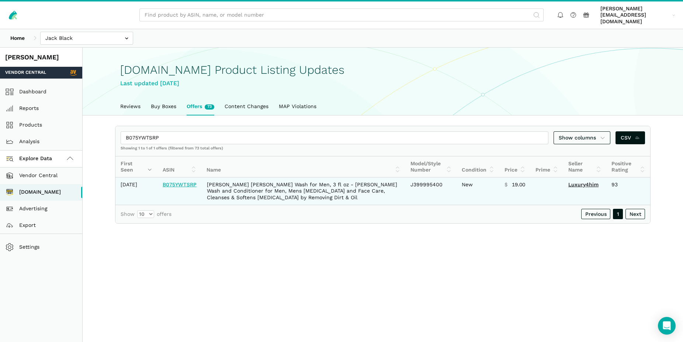
click at [183, 182] on link "B075YWTSRP" at bounding box center [180, 185] width 34 height 6
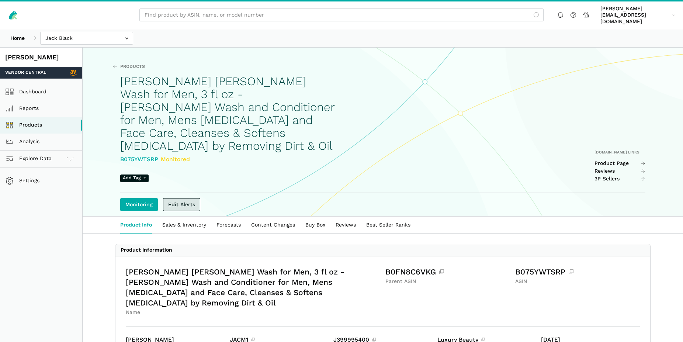
click at [193, 198] on link "Edit Alerts" at bounding box center [181, 204] width 37 height 13
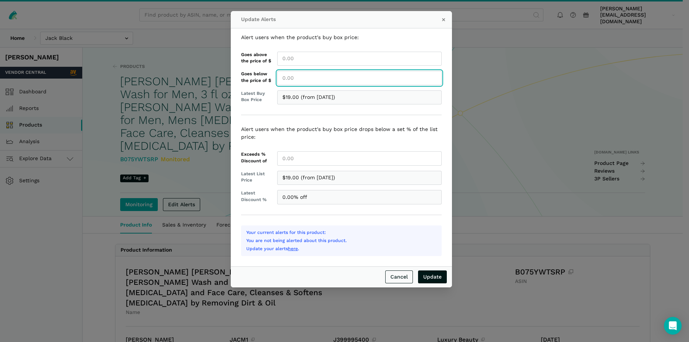
click at [295, 74] on input "Goes below the price of $" at bounding box center [359, 78] width 165 height 14
type input "19.00"
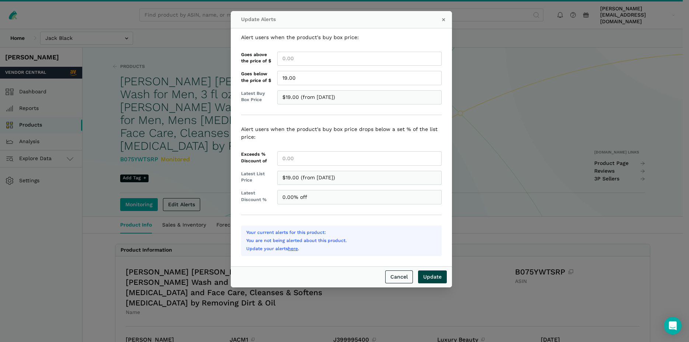
click at [429, 277] on input "Update" at bounding box center [432, 276] width 29 height 13
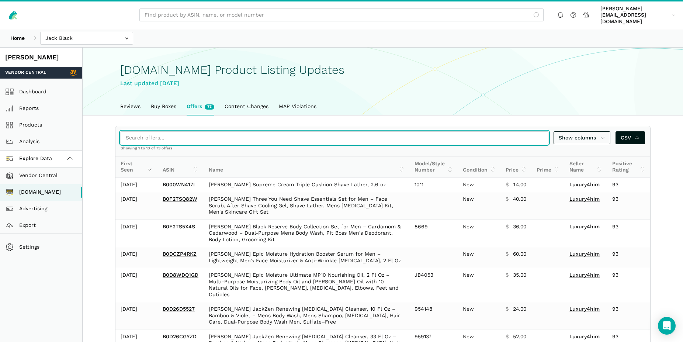
click at [156, 134] on input "search" at bounding box center [335, 137] width 428 height 13
paste input "B0B44RBXRC"
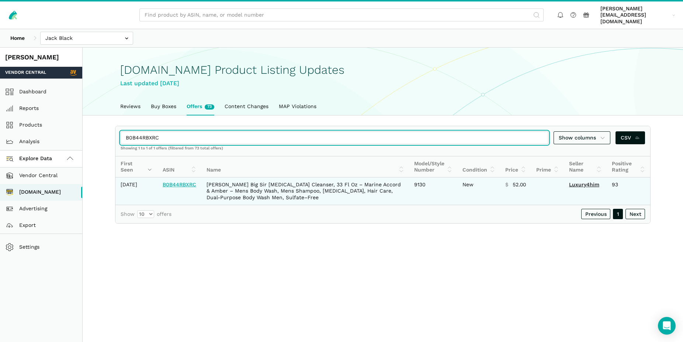
type input "B0B44RBXRC"
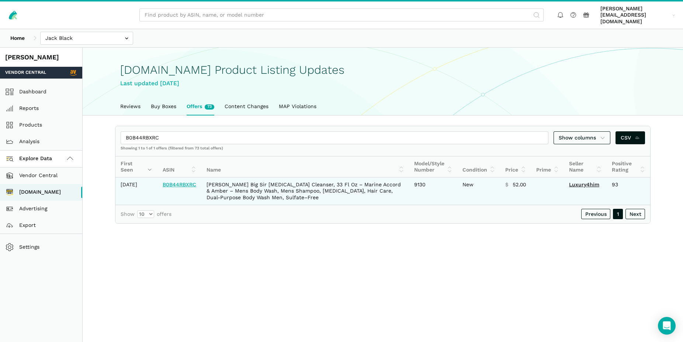
click at [184, 183] on link "B0B44RBXRC" at bounding box center [180, 185] width 34 height 6
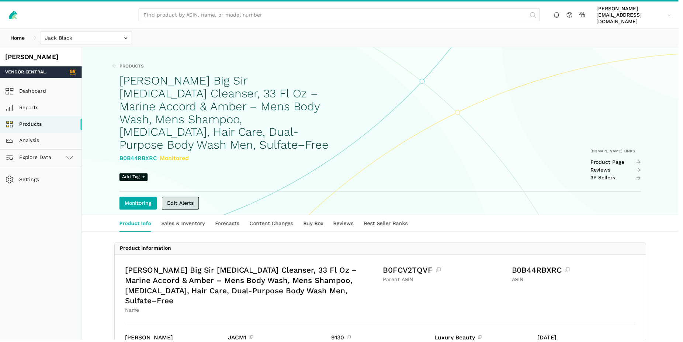
click at [181, 198] on link "Edit Alerts" at bounding box center [181, 204] width 37 height 13
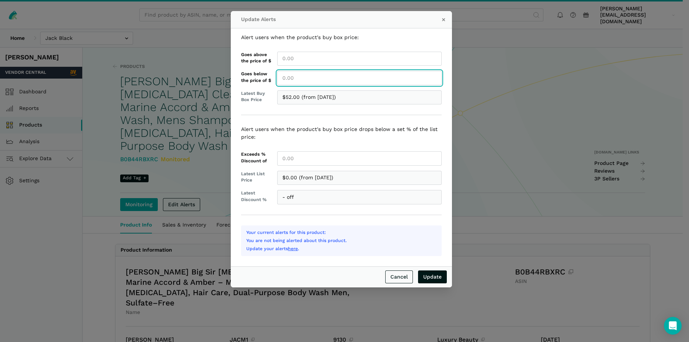
click at [290, 79] on input "Goes below the price of $" at bounding box center [359, 78] width 165 height 14
type input "52.00"
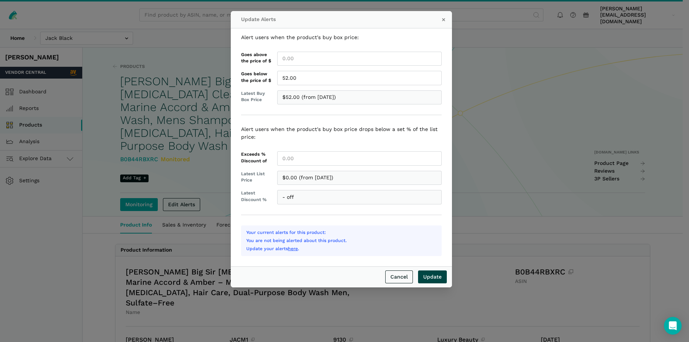
click at [433, 277] on input "Update" at bounding box center [432, 276] width 29 height 13
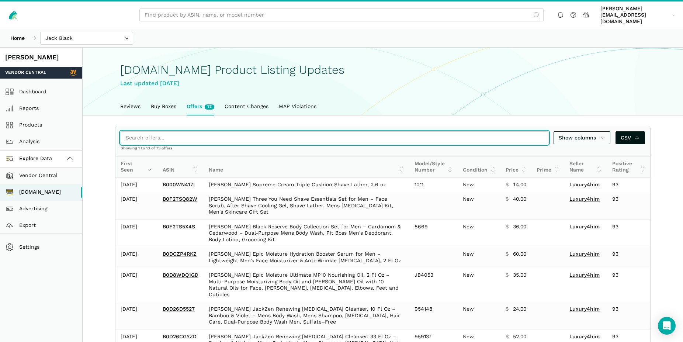
click at [172, 131] on input "search" at bounding box center [335, 137] width 428 height 13
paste input "B08D4PXMVK"
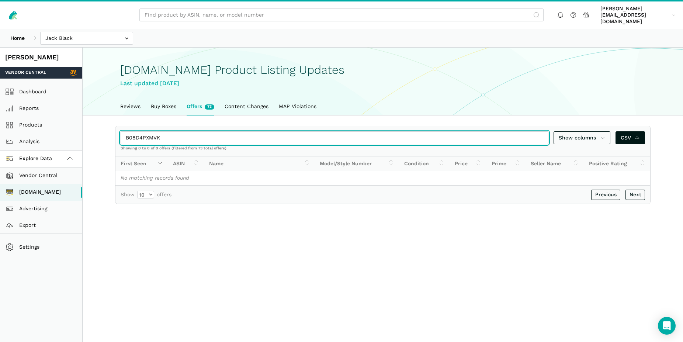
drag, startPoint x: 168, startPoint y: 131, endPoint x: 125, endPoint y: 129, distance: 43.2
click at [125, 131] on input "B08D4PXMVK" at bounding box center [335, 137] width 428 height 13
paste input "1JS7MAWG"
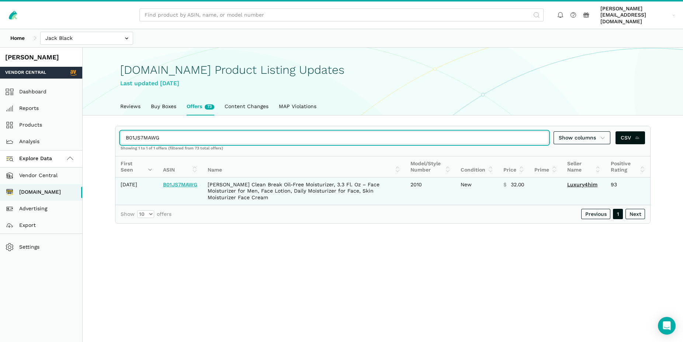
type input "B01JS7MAWG"
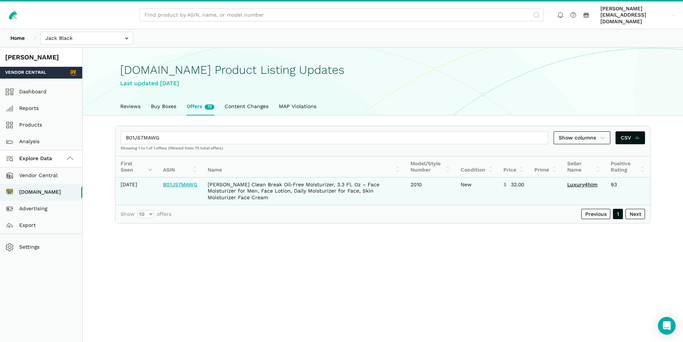
click at [181, 182] on link "B01JS7MAWG" at bounding box center [180, 185] width 34 height 6
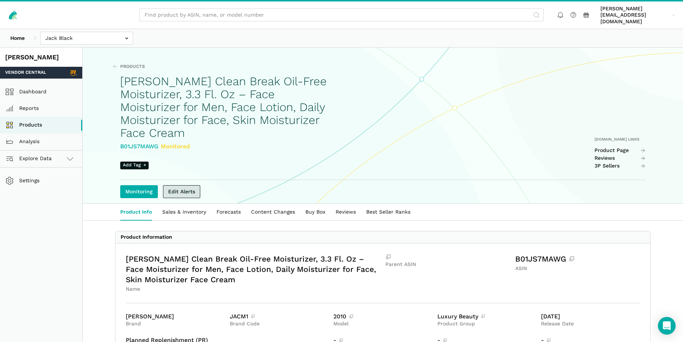
click at [179, 187] on link "Edit Alerts" at bounding box center [181, 191] width 37 height 13
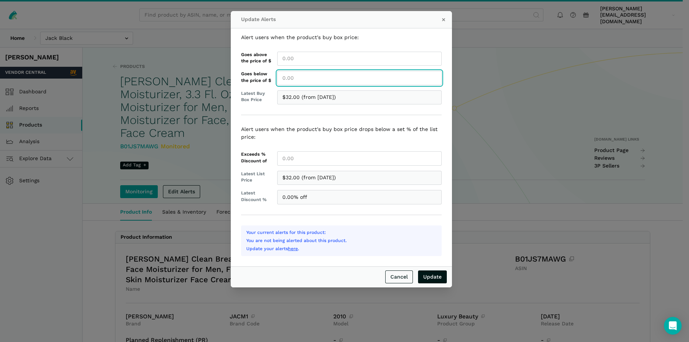
click at [287, 76] on input "Goes below the price of $" at bounding box center [359, 78] width 165 height 14
type input "32.00"
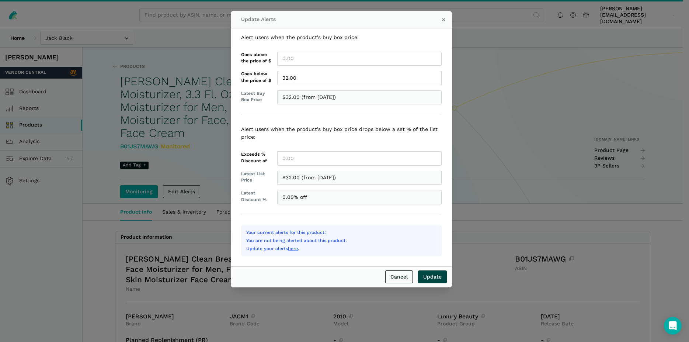
click at [434, 276] on input "Update" at bounding box center [432, 276] width 29 height 13
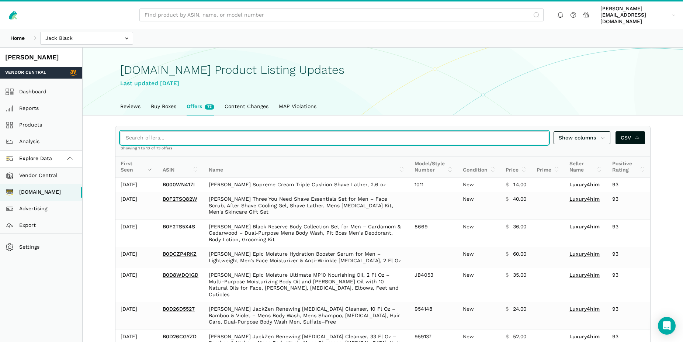
click at [160, 131] on input "search" at bounding box center [335, 137] width 428 height 13
paste input "B000Q31SXY"
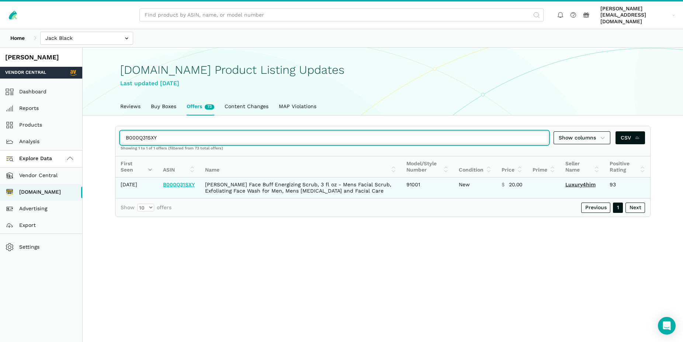
type input "B000Q31SXY"
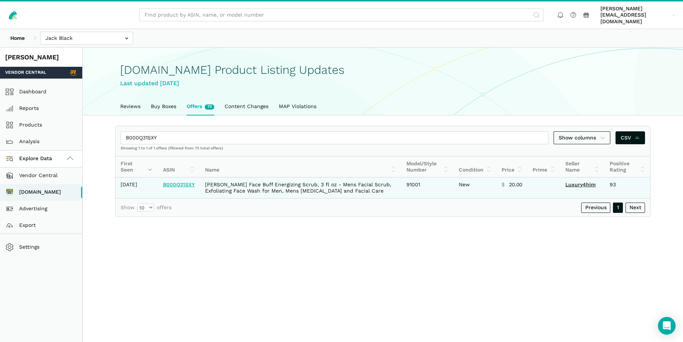
click at [188, 182] on link "B000Q31SXY" at bounding box center [179, 185] width 32 height 6
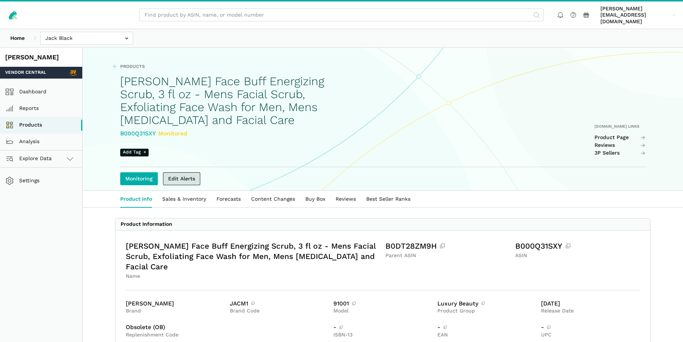
click at [187, 172] on link "Edit Alerts" at bounding box center [181, 178] width 37 height 13
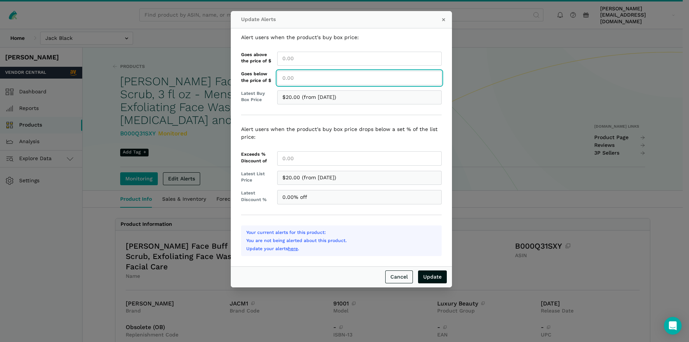
click at [292, 83] on input "Goes below the price of $" at bounding box center [359, 78] width 165 height 14
type input "20.00"
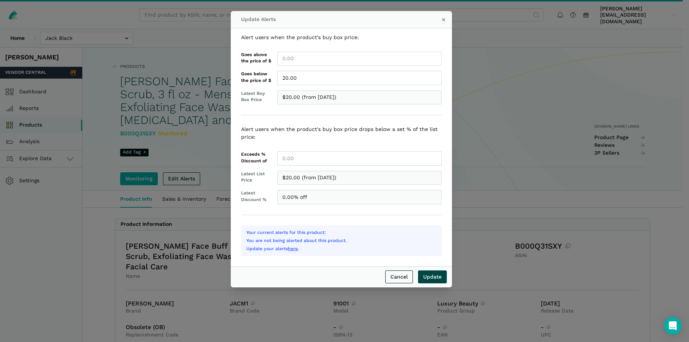
click at [432, 277] on input "Update" at bounding box center [432, 276] width 29 height 13
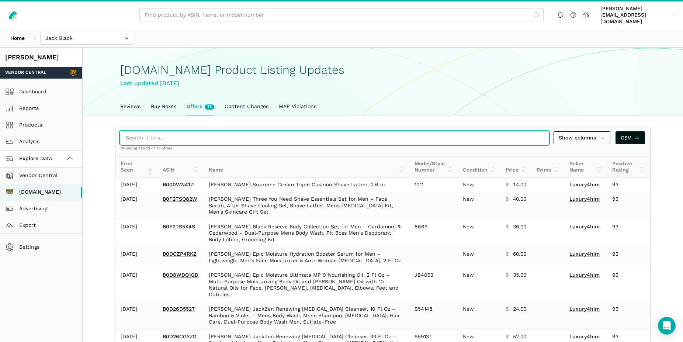
click at [128, 131] on input "search" at bounding box center [335, 137] width 428 height 13
paste input "B0006O4M8Q"
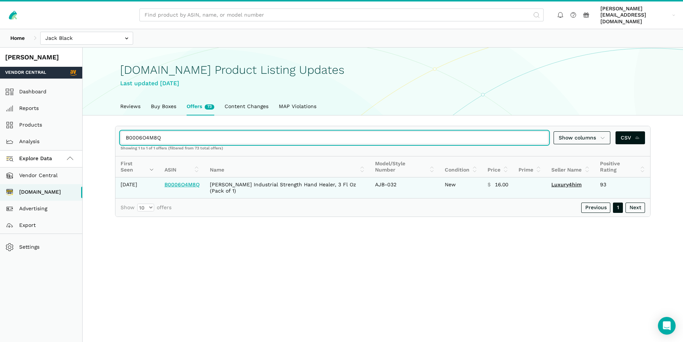
type input "B0006O4M8Q"
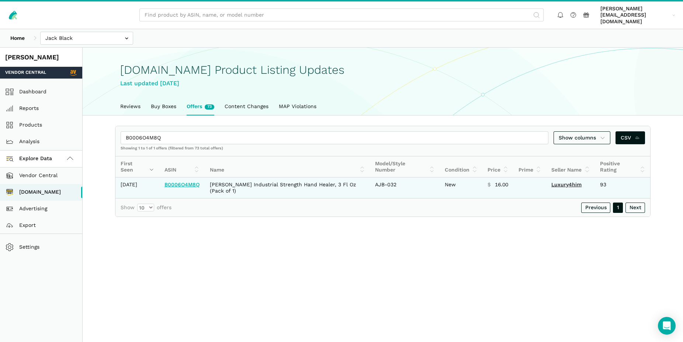
click at [192, 182] on link "B0006O4M8Q" at bounding box center [182, 185] width 35 height 6
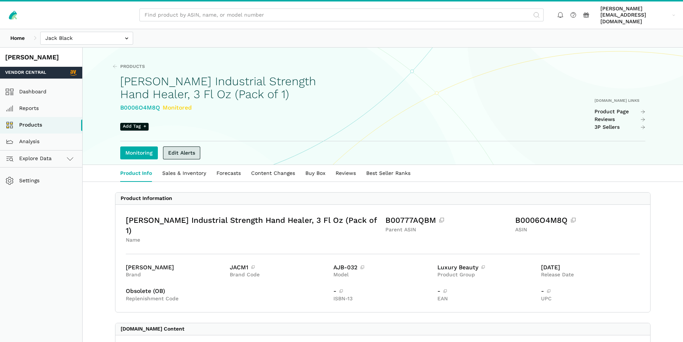
click at [190, 146] on link "Edit Alerts" at bounding box center [181, 152] width 37 height 13
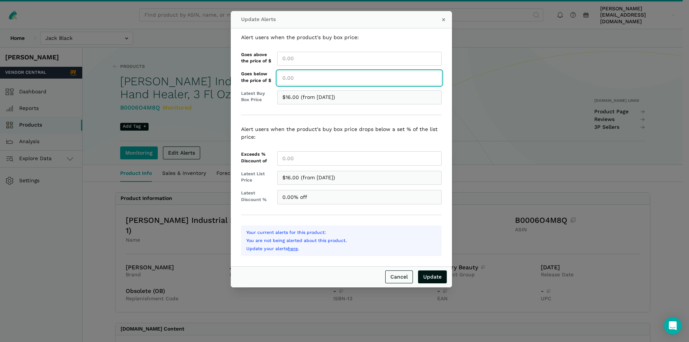
click at [299, 75] on input "Goes below the price of $" at bounding box center [359, 78] width 165 height 14
type input "16.00"
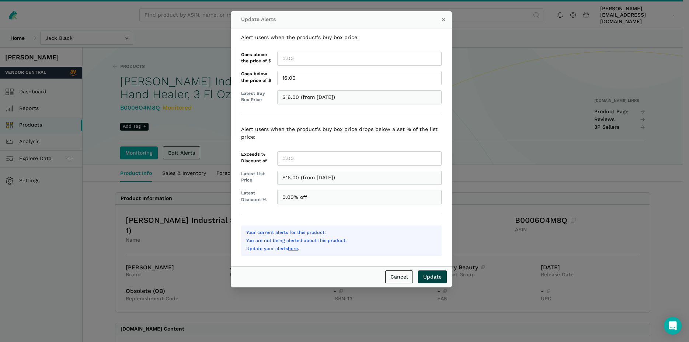
click at [427, 279] on input "Update" at bounding box center [432, 276] width 29 height 13
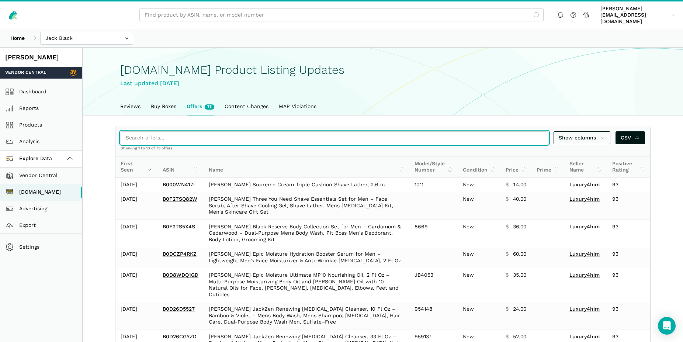
click at [148, 131] on input "search" at bounding box center [335, 137] width 428 height 13
paste input "B0012FE076"
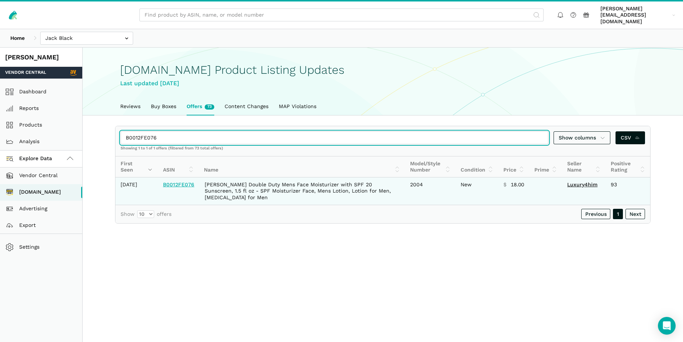
type input "B0012FE076"
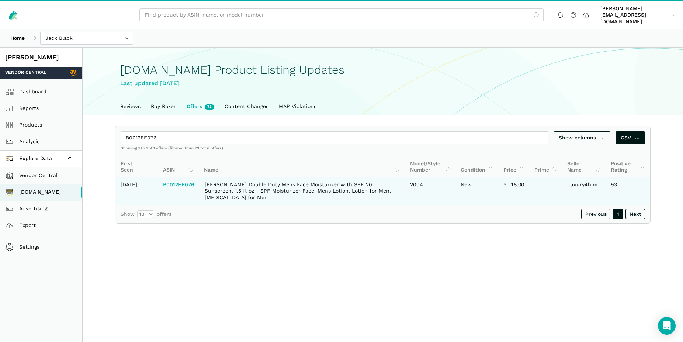
click at [181, 182] on link "B0012FE076" at bounding box center [178, 185] width 31 height 6
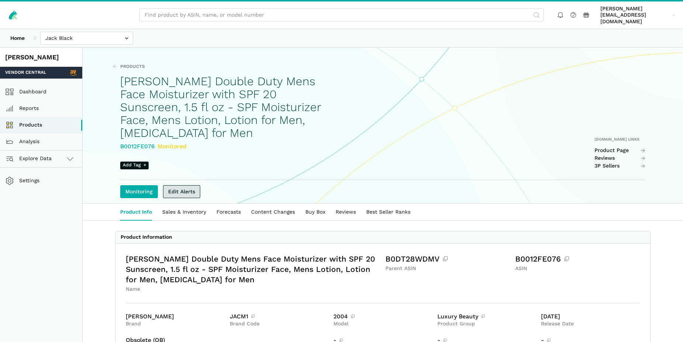
click at [177, 185] on link "Edit Alerts" at bounding box center [181, 191] width 37 height 13
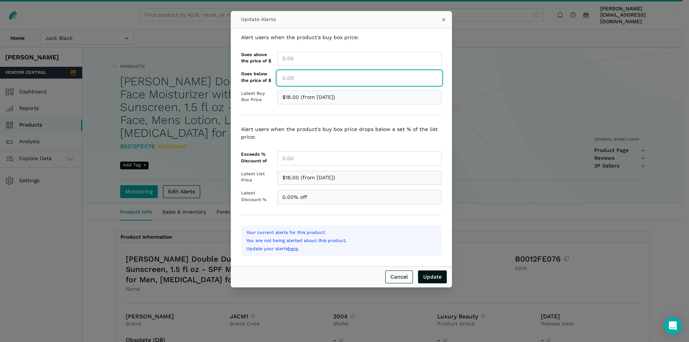
click at [294, 80] on input "Goes below the price of $" at bounding box center [359, 78] width 165 height 14
type input "18.00"
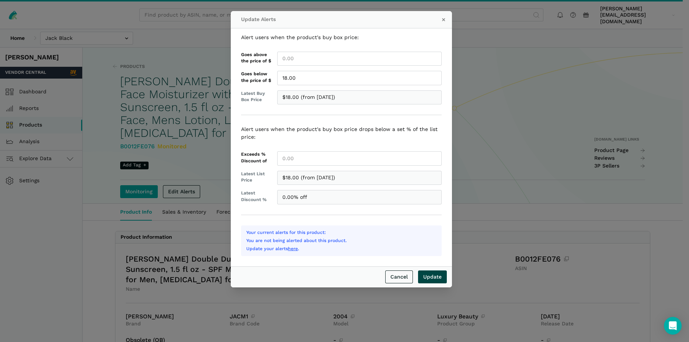
click at [439, 281] on input "Update" at bounding box center [432, 276] width 29 height 13
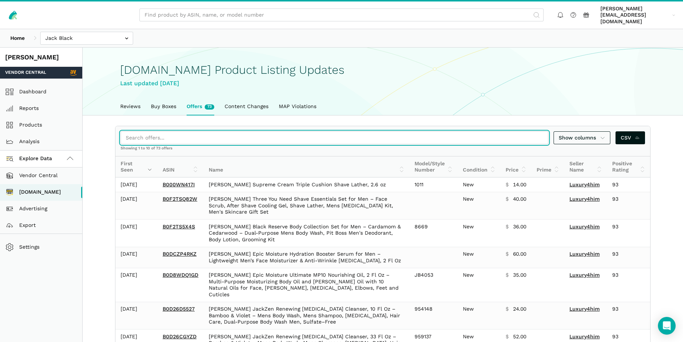
click at [161, 135] on input "search" at bounding box center [335, 137] width 428 height 13
paste input "B097JHLY56"
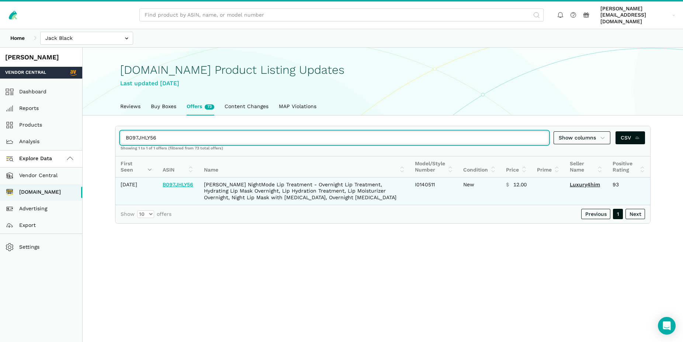
type input "B097JHLY56"
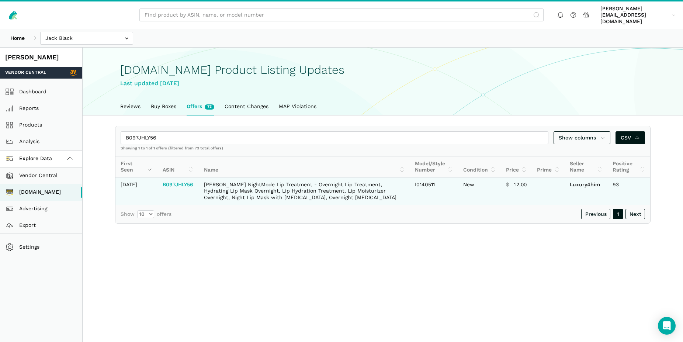
click at [183, 186] on link "B097JHLY56" at bounding box center [178, 185] width 31 height 6
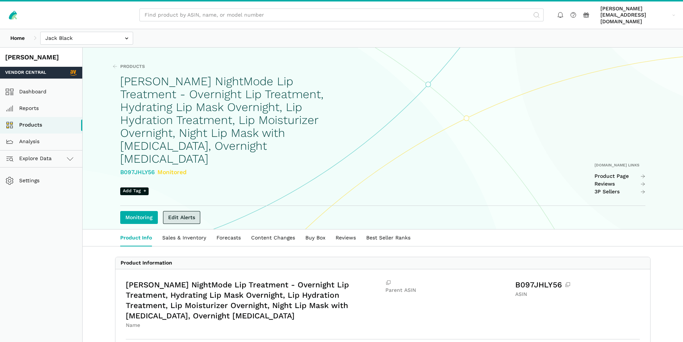
click at [184, 211] on link "Edit Alerts" at bounding box center [181, 217] width 37 height 13
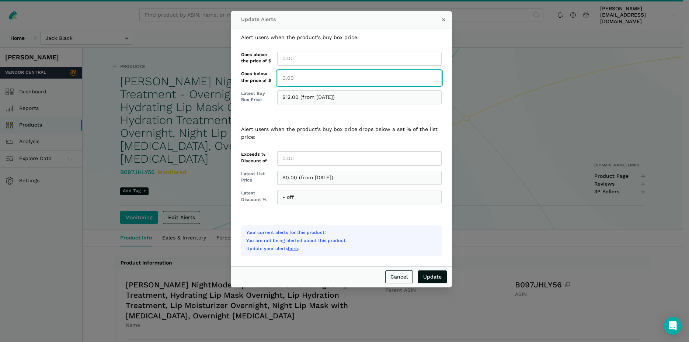
click at [300, 80] on input "Goes below the price of $" at bounding box center [359, 78] width 165 height 14
type input "12.00"
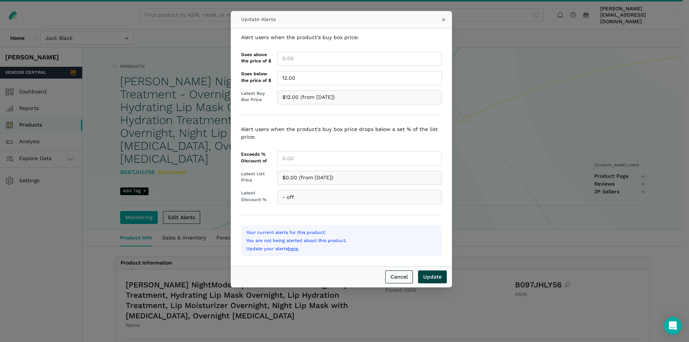
click at [431, 276] on input "Update" at bounding box center [432, 276] width 29 height 13
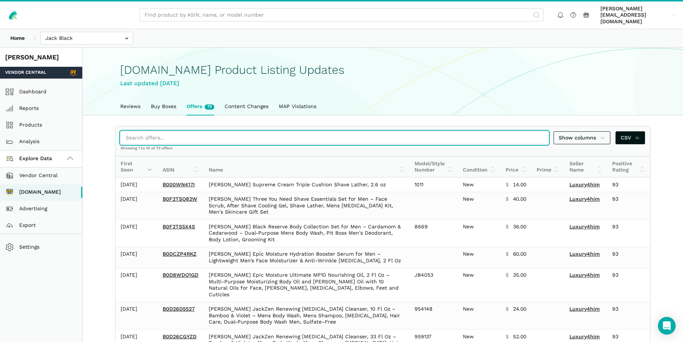
click at [159, 131] on input "search" at bounding box center [335, 137] width 428 height 13
paste input "B00UKO5SG2"
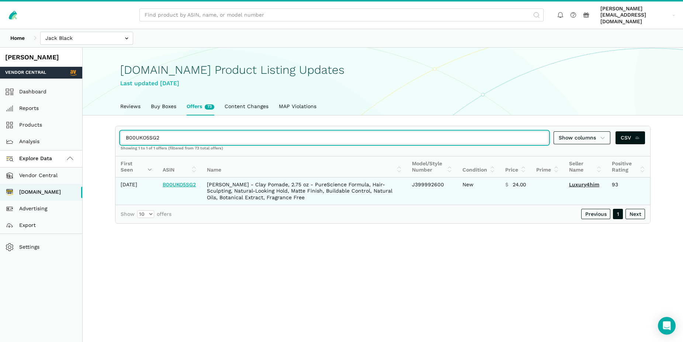
type input "B00UKO5SG2"
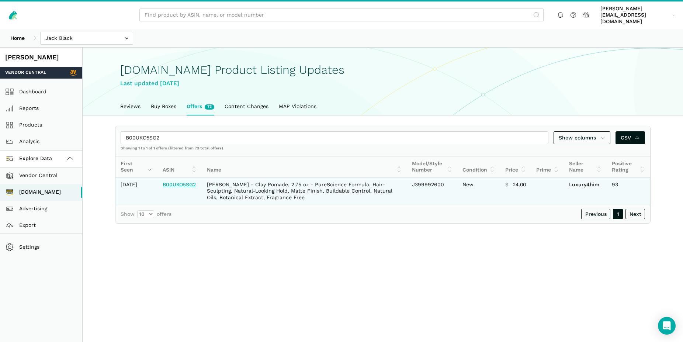
click at [182, 182] on link "B00UKO5SG2" at bounding box center [179, 185] width 33 height 6
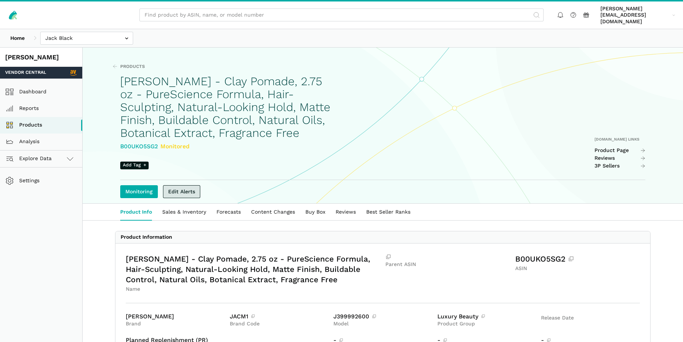
click at [182, 185] on link "Edit Alerts" at bounding box center [181, 191] width 37 height 13
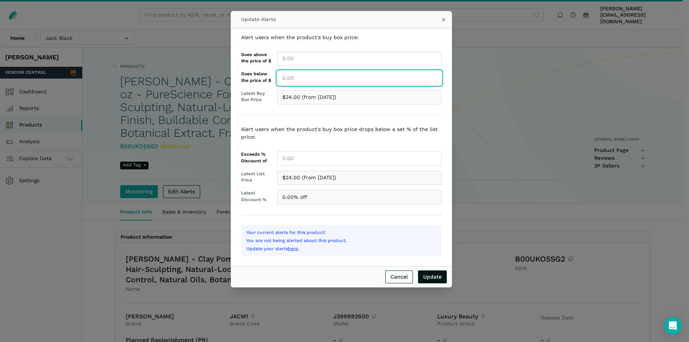
click at [298, 81] on input "Goes below the price of $" at bounding box center [359, 78] width 165 height 14
type input "24.00"
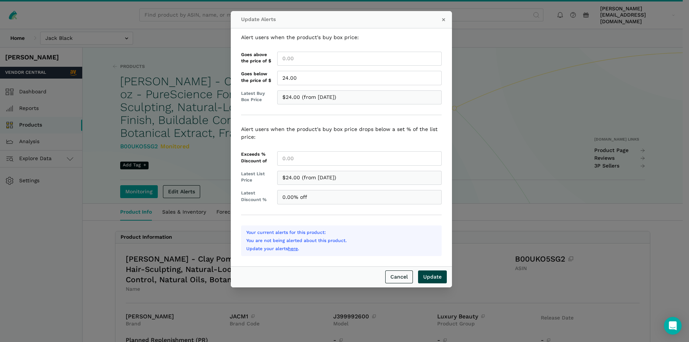
click at [433, 279] on input "Update" at bounding box center [432, 276] width 29 height 13
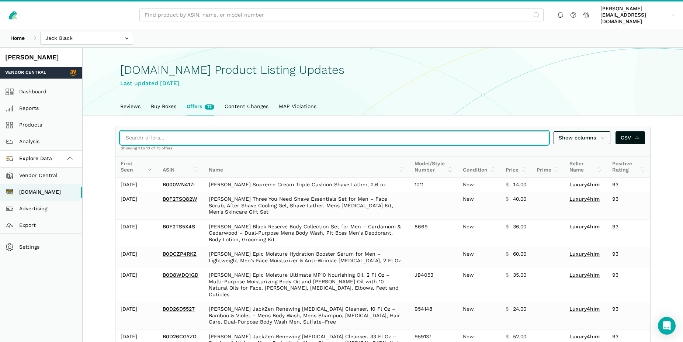
click at [162, 132] on input "search" at bounding box center [335, 137] width 428 height 13
paste input "B00UKLKNJC"
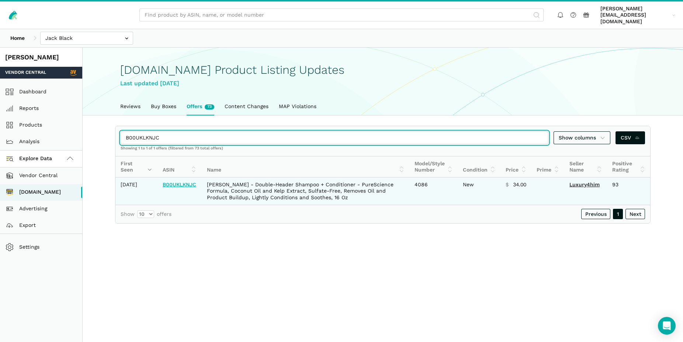
type input "B00UKLKNJC"
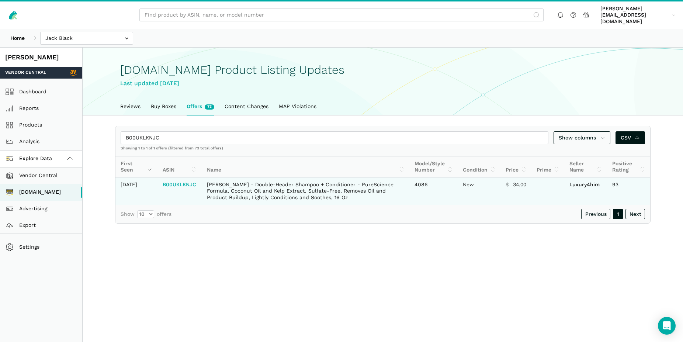
click at [184, 186] on link "B00UKLKNJC" at bounding box center [180, 185] width 34 height 6
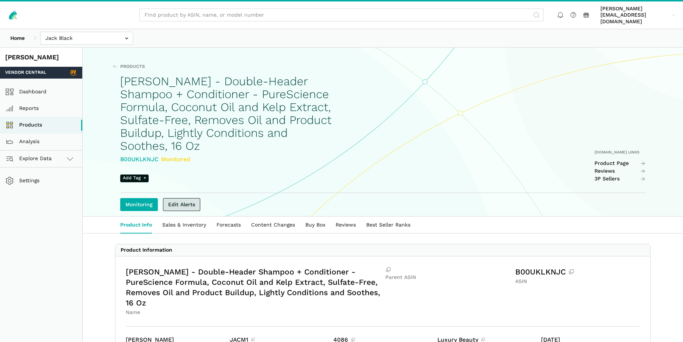
click at [184, 199] on link "Edit Alerts" at bounding box center [181, 204] width 37 height 13
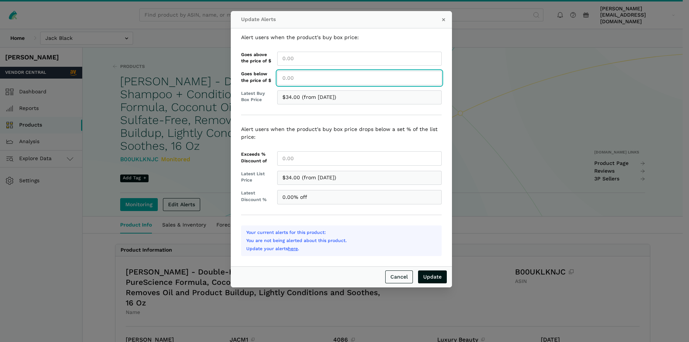
click at [297, 79] on input "Goes below the price of $" at bounding box center [359, 78] width 165 height 14
type input "34.00"
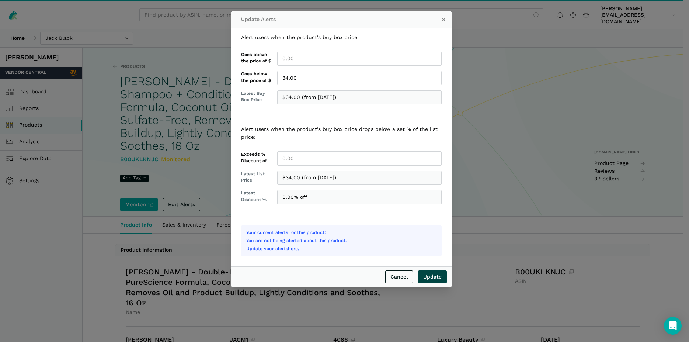
click at [436, 278] on input "Update" at bounding box center [432, 276] width 29 height 13
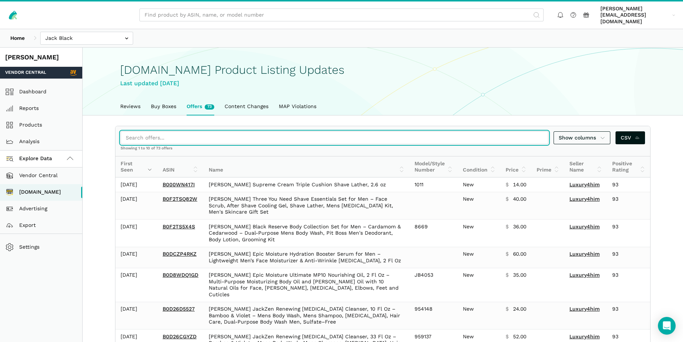
click at [169, 135] on input "search" at bounding box center [335, 137] width 428 height 13
paste input "B0D14P7Y2T"
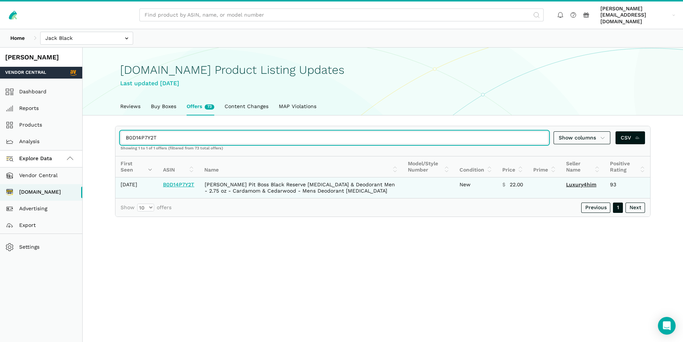
type input "B0D14P7Y2T"
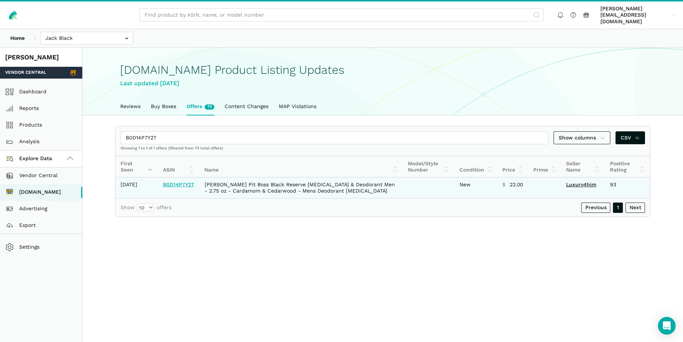
click at [182, 182] on link "B0D14P7Y2T" at bounding box center [178, 185] width 31 height 6
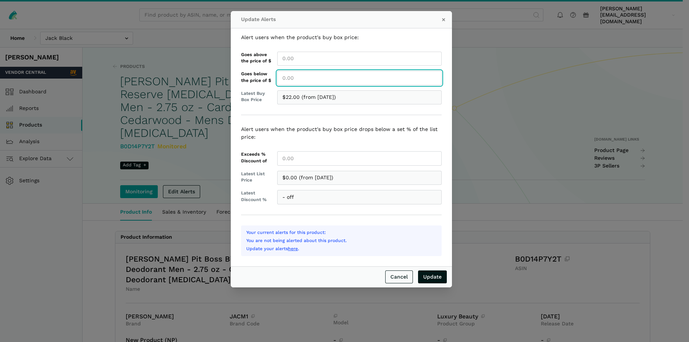
click at [303, 78] on input "Goes below the price of $" at bounding box center [359, 78] width 165 height 14
type input "22.00"
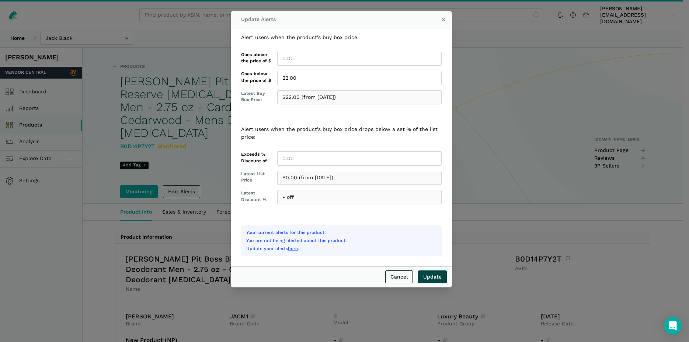
click at [429, 275] on input "Update" at bounding box center [432, 276] width 29 height 13
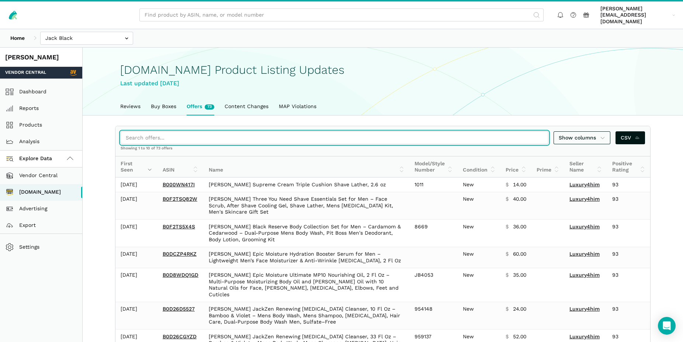
click at [143, 133] on input "search" at bounding box center [335, 137] width 428 height 13
paste input "B071R2926M"
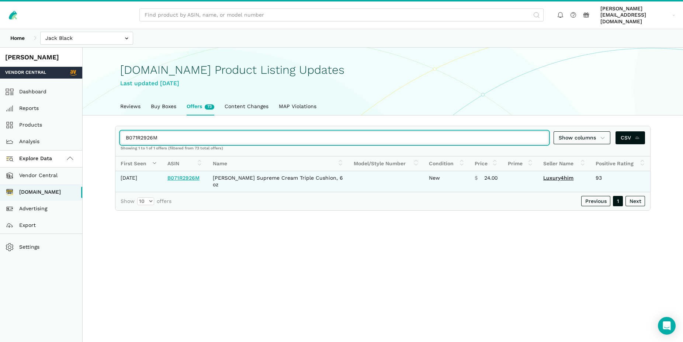
type input "B071R2926M"
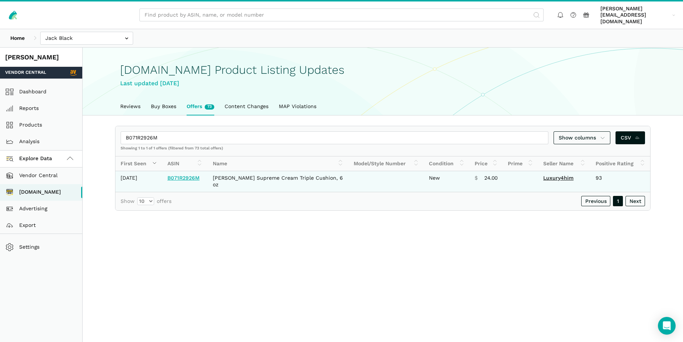
click at [183, 175] on link "B071R2926M" at bounding box center [183, 178] width 32 height 6
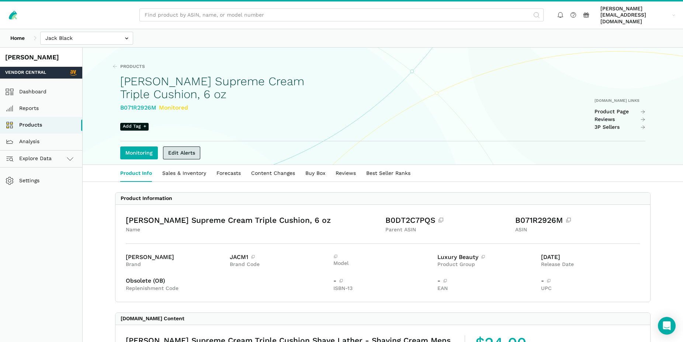
click at [185, 147] on link "Edit Alerts" at bounding box center [181, 152] width 37 height 13
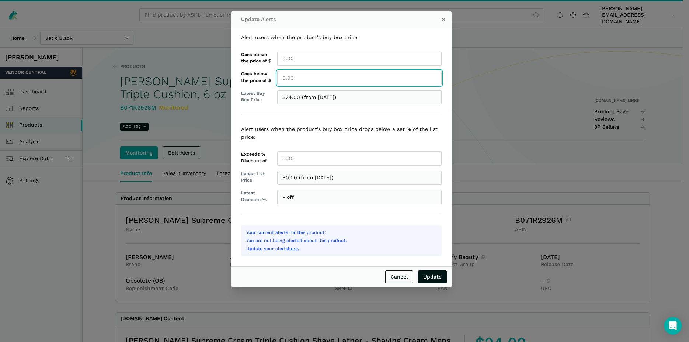
click at [296, 81] on input "Goes below the price of $" at bounding box center [359, 78] width 165 height 14
type input "24.00"
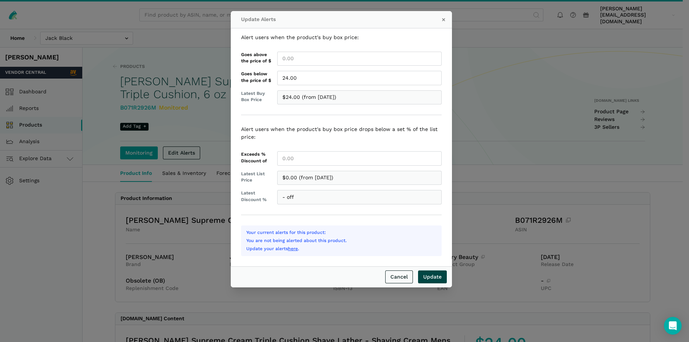
click at [436, 276] on input "Update" at bounding box center [432, 276] width 29 height 13
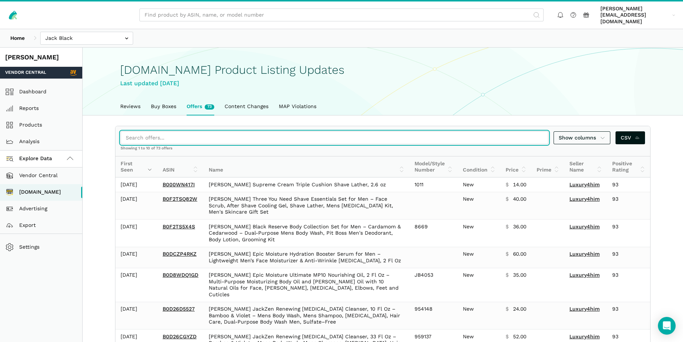
click at [166, 131] on input "search" at bounding box center [335, 137] width 428 height 13
paste input "B007YPS5WO"
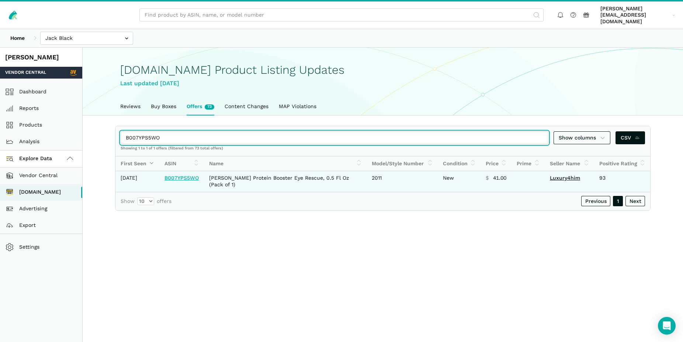
type input "B007YPS5WO"
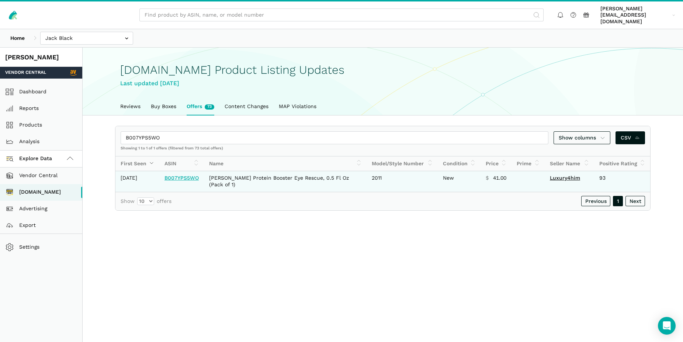
click at [194, 175] on link "B007YPS5WO" at bounding box center [182, 178] width 34 height 6
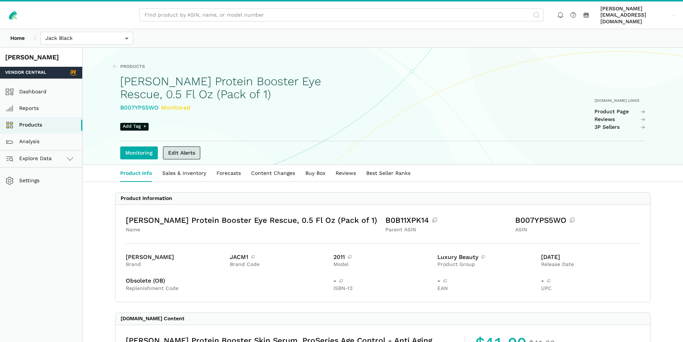
click at [189, 147] on link "Edit Alerts" at bounding box center [181, 152] width 37 height 13
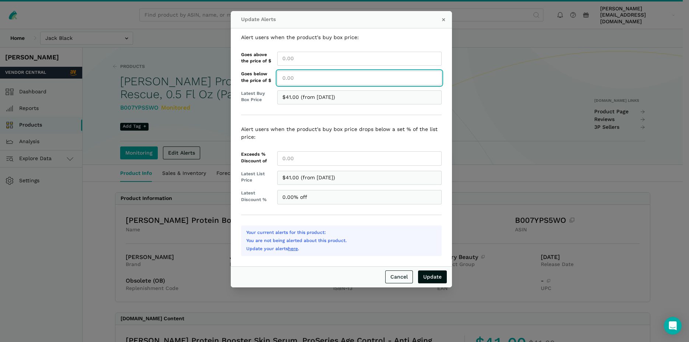
click at [282, 82] on input "Goes below the price of $" at bounding box center [359, 78] width 165 height 14
type input "41.00"
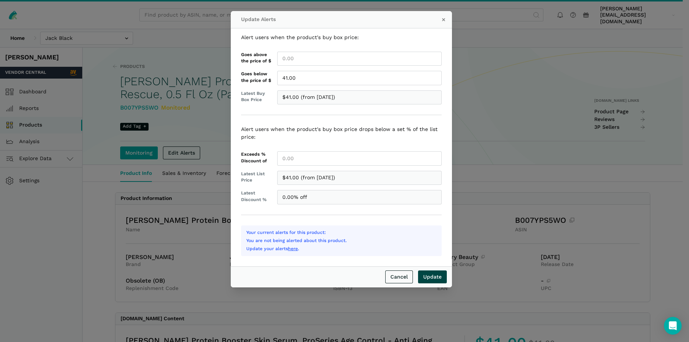
click at [433, 278] on input "Update" at bounding box center [432, 276] width 29 height 13
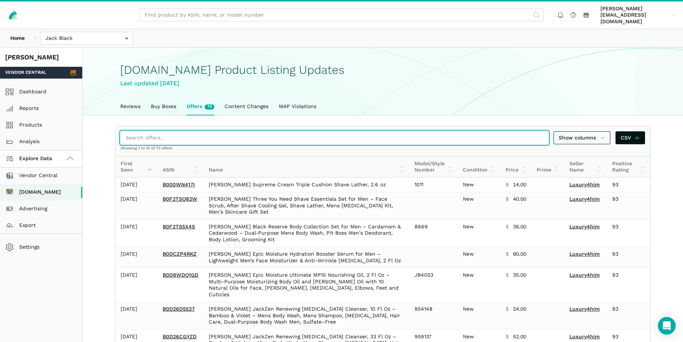
click at [160, 132] on input "search" at bounding box center [335, 137] width 428 height 13
paste input "B000GDJDPE"
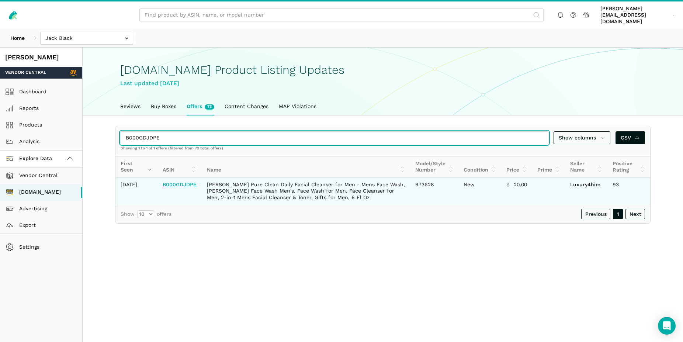
type input "B000GDJDPE"
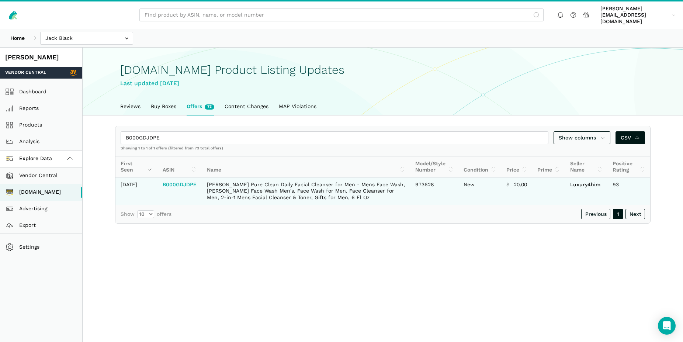
click at [184, 185] on link "B000GDJDPE" at bounding box center [180, 185] width 34 height 6
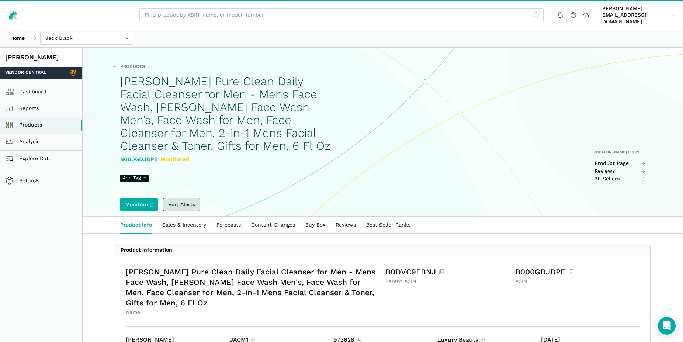
click at [183, 198] on link "Edit Alerts" at bounding box center [181, 204] width 37 height 13
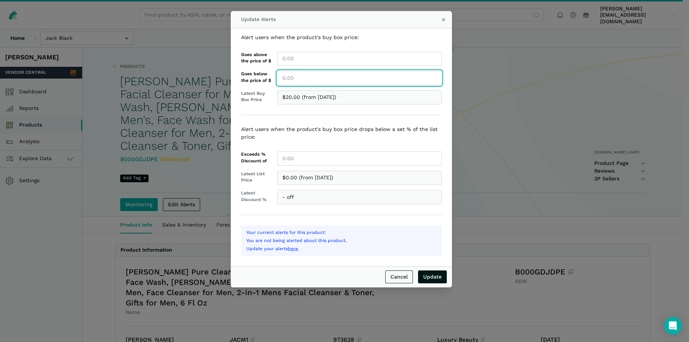
click at [291, 77] on input "Goes below the price of $" at bounding box center [359, 78] width 165 height 14
type input "20.00"
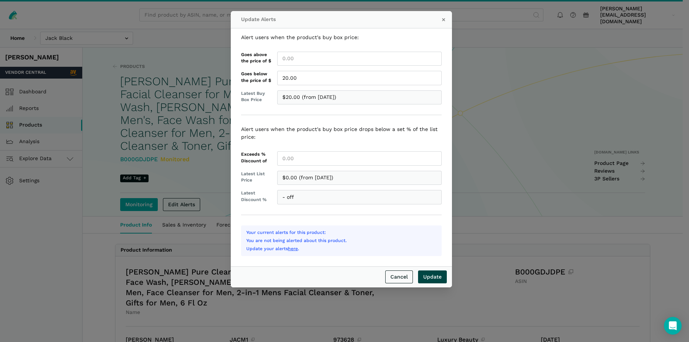
click at [436, 276] on input "Update" at bounding box center [432, 276] width 29 height 13
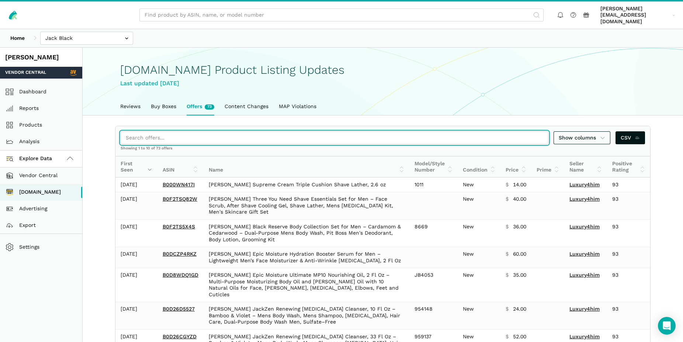
click at [148, 135] on input "search" at bounding box center [335, 137] width 428 height 13
paste input "B07M7VKSRK"
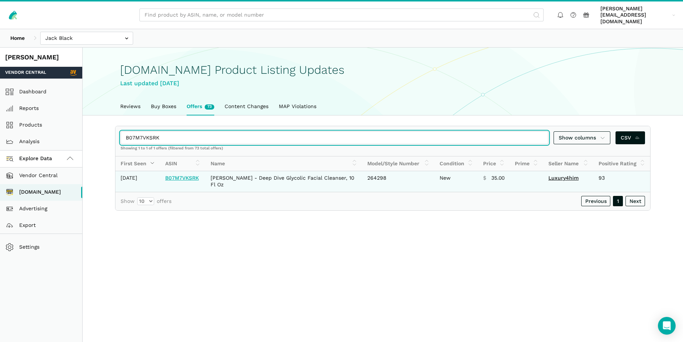
type input "B07M7VKSRK"
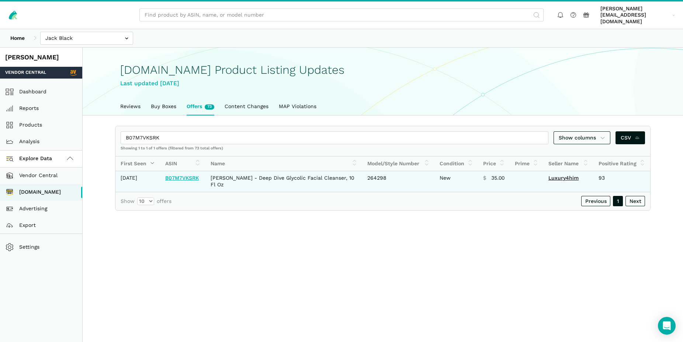
click at [174, 175] on link "B07M7VKSRK" at bounding box center [182, 178] width 34 height 6
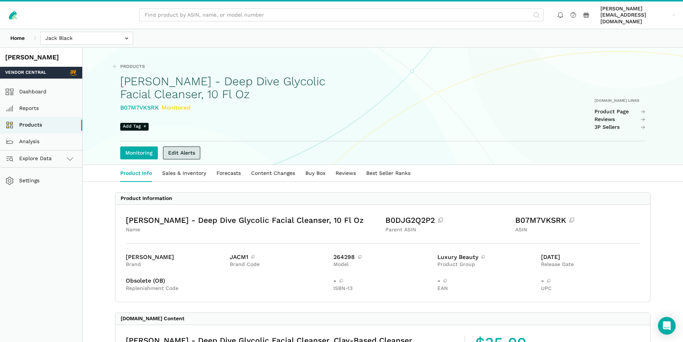
click at [183, 148] on link "Edit Alerts" at bounding box center [181, 152] width 37 height 13
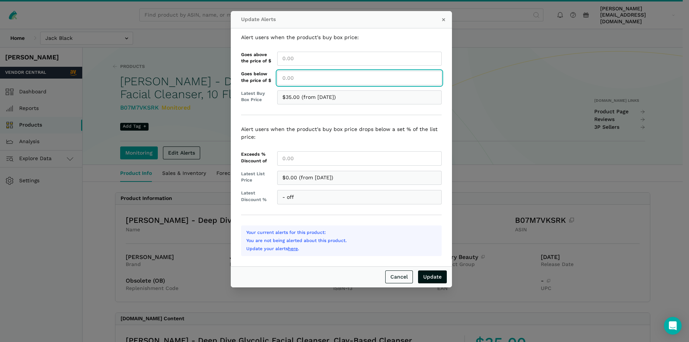
click at [296, 82] on input "Goes below the price of $" at bounding box center [359, 78] width 165 height 14
type input "35.00"
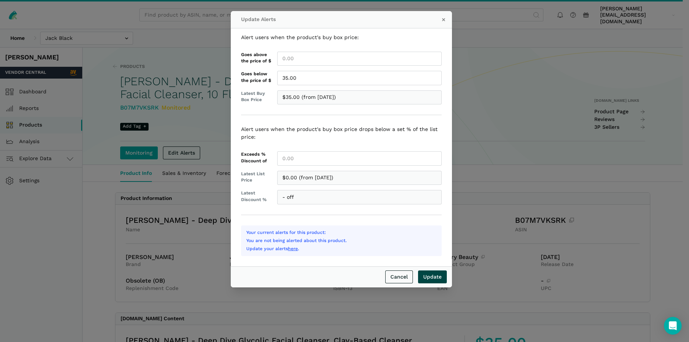
click at [432, 276] on input "Update" at bounding box center [432, 276] width 29 height 13
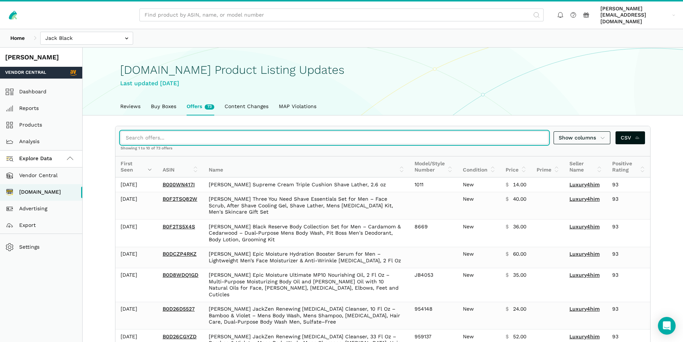
click at [142, 131] on input "search" at bounding box center [335, 137] width 428 height 13
paste input "B001B4Z6EO"
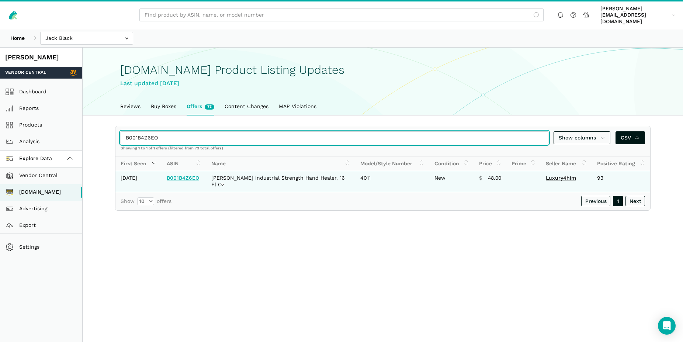
type input "B001B4Z6EO"
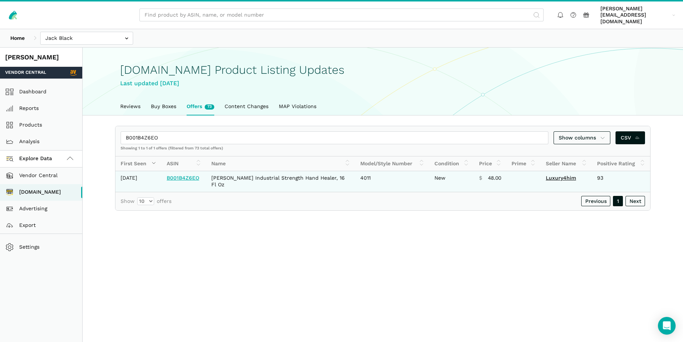
click at [190, 175] on link "B001B4Z6EO" at bounding box center [183, 178] width 32 height 6
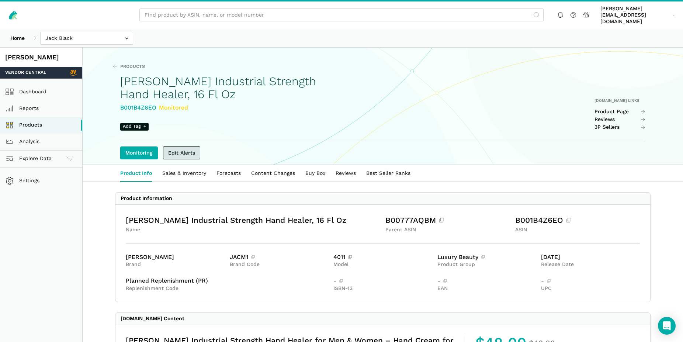
click at [179, 146] on link "Edit Alerts" at bounding box center [181, 152] width 37 height 13
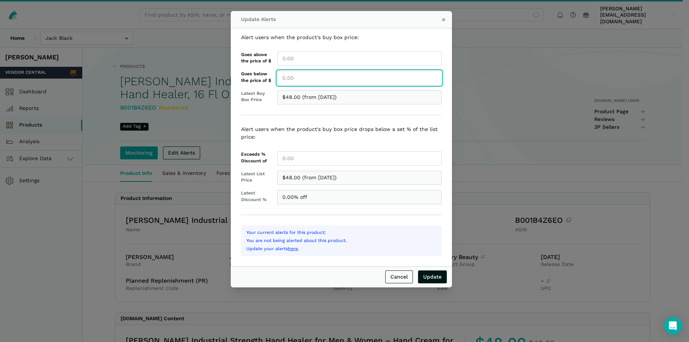
click at [290, 82] on input "Goes below the price of $" at bounding box center [359, 78] width 165 height 14
type input "48.00"
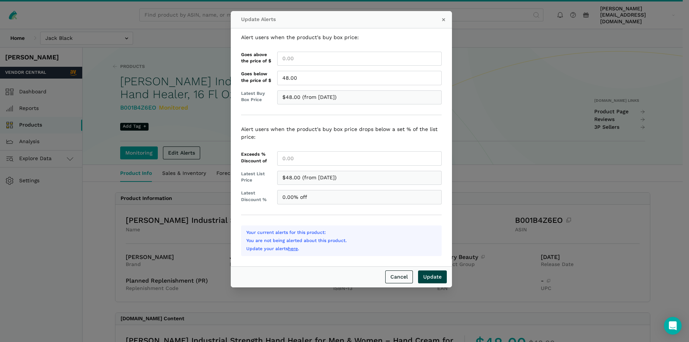
click at [439, 277] on input "Update" at bounding box center [432, 276] width 29 height 13
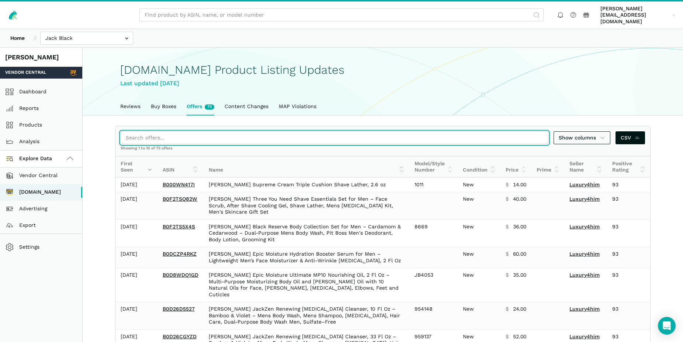
click at [130, 131] on input "search" at bounding box center [335, 137] width 428 height 13
paste input "B0D26CGYZD"
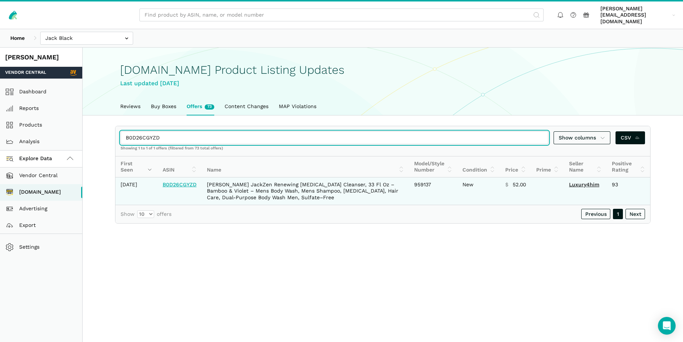
type input "B0D26CGYZD"
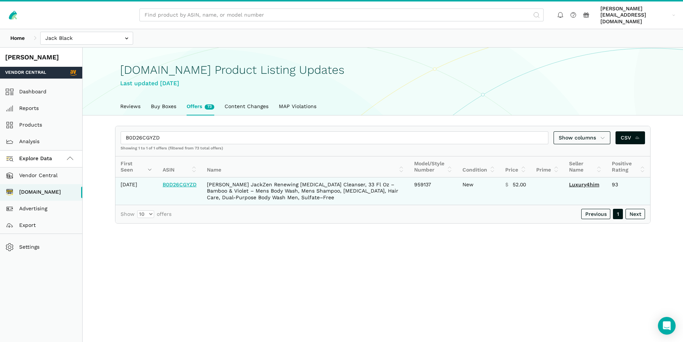
click at [182, 185] on link "B0D26CGYZD" at bounding box center [180, 185] width 34 height 6
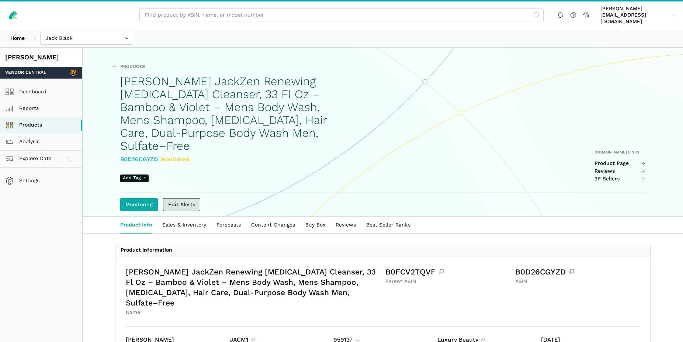
click at [183, 198] on link "Edit Alerts" at bounding box center [181, 204] width 37 height 13
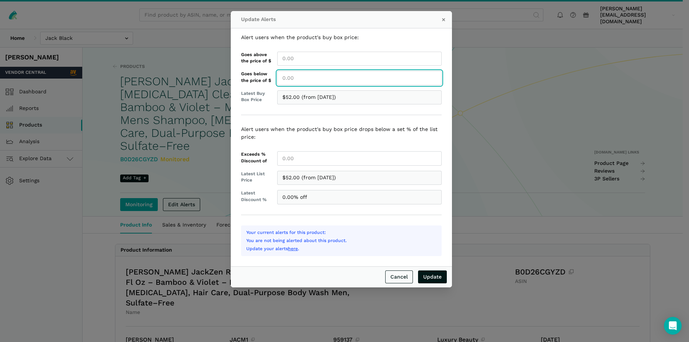
click at [292, 77] on input "Goes below the price of $" at bounding box center [359, 78] width 165 height 14
type input "52.00"
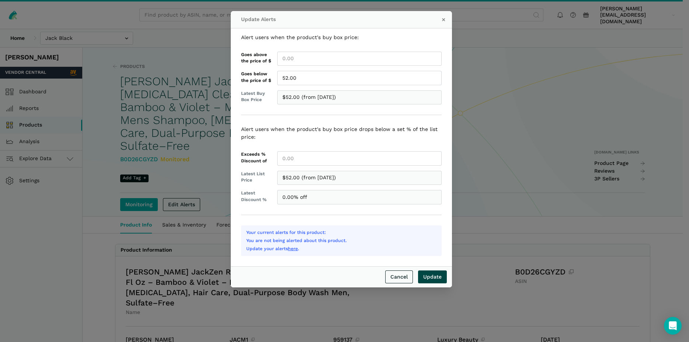
click at [432, 271] on input "Update" at bounding box center [432, 276] width 29 height 13
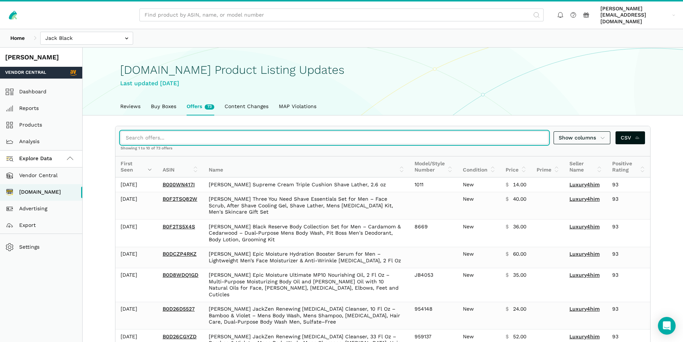
click at [185, 133] on input "search" at bounding box center [335, 137] width 428 height 13
paste input "B07763VNJF"
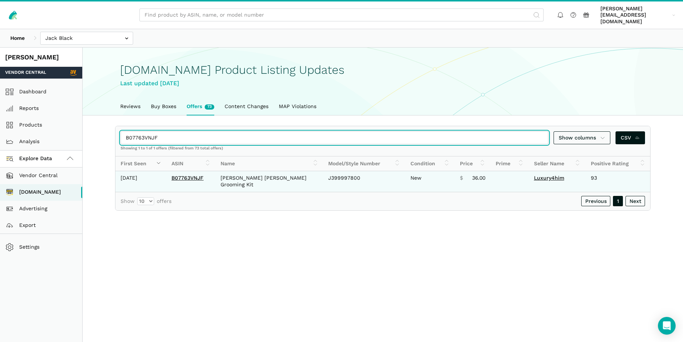
type input "B07763VNJF"
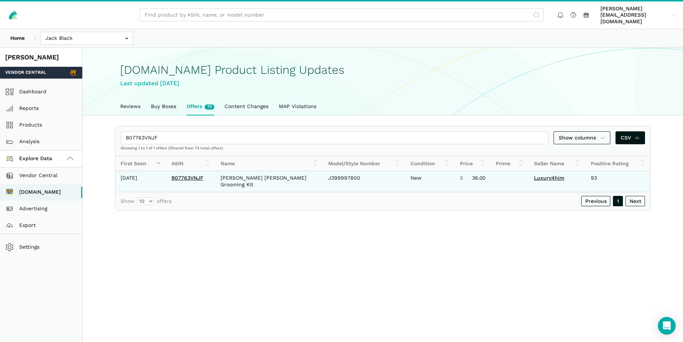
click at [187, 171] on td "B07763VNJF" at bounding box center [190, 181] width 49 height 21
click at [185, 175] on link "B07763VNJF" at bounding box center [188, 178] width 32 height 6
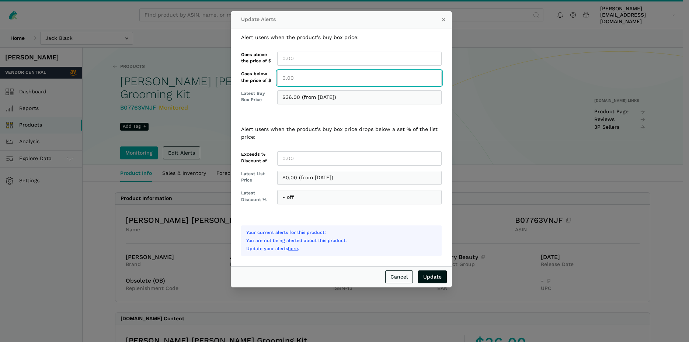
click at [289, 78] on input "Goes below the price of $" at bounding box center [359, 78] width 165 height 14
type input "36.00"
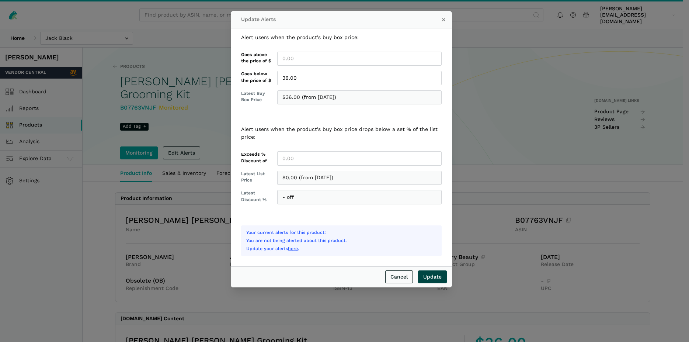
click at [433, 276] on input "Update" at bounding box center [432, 276] width 29 height 13
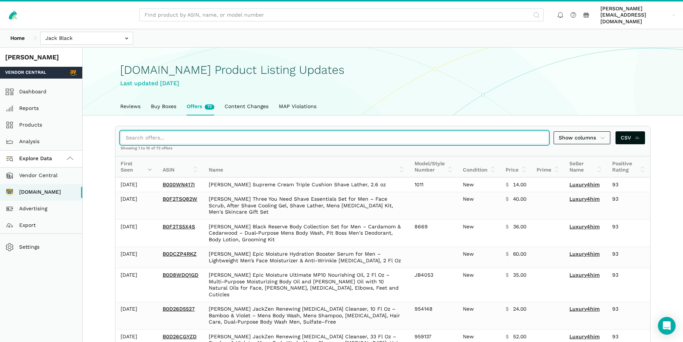
click at [134, 133] on input "search" at bounding box center [335, 137] width 428 height 13
paste input "B0D8WDQ1GD"
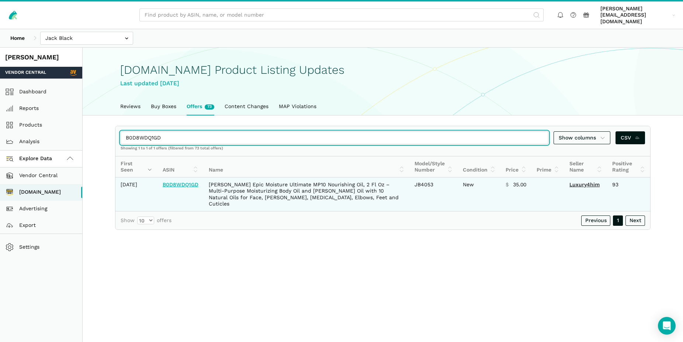
type input "B0D8WDQ1GD"
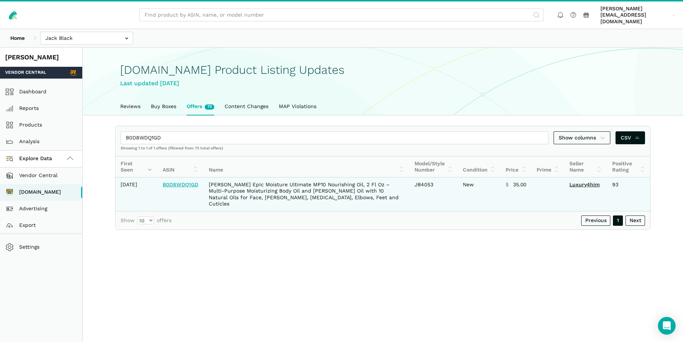
click at [191, 187] on link "B0D8WDQ1GD" at bounding box center [181, 185] width 36 height 6
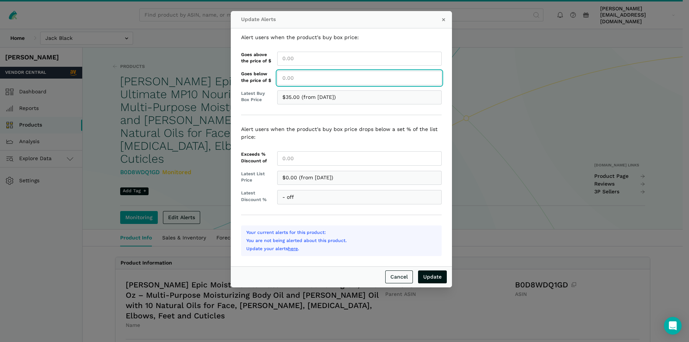
click at [287, 80] on input "Goes below the price of $" at bounding box center [359, 78] width 165 height 14
type input "35.00"
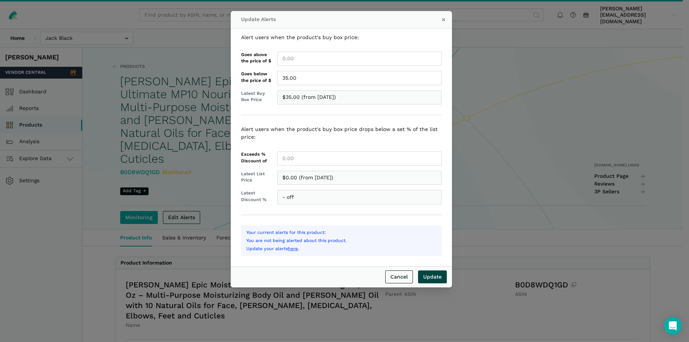
click at [433, 277] on input "Update" at bounding box center [432, 276] width 29 height 13
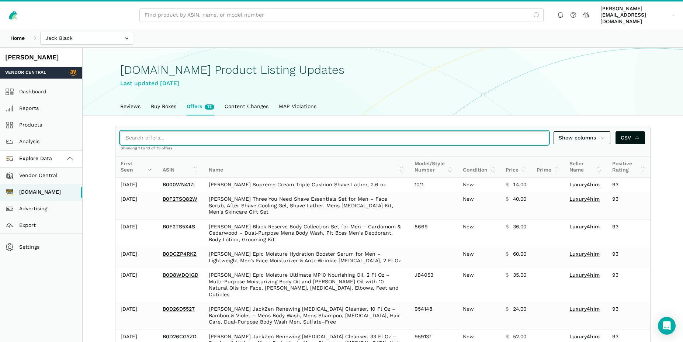
click at [151, 135] on input "search" at bounding box center [335, 137] width 428 height 13
paste input "B004UDDZHS"
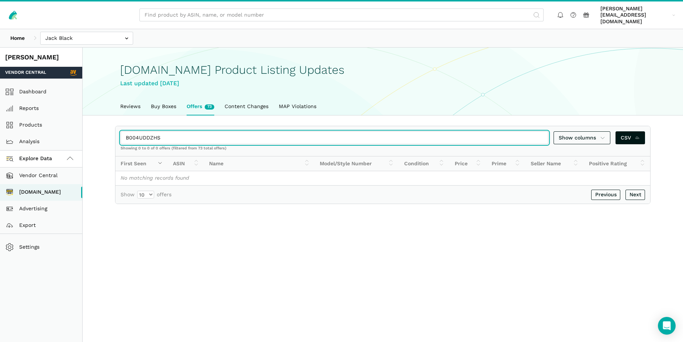
drag, startPoint x: 168, startPoint y: 131, endPoint x: 121, endPoint y: 128, distance: 46.9
click at [121, 131] on input "B004UDDZHS" at bounding box center [335, 137] width 428 height 13
paste input "D8WJLNS3"
drag, startPoint x: 166, startPoint y: 134, endPoint x: 109, endPoint y: 134, distance: 57.2
click at [121, 134] on input "B0D8WJLNS3" at bounding box center [335, 137] width 428 height 13
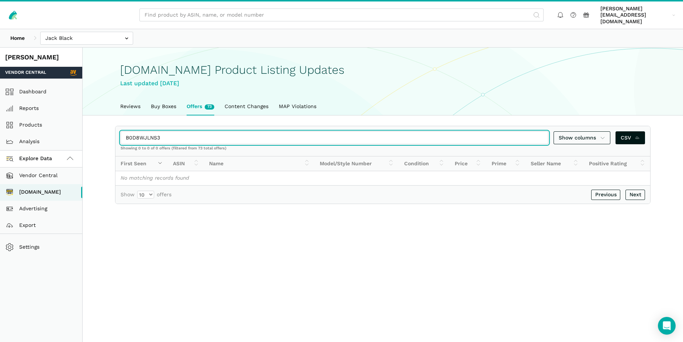
paste input "C4M96PHR"
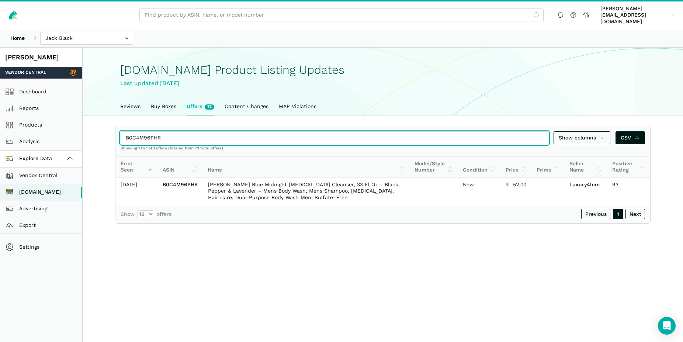
type input "B0C4M96PHR"
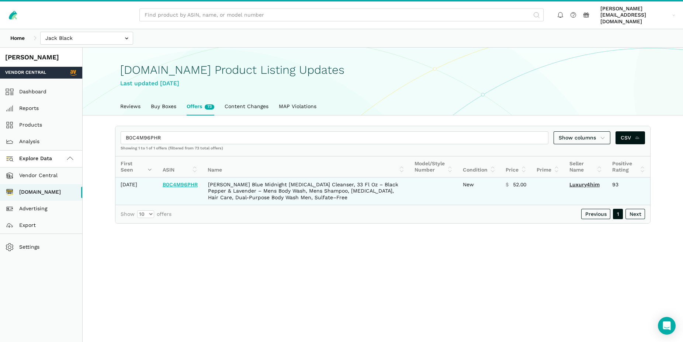
click at [176, 184] on link "B0C4M96PHR" at bounding box center [180, 185] width 35 height 6
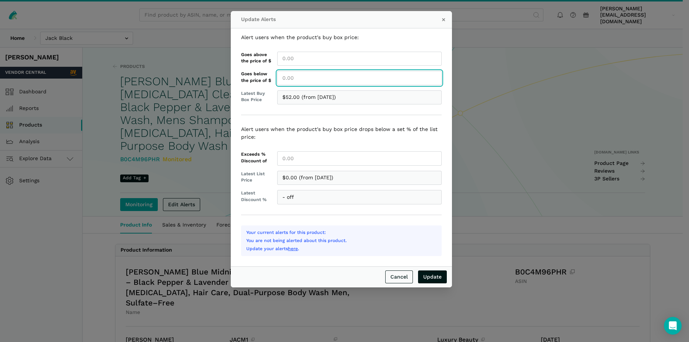
click at [290, 80] on input "Goes below the price of $" at bounding box center [359, 78] width 165 height 14
type input "52.00"
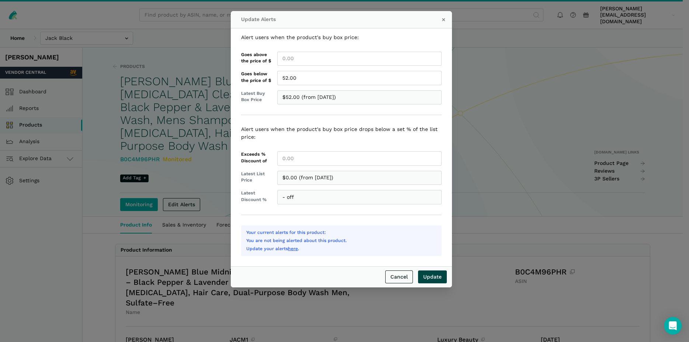
click at [436, 278] on input "Update" at bounding box center [432, 276] width 29 height 13
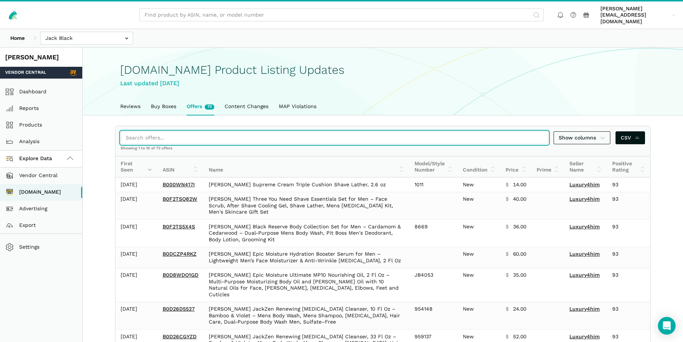
click at [156, 131] on input "search" at bounding box center [335, 137] width 428 height 13
paste input "B0C1PJK9RQ"
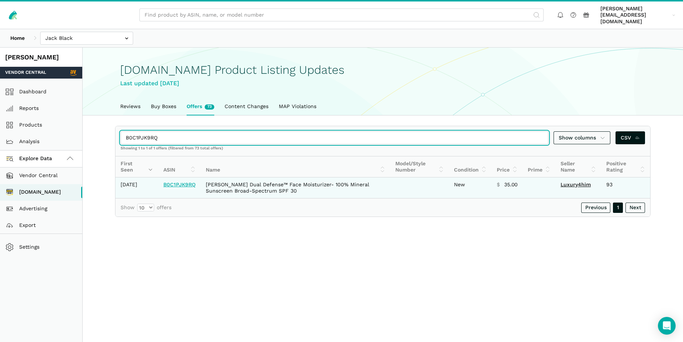
type input "B0C1PJK9RQ"
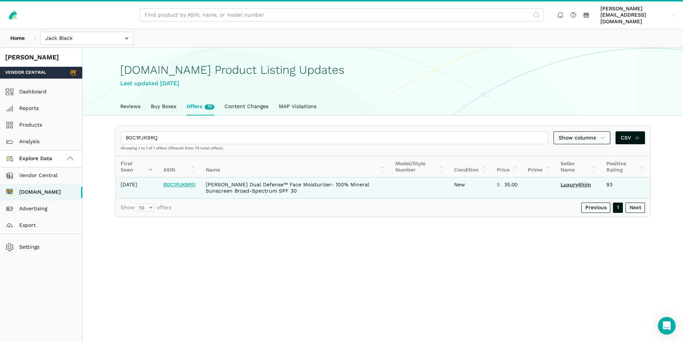
click at [178, 182] on link "B0C1PJK9RQ" at bounding box center [179, 185] width 32 height 6
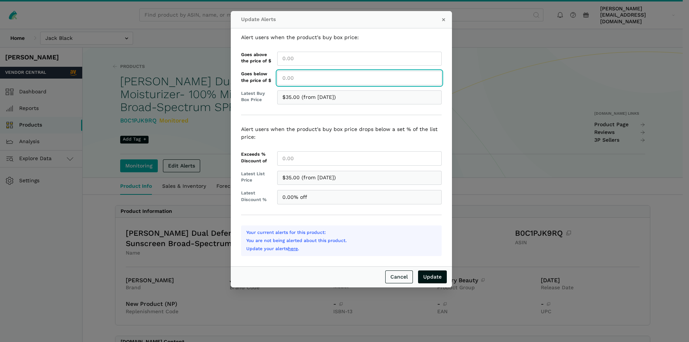
click at [286, 80] on input "Goes below the price of $" at bounding box center [359, 78] width 165 height 14
type input "35.00"
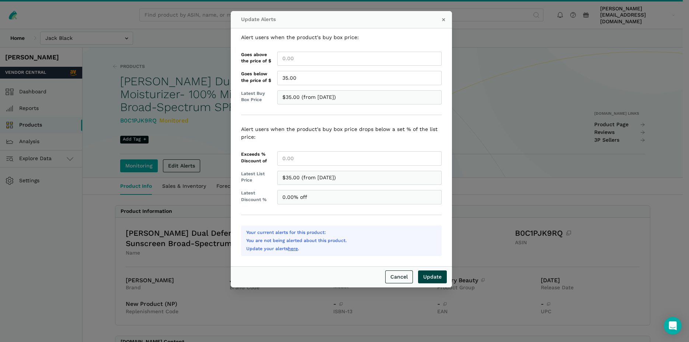
click at [433, 276] on input "Update" at bounding box center [432, 276] width 29 height 13
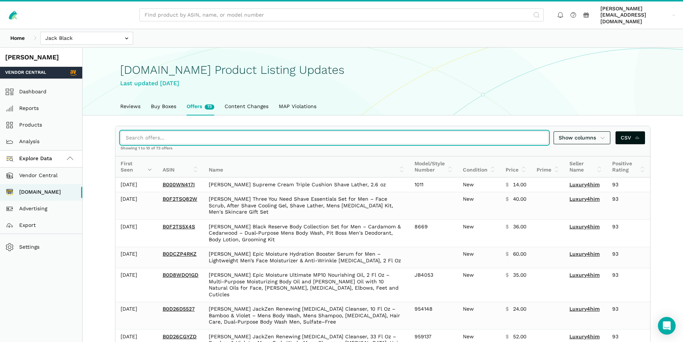
click at [174, 132] on input "search" at bounding box center [335, 137] width 428 height 13
paste input "B0D14M6MT6"
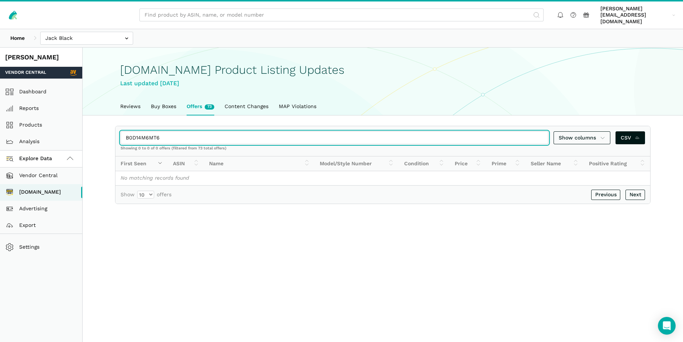
drag, startPoint x: 160, startPoint y: 130, endPoint x: 108, endPoint y: 121, distance: 53.2
click at [121, 131] on input "B0D14M6MT6" at bounding box center [335, 137] width 428 height 13
paste input "1LVWM5L3"
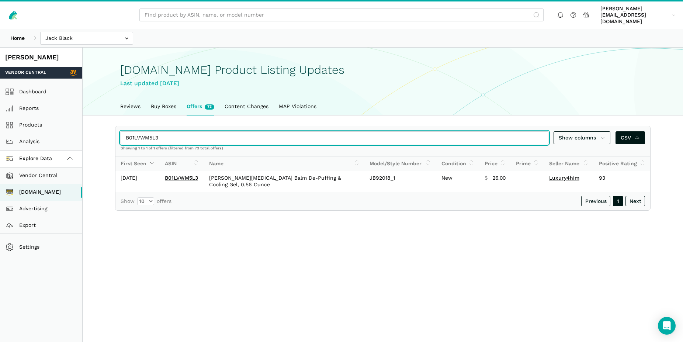
type input "B01LVWM5L3"
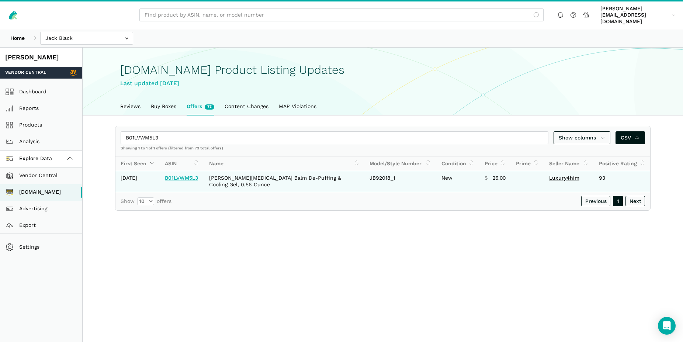
click at [184, 175] on link "B01LVWM5L3" at bounding box center [181, 178] width 33 height 6
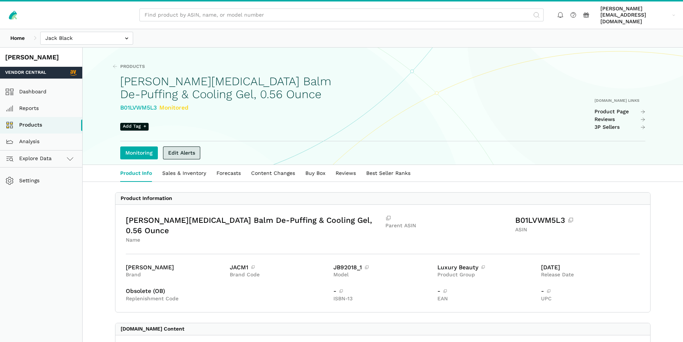
click at [181, 146] on link "Edit Alerts" at bounding box center [181, 152] width 37 height 13
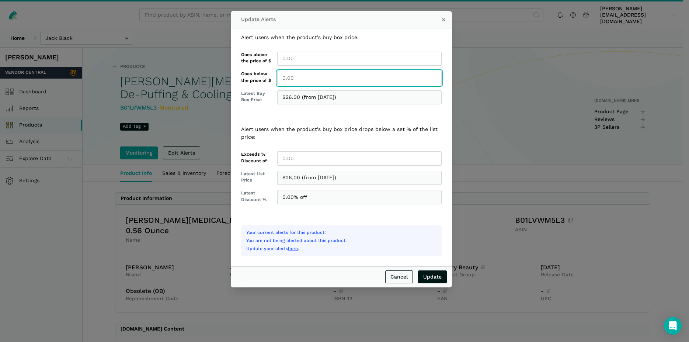
click at [289, 80] on input "Goes below the price of $" at bounding box center [359, 78] width 165 height 14
type input "26.00"
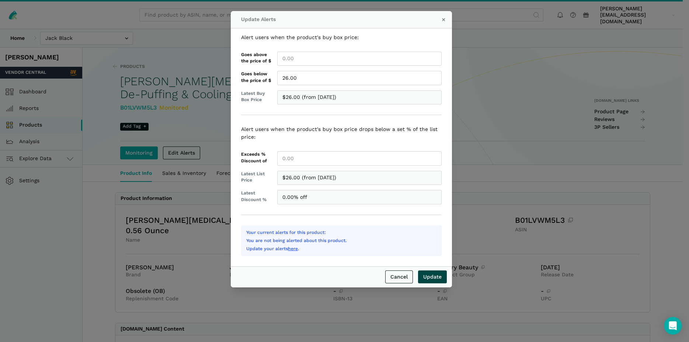
click at [435, 276] on input "Update" at bounding box center [432, 276] width 29 height 13
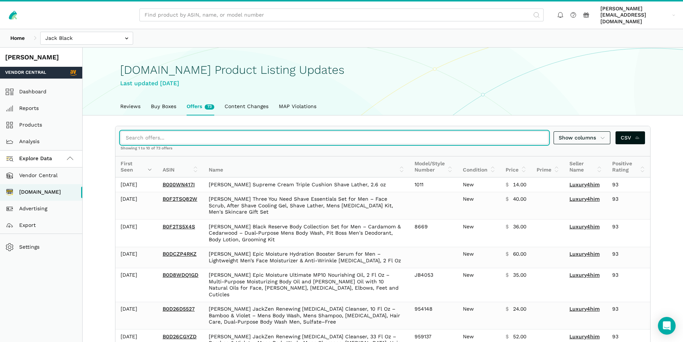
click at [159, 134] on input "search" at bounding box center [335, 137] width 428 height 13
paste input "B0C82M2VZB"
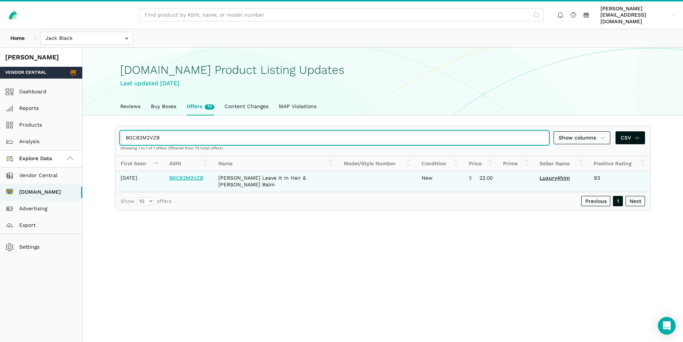
type input "B0C82M2VZB"
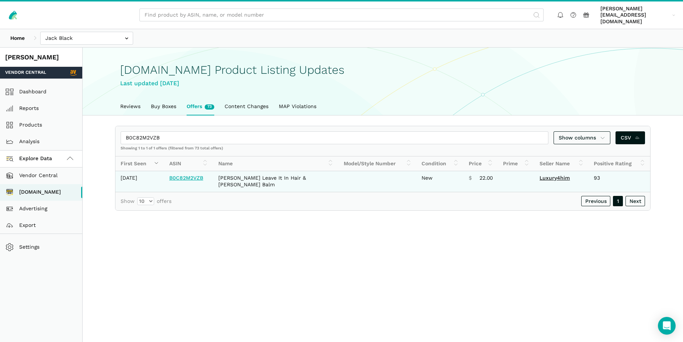
click at [181, 175] on link "B0C82M2VZB" at bounding box center [186, 178] width 34 height 6
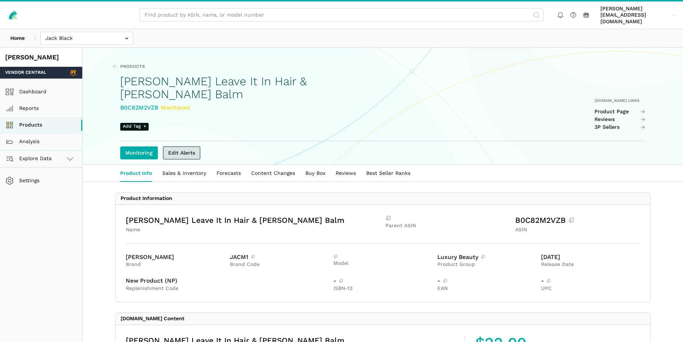
click at [193, 147] on link "Edit Alerts" at bounding box center [181, 152] width 37 height 13
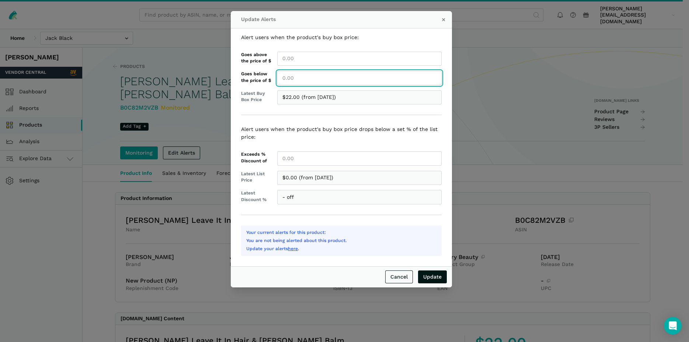
click at [314, 78] on input "Goes below the price of $" at bounding box center [359, 78] width 165 height 14
type input "22.00"
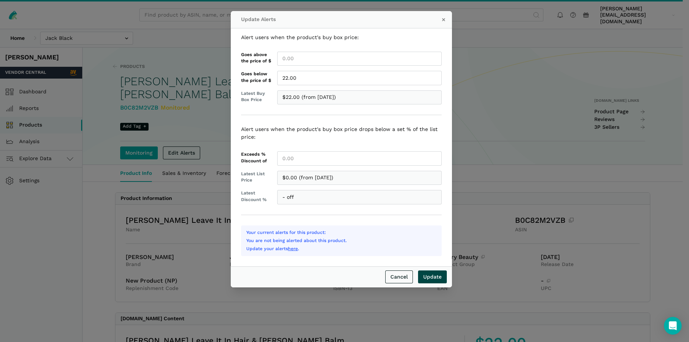
click at [439, 279] on input "Update" at bounding box center [432, 276] width 29 height 13
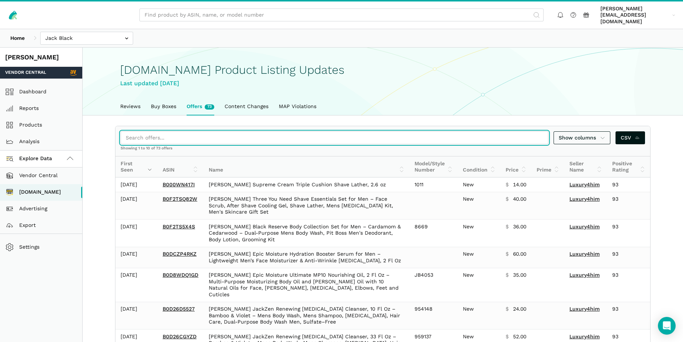
click at [156, 131] on input "search" at bounding box center [335, 137] width 428 height 13
paste input "B000HP9M34"
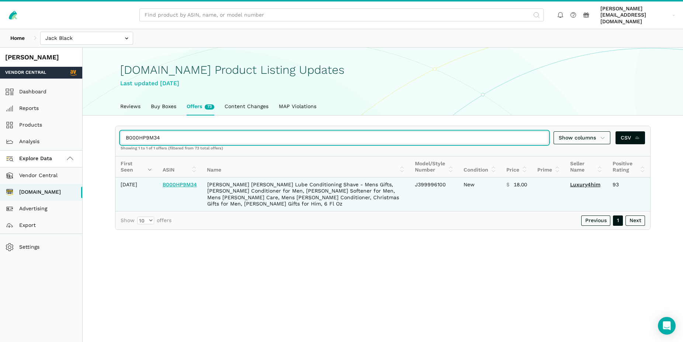
type input "B000HP9M34"
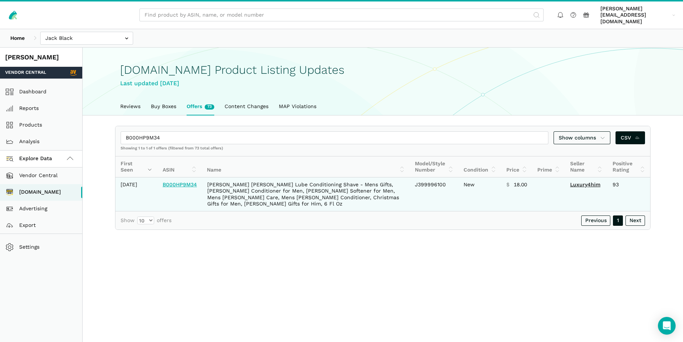
click at [182, 183] on link "B000HP9M34" at bounding box center [180, 185] width 34 height 6
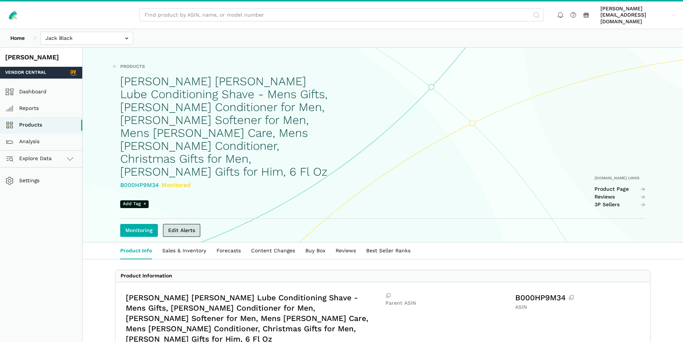
click at [183, 224] on link "Edit Alerts" at bounding box center [181, 230] width 37 height 13
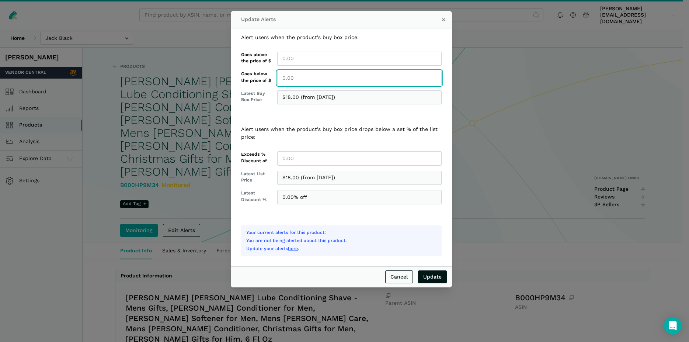
click at [290, 79] on input "Goes below the price of $" at bounding box center [359, 78] width 165 height 14
type input "18.00"
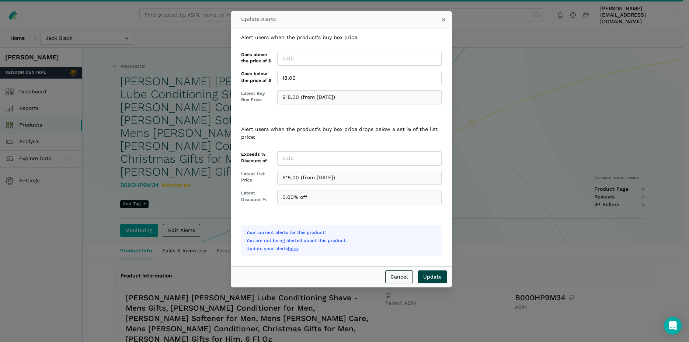
click at [433, 276] on input "Update" at bounding box center [432, 276] width 29 height 13
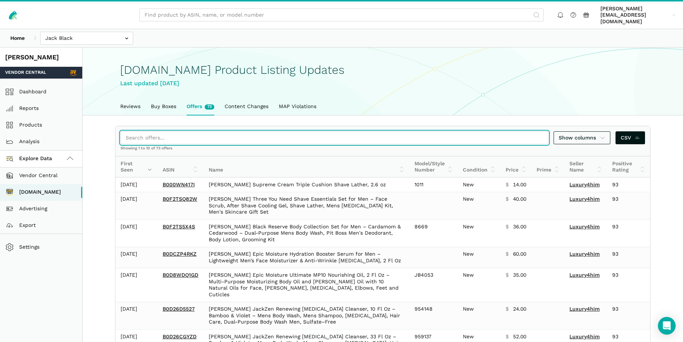
click at [191, 131] on input "search" at bounding box center [335, 137] width 428 height 13
paste input "B00UKLV9QS"
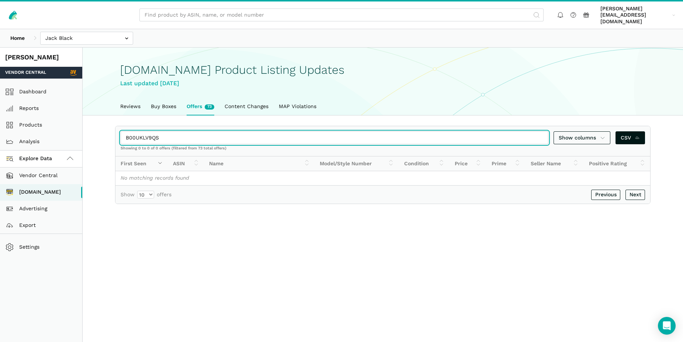
drag, startPoint x: 159, startPoint y: 129, endPoint x: 118, endPoint y: 134, distance: 41.9
click at [121, 134] on input "B00UKLV9QS" at bounding box center [335, 137] width 428 height 13
paste input "3CR4KRM"
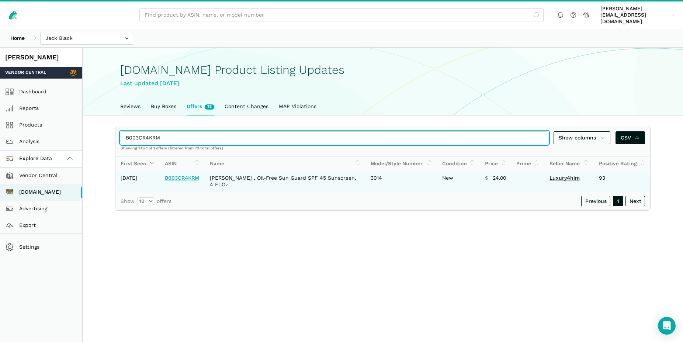
type input "B003CR4KRM"
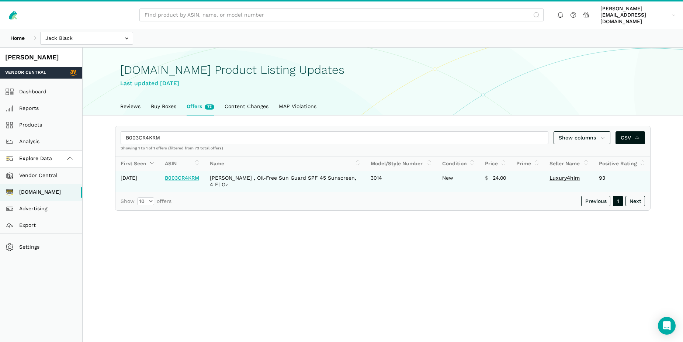
click at [186, 175] on link "B003CR4KRM" at bounding box center [182, 178] width 34 height 6
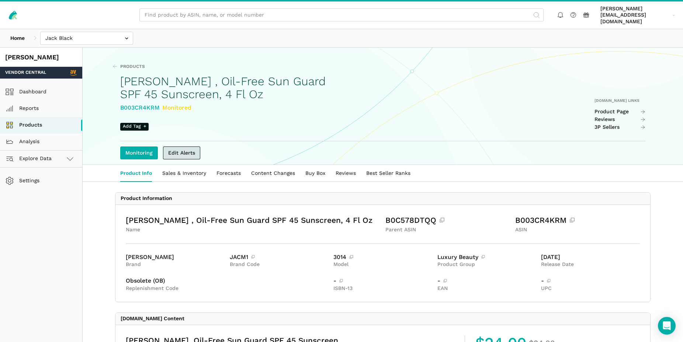
click at [190, 146] on link "Edit Alerts" at bounding box center [181, 152] width 37 height 13
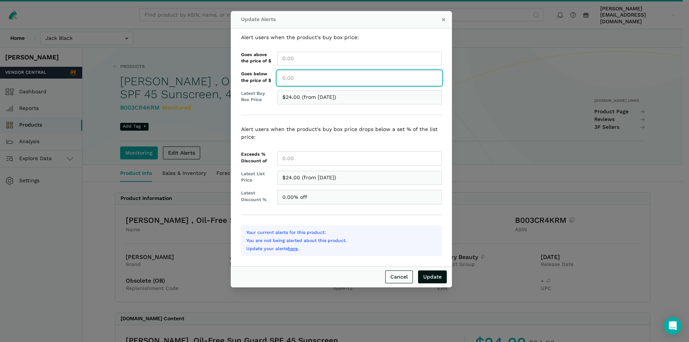
click at [289, 76] on input "Goes below the price of $" at bounding box center [359, 78] width 165 height 14
type input "24.00"
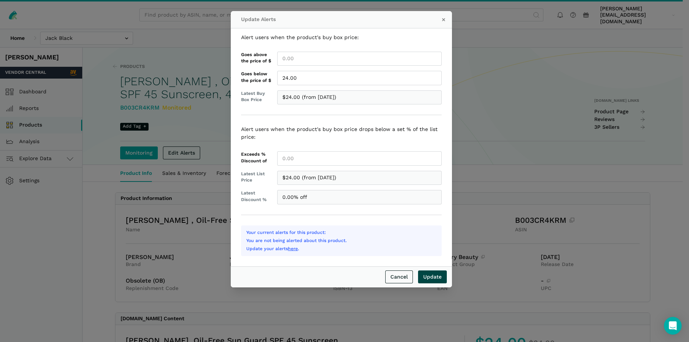
click at [438, 279] on input "Update" at bounding box center [432, 276] width 29 height 13
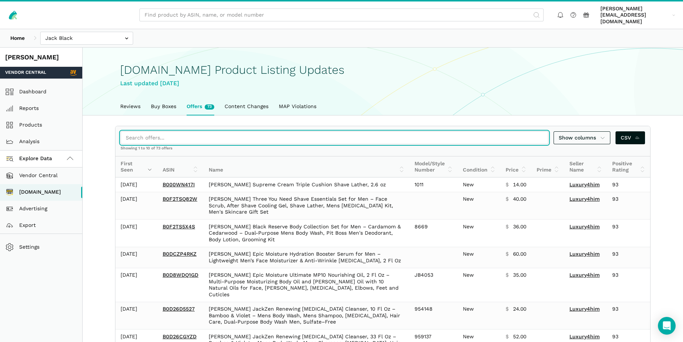
click at [145, 134] on input "search" at bounding box center [335, 137] width 428 height 13
paste input "B003CR2RC2"
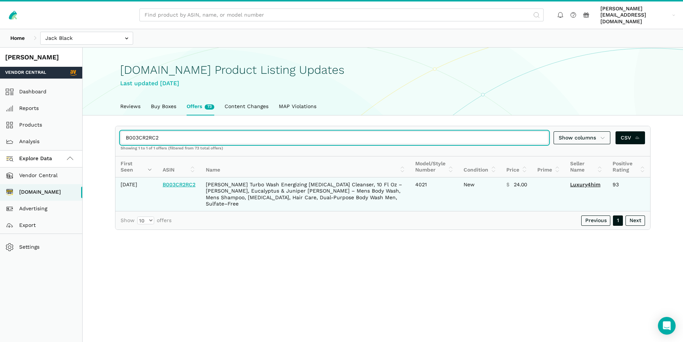
type input "B003CR2RC2"
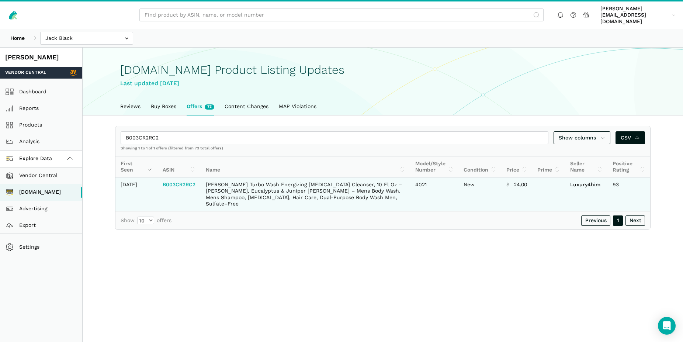
click at [179, 183] on link "B003CR2RC2" at bounding box center [179, 185] width 33 height 6
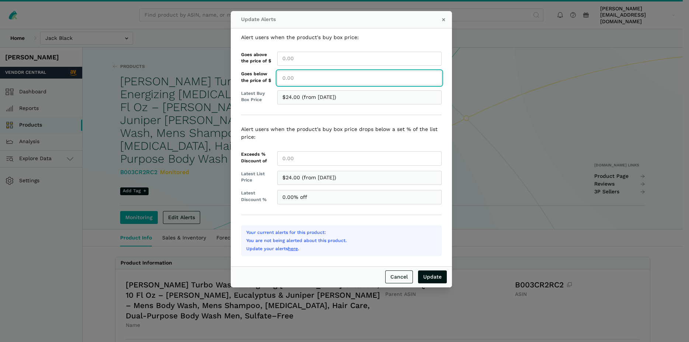
click at [293, 80] on input "Goes below the price of $" at bounding box center [359, 78] width 165 height 14
type input "24.00"
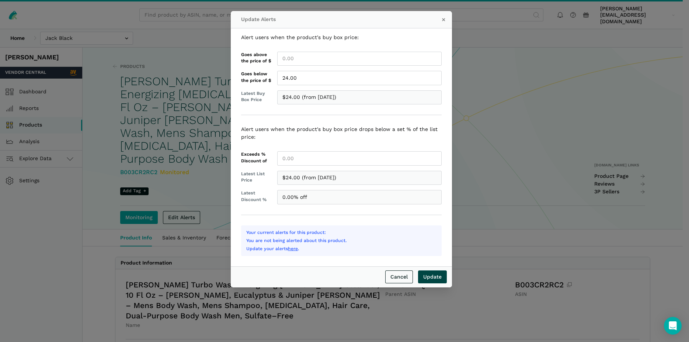
click at [434, 277] on input "Update" at bounding box center [432, 276] width 29 height 13
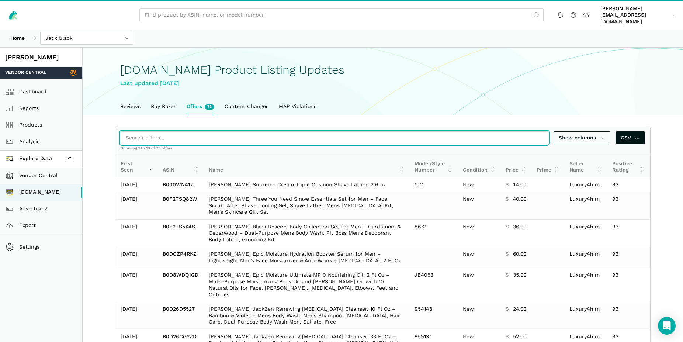
click at [180, 134] on input "search" at bounding box center [335, 137] width 428 height 13
paste input "B099NLWWDH"
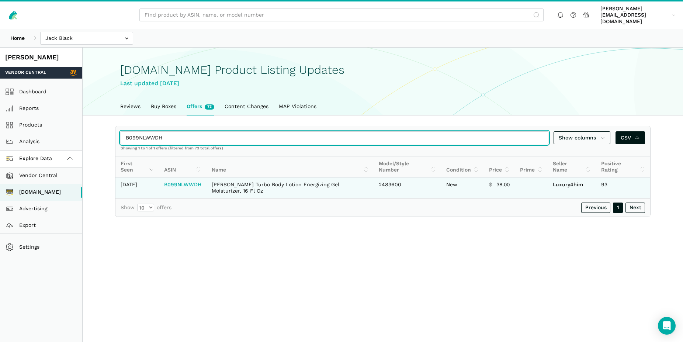
type input "B099NLWWDH"
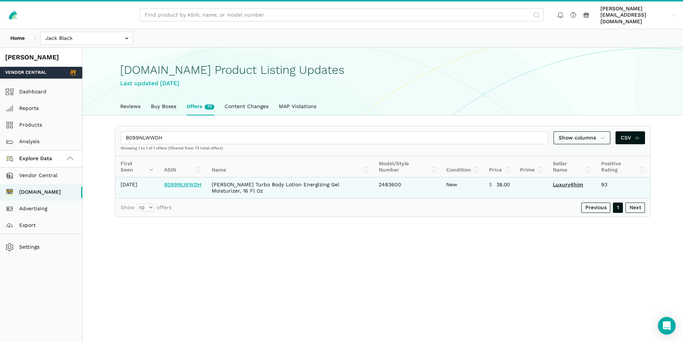
click at [185, 182] on link "B099NLWWDH" at bounding box center [182, 185] width 37 height 6
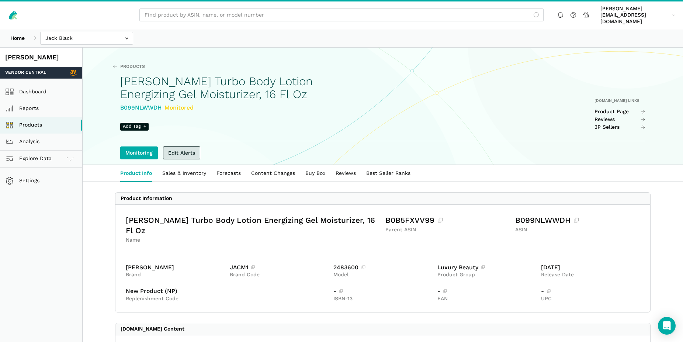
click at [188, 146] on link "Edit Alerts" at bounding box center [181, 152] width 37 height 13
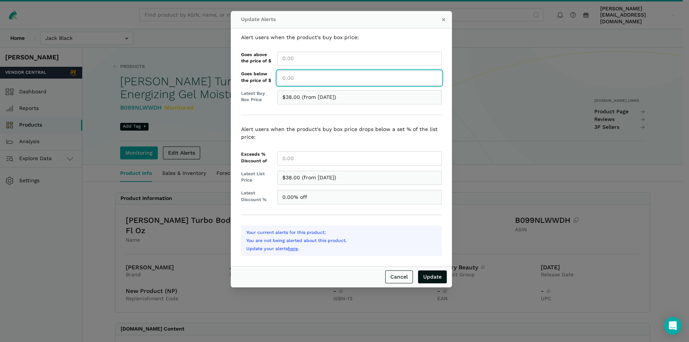
click at [317, 80] on input "Goes below the price of $" at bounding box center [359, 78] width 165 height 14
type input "38.00"
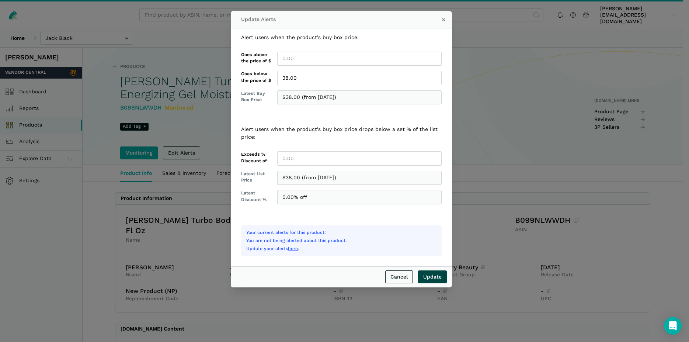
click at [443, 278] on input "Update" at bounding box center [432, 276] width 29 height 13
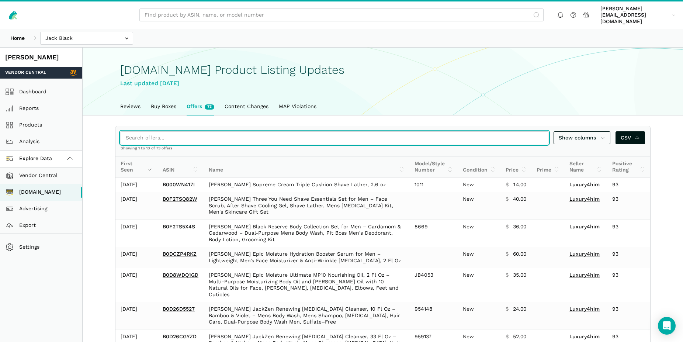
click at [160, 131] on input "search" at bounding box center [335, 137] width 428 height 13
paste input "B0D14NMXTC"
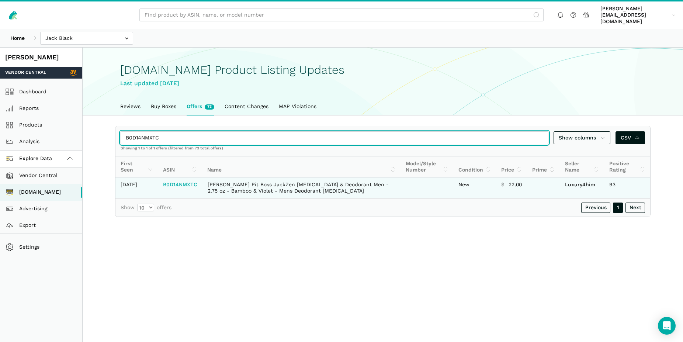
type input "B0D14NMXTC"
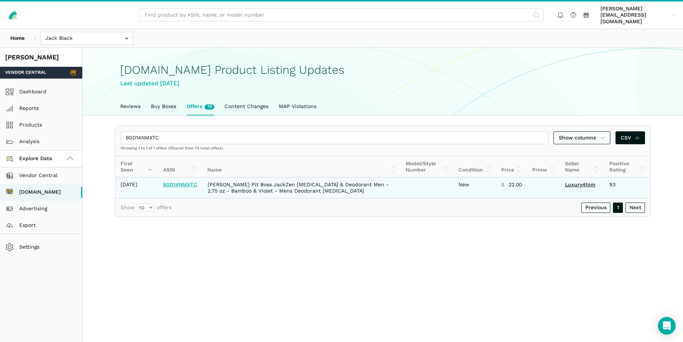
click at [186, 182] on link "B0D14NMXTC" at bounding box center [180, 185] width 34 height 6
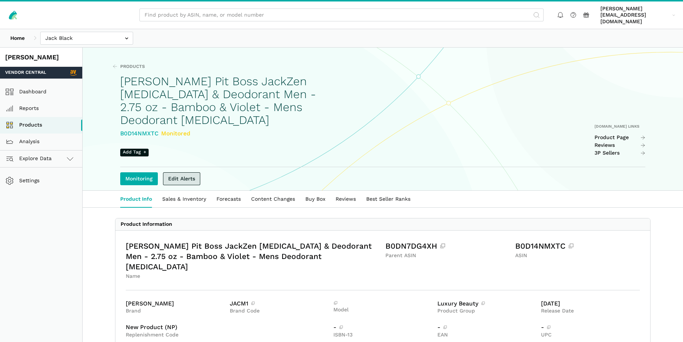
click at [185, 172] on link "Edit Alerts" at bounding box center [181, 178] width 37 height 13
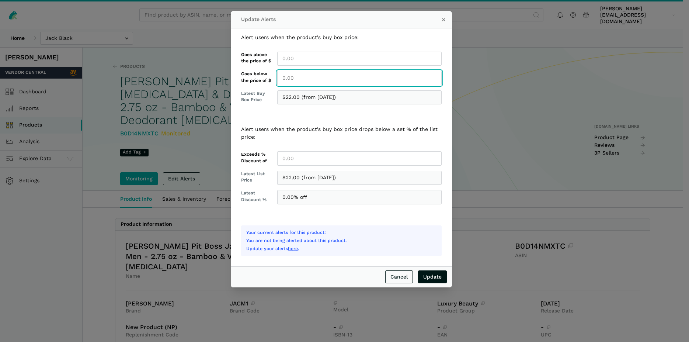
click at [304, 77] on input "Goes below the price of $" at bounding box center [359, 78] width 165 height 14
type input "22.00"
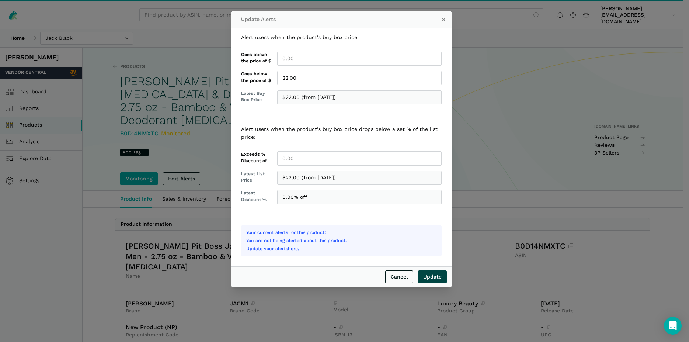
click at [432, 276] on input "Update" at bounding box center [432, 276] width 29 height 13
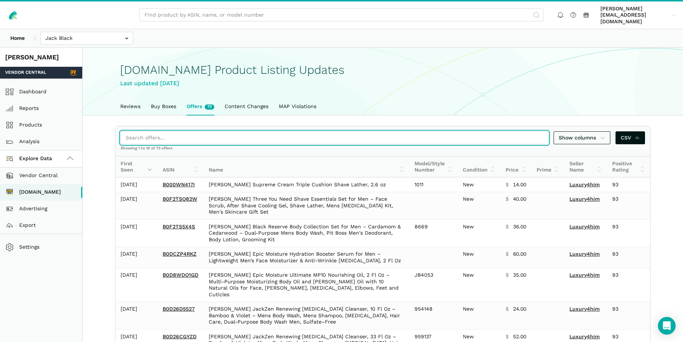
click at [156, 131] on input "search" at bounding box center [335, 137] width 428 height 13
paste input "B006IQVFTA"
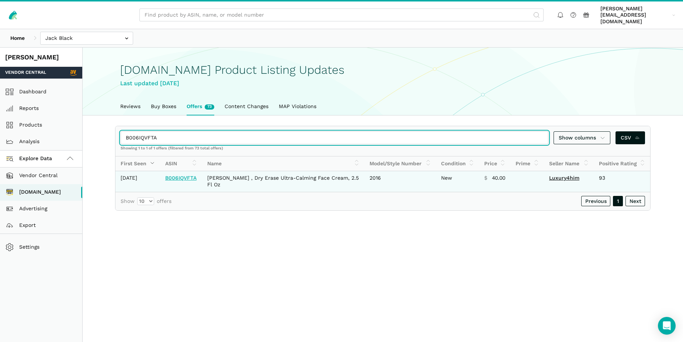
type input "B006IQVFTA"
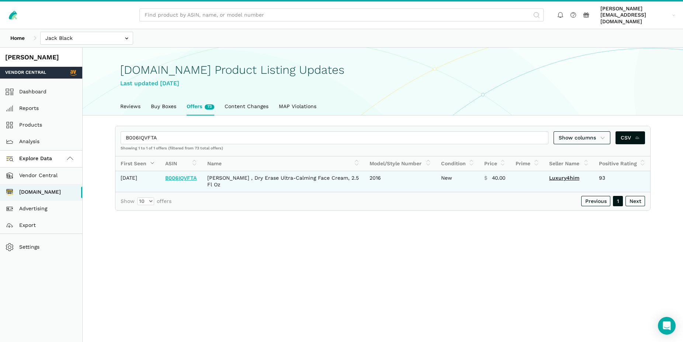
click at [186, 175] on link "B006IQVFTA" at bounding box center [180, 178] width 31 height 6
